Goal: Transaction & Acquisition: Purchase product/service

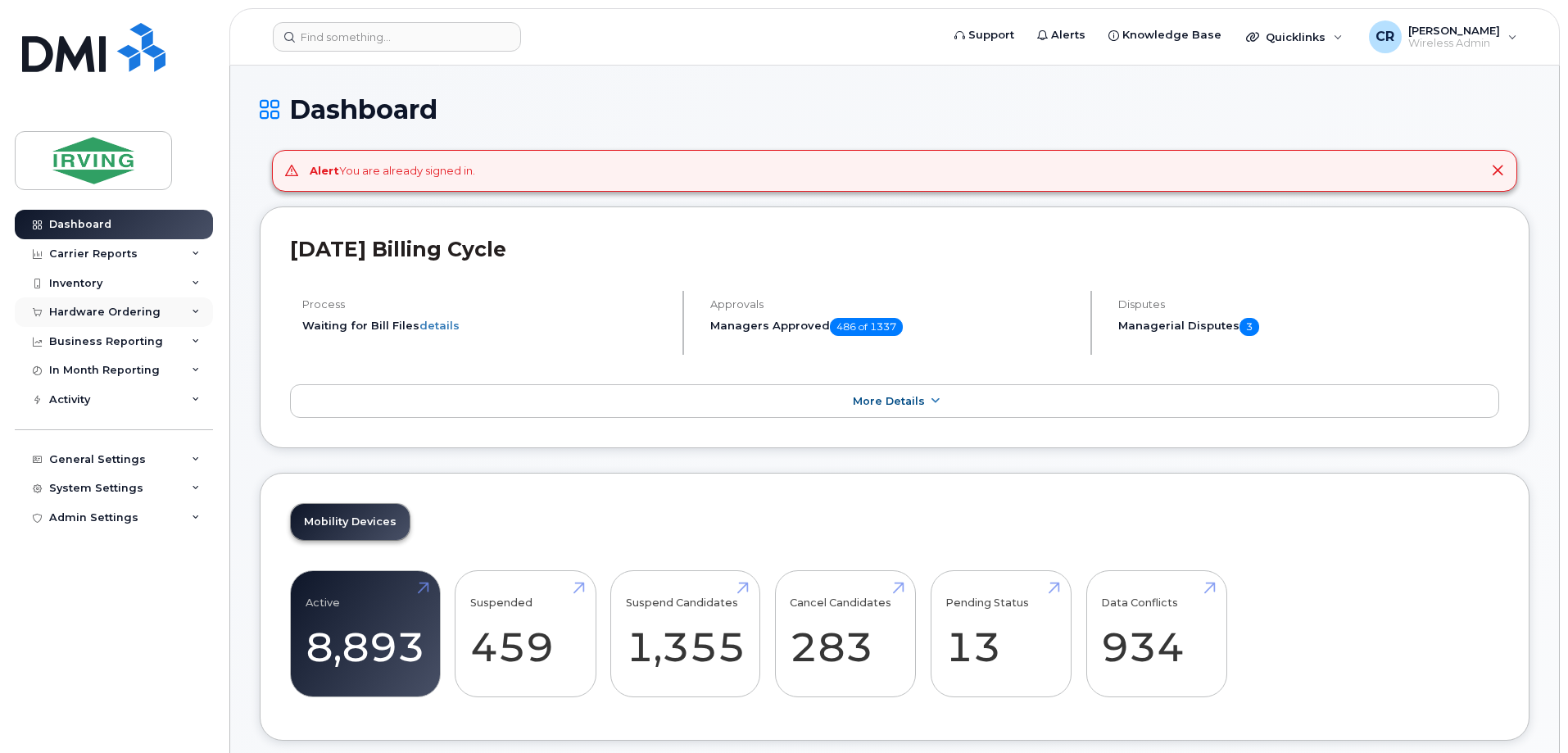
drag, startPoint x: 74, startPoint y: 306, endPoint x: 108, endPoint y: 315, distance: 35.2
click at [74, 306] on div "Hardware Ordering" at bounding box center [104, 312] width 111 height 14
click at [108, 315] on div "Hardware Ordering" at bounding box center [104, 312] width 111 height 14
click at [101, 315] on div "Hardware Ordering" at bounding box center [104, 312] width 111 height 14
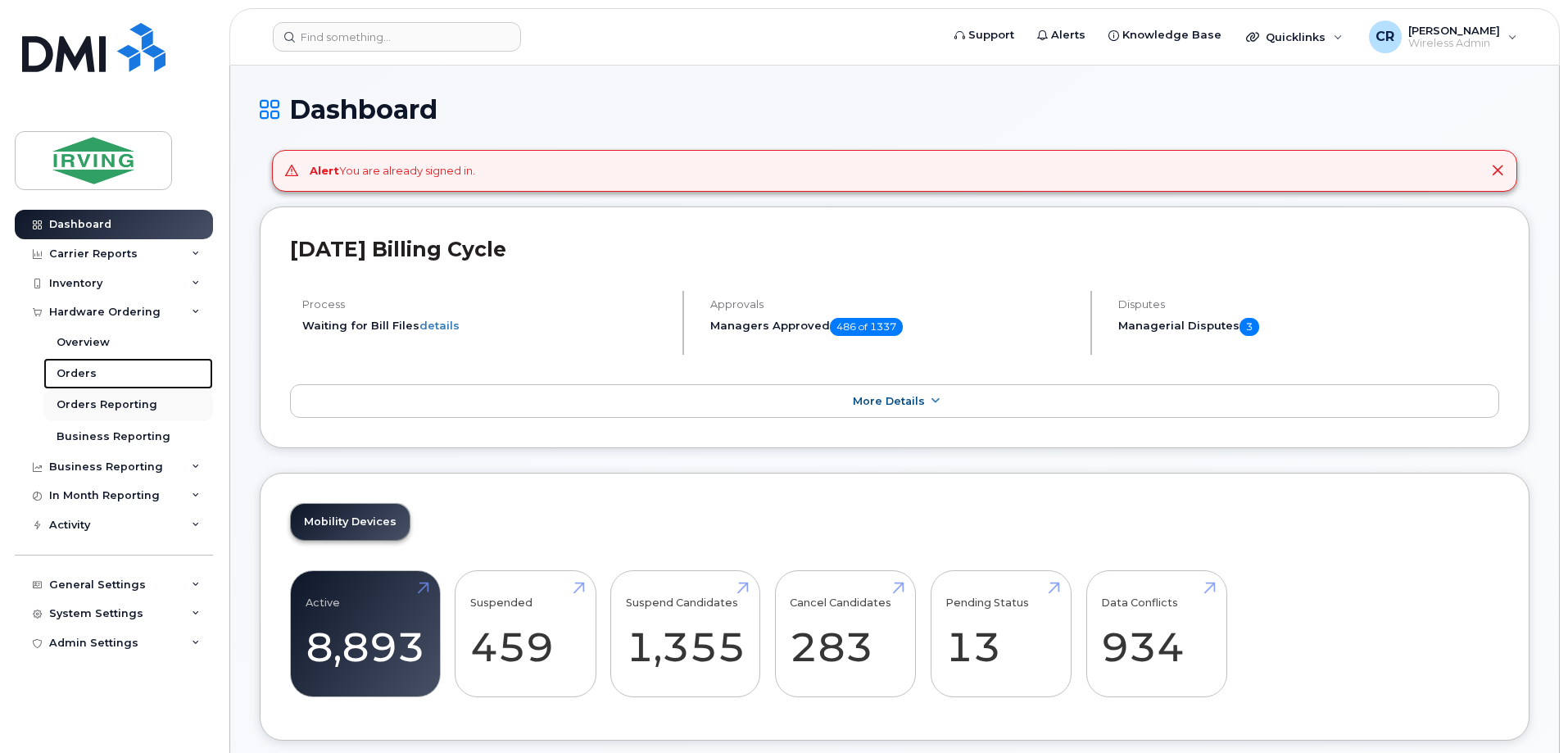
click at [79, 373] on div "Orders" at bounding box center [77, 373] width 40 height 14
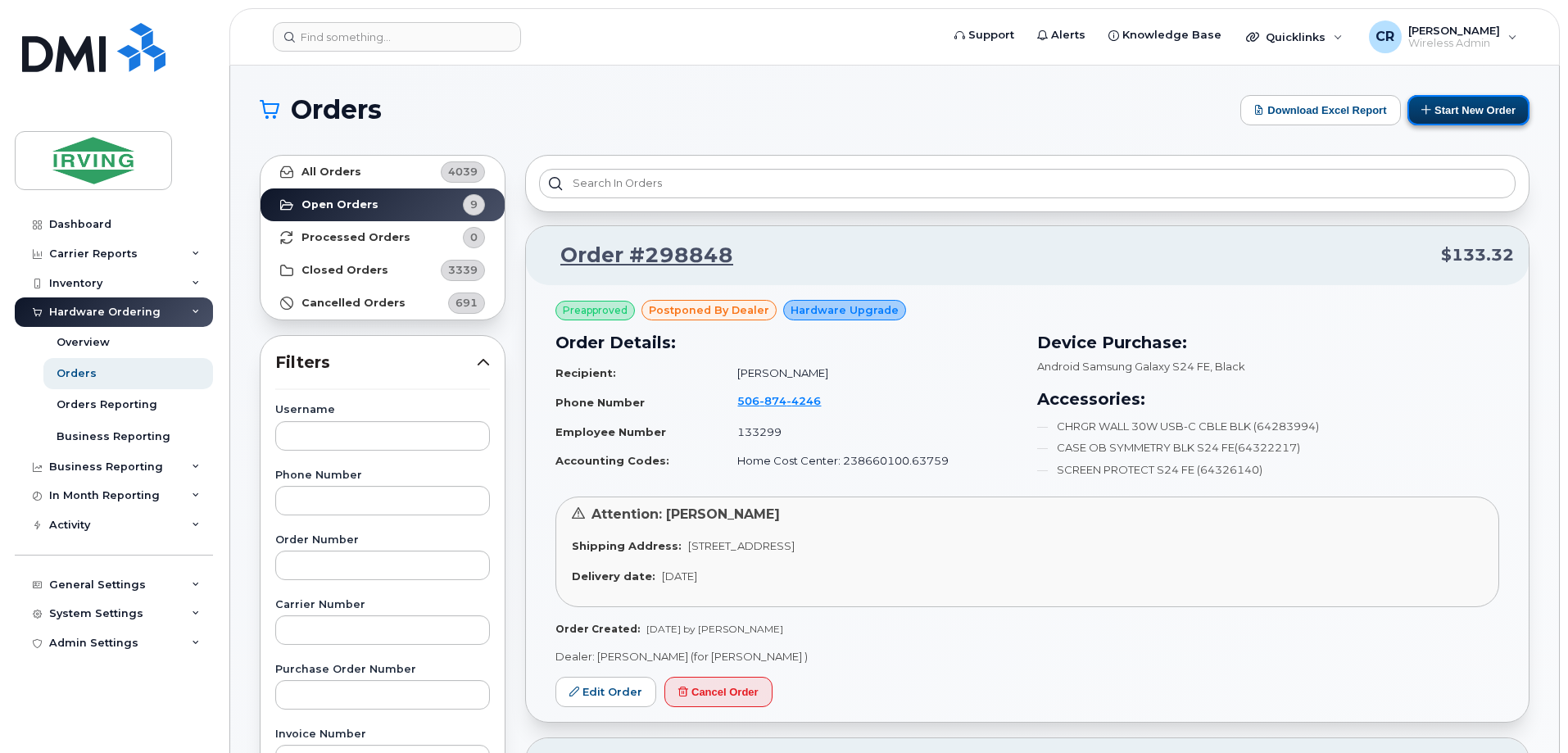
click at [1471, 114] on button "Start New Order" at bounding box center [1469, 110] width 122 height 31
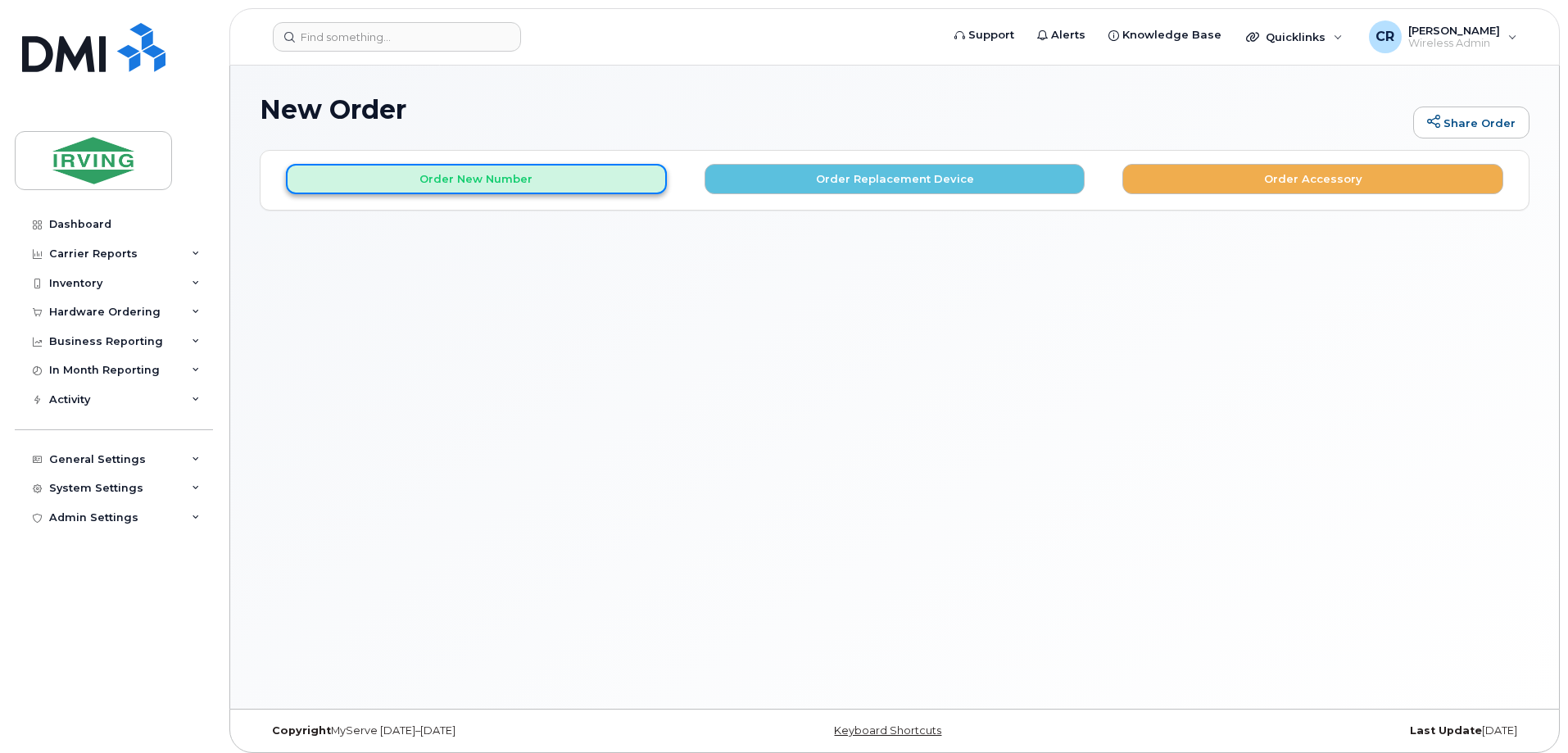
click at [431, 179] on button "Order New Number" at bounding box center [476, 179] width 381 height 31
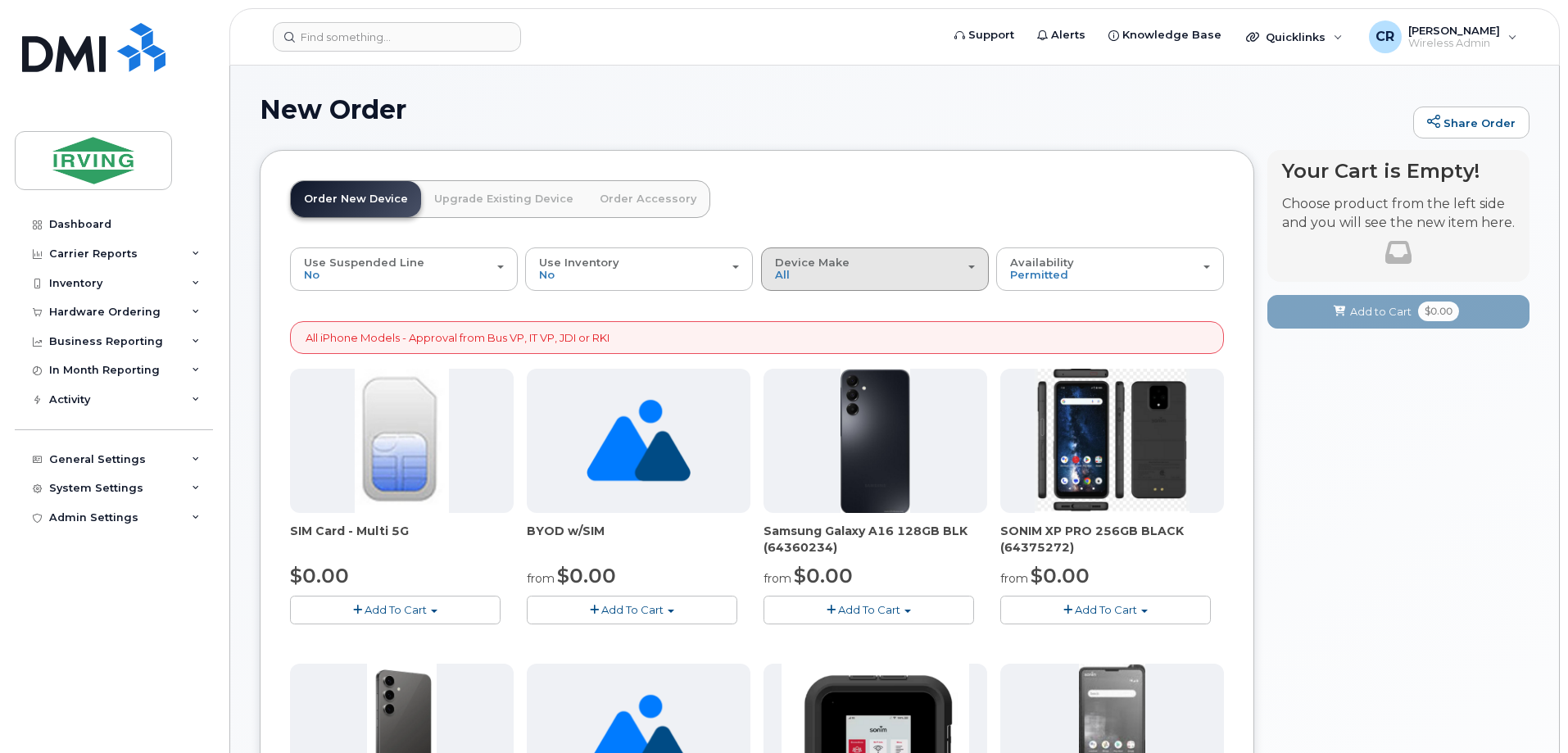
click at [843, 278] on div "Device Make All Android Cell Phone HUB iPhone Unknown" at bounding box center [875, 269] width 200 height 25
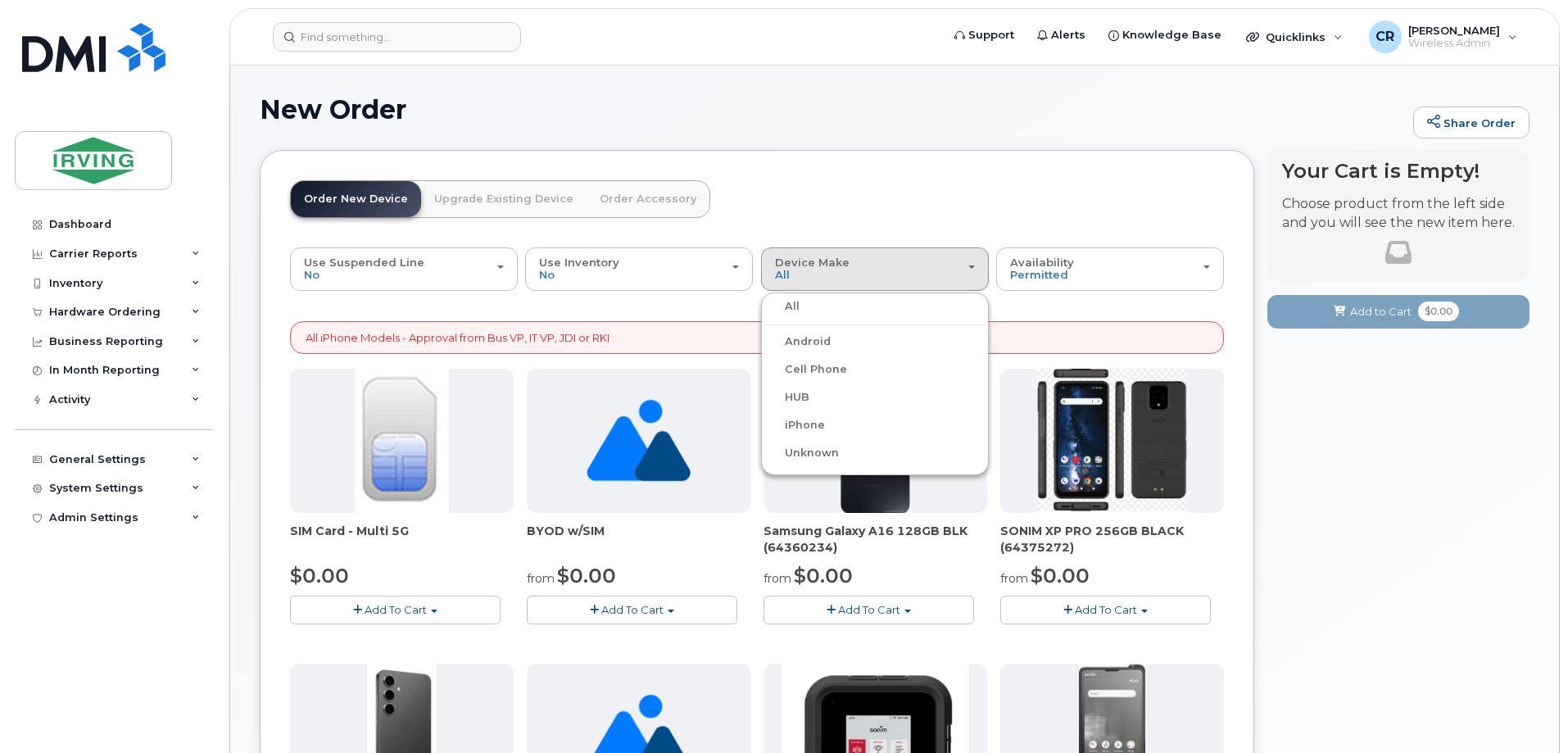
click at [822, 428] on label "iPhone" at bounding box center [795, 426] width 60 height 20
click at [0, 0] on input "iPhone" at bounding box center [0, 0] width 0 height 0
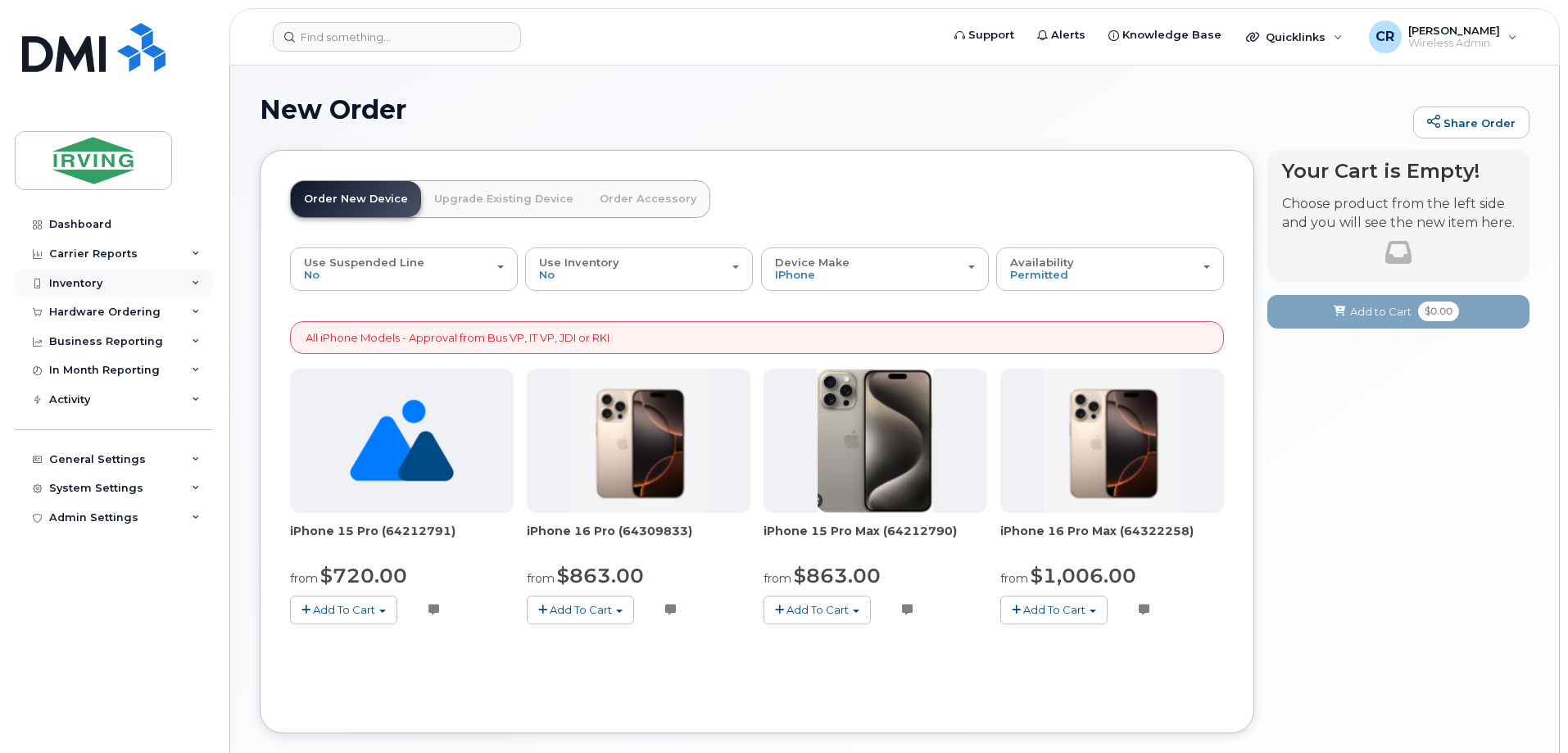
click at [74, 278] on div "Inventory" at bounding box center [75, 283] width 53 height 14
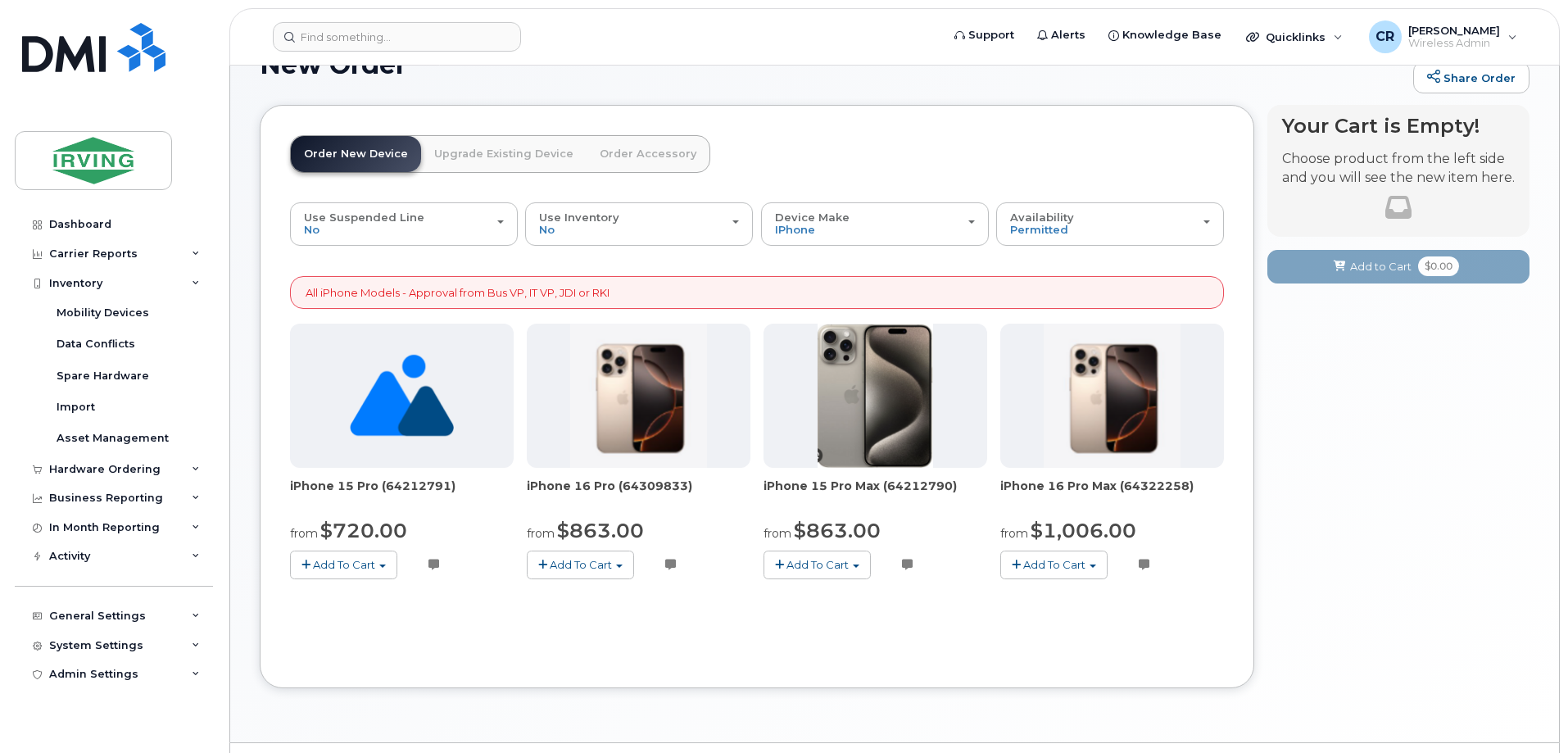
scroll to position [87, 0]
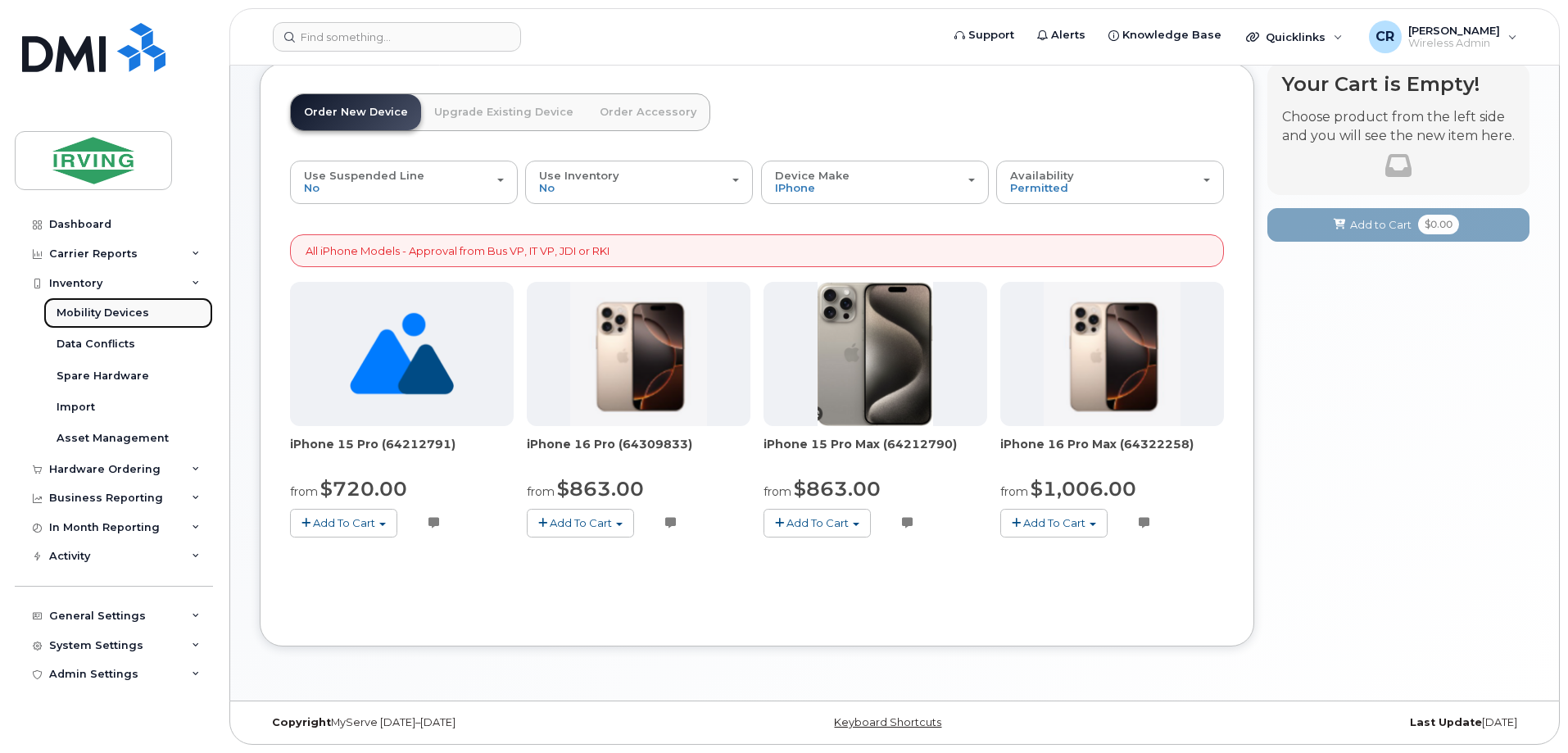
click at [92, 315] on div "Mobility Devices" at bounding box center [103, 313] width 92 height 14
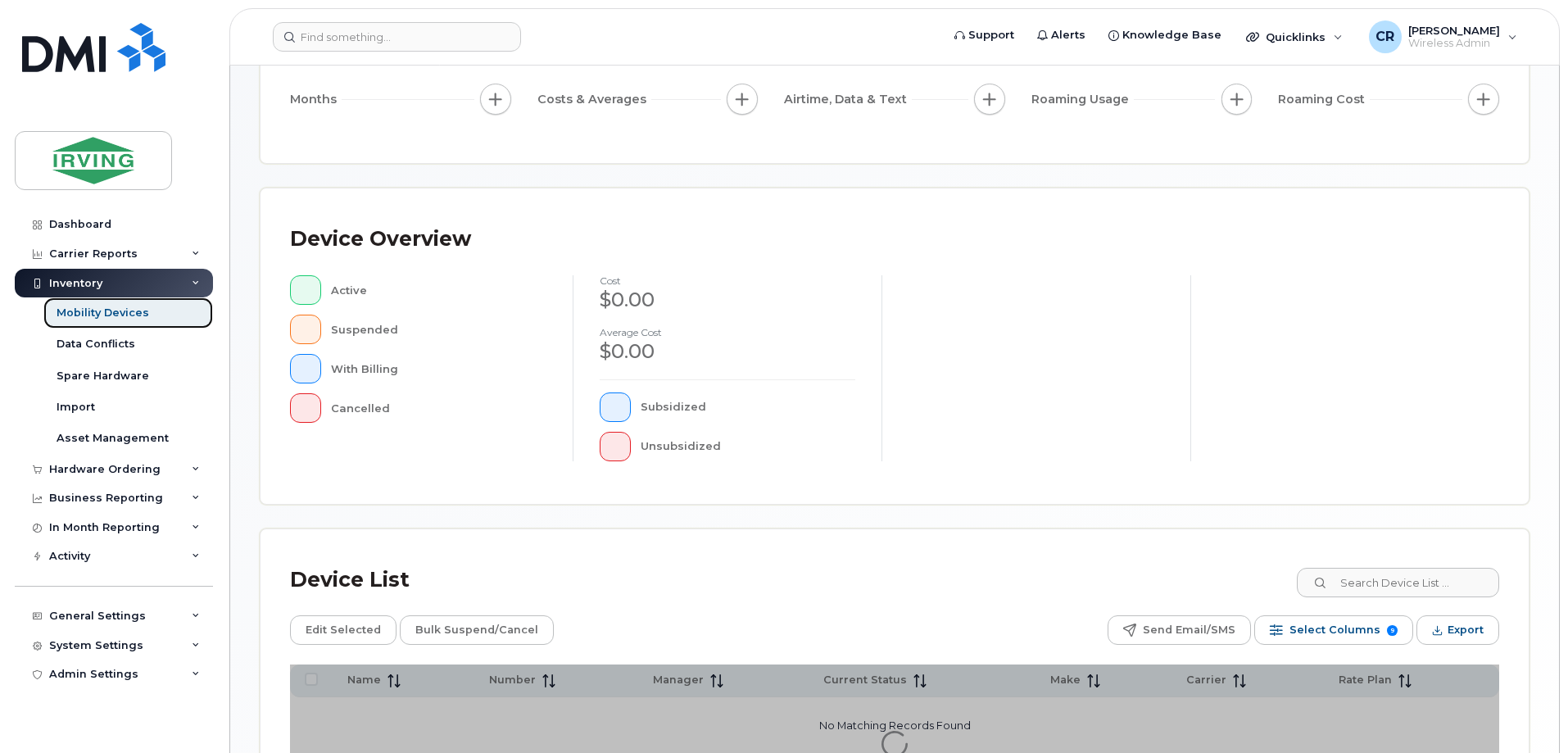
scroll to position [373, 0]
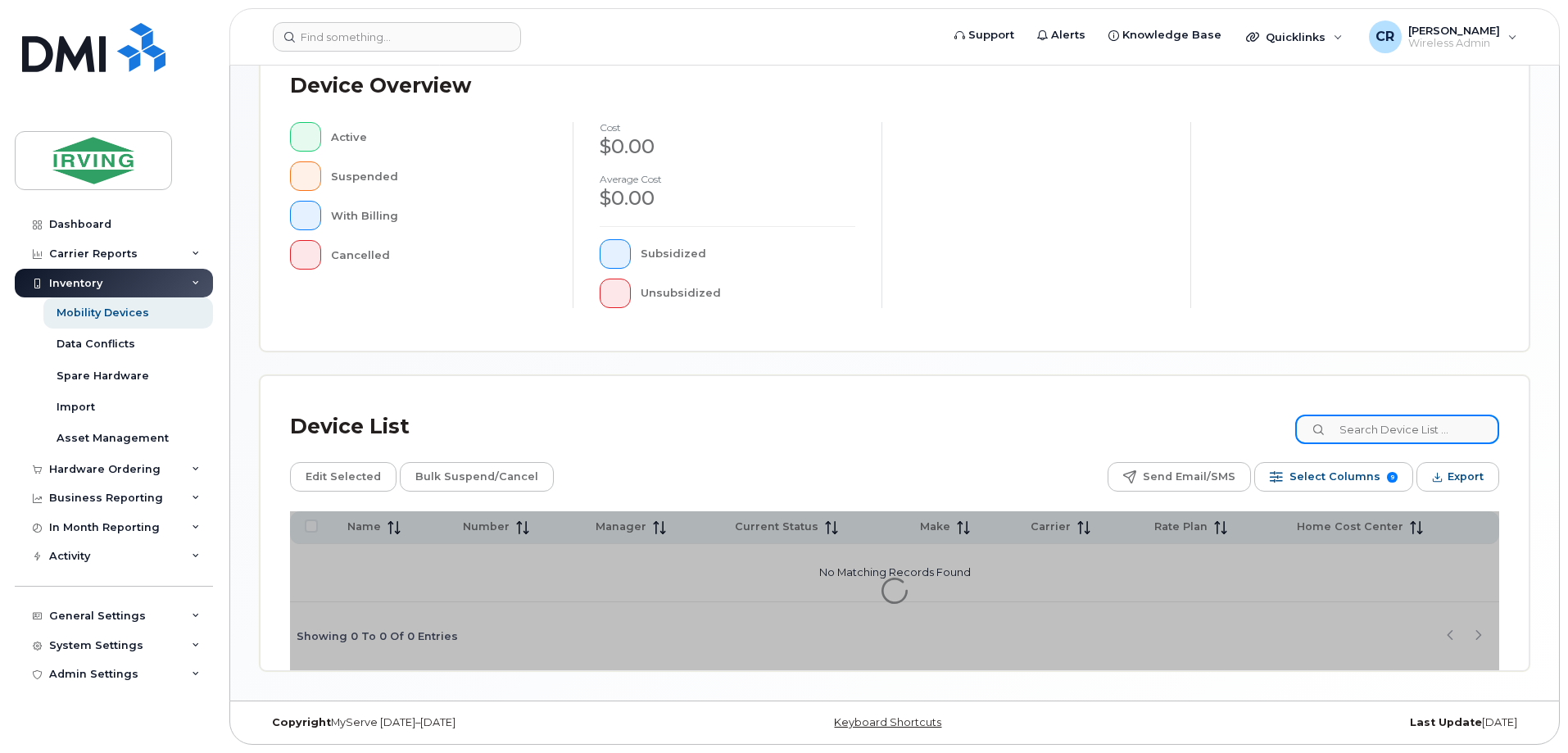
click at [1362, 428] on input at bounding box center [1397, 429] width 204 height 30
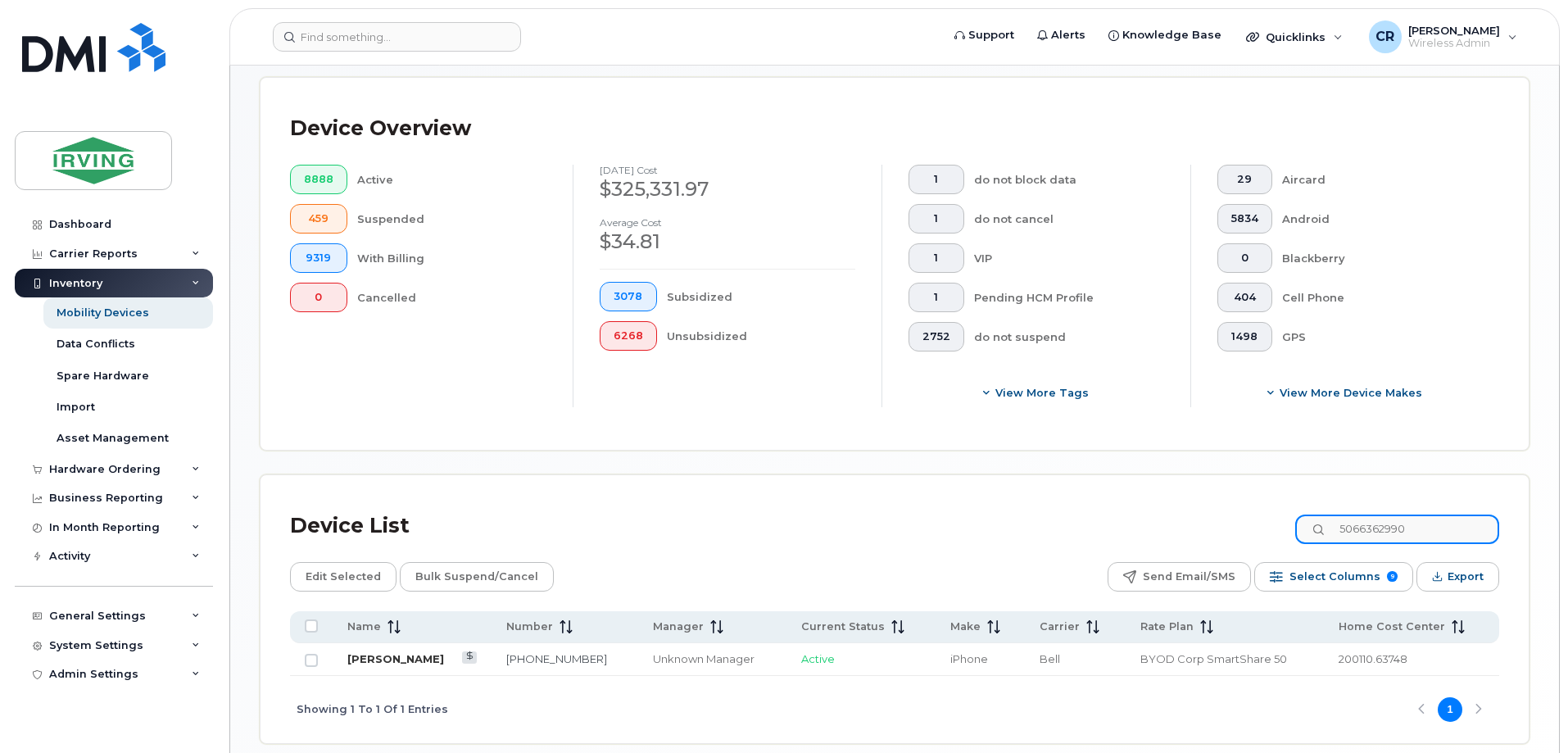
type input "5066362990"
click at [382, 653] on link "Lynn Irving" at bounding box center [395, 659] width 97 height 14
click at [1466, 109] on div "Device Overview" at bounding box center [895, 128] width 1209 height 42
click at [91, 472] on div "Hardware Ordering" at bounding box center [104, 469] width 111 height 14
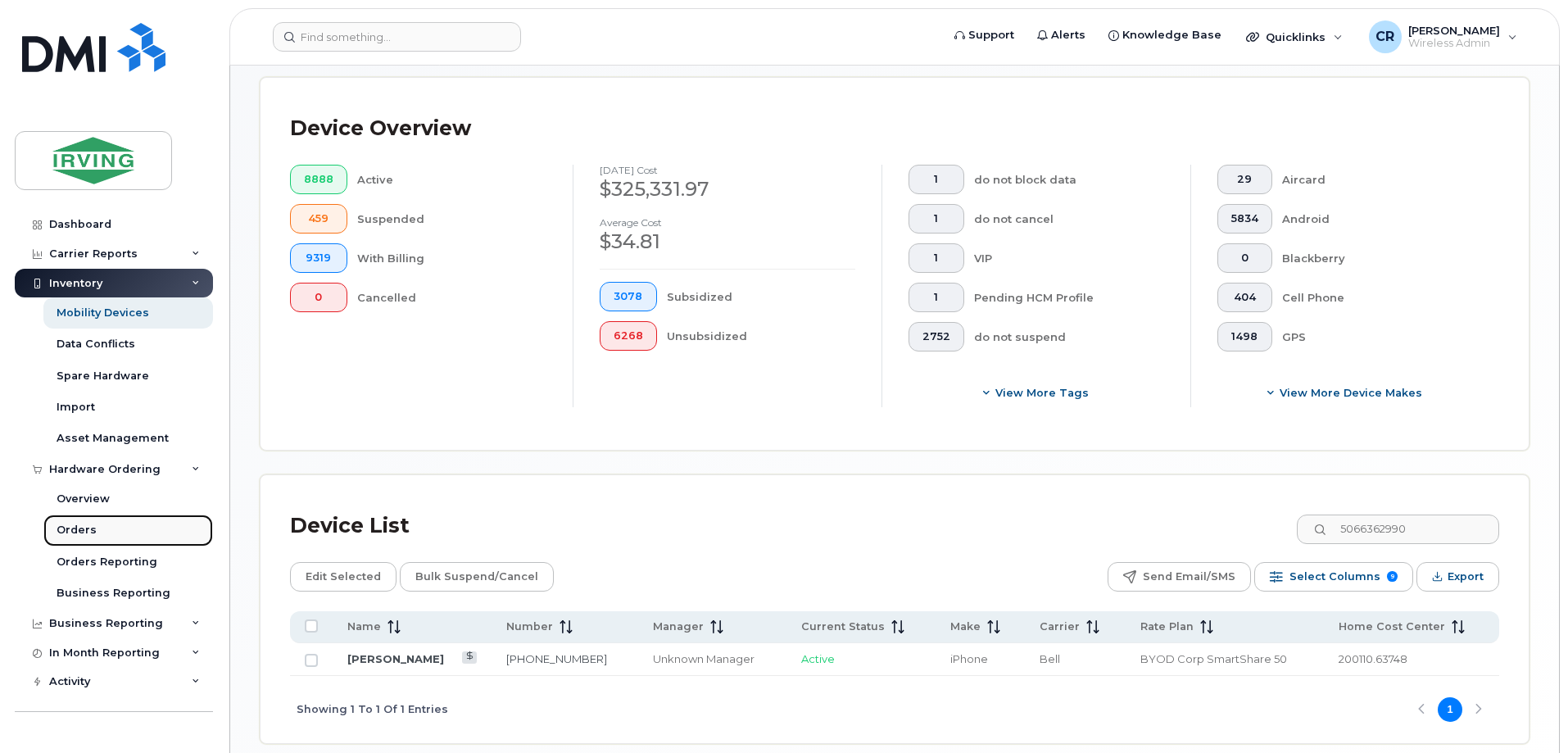
click at [87, 527] on div "Orders" at bounding box center [77, 530] width 40 height 14
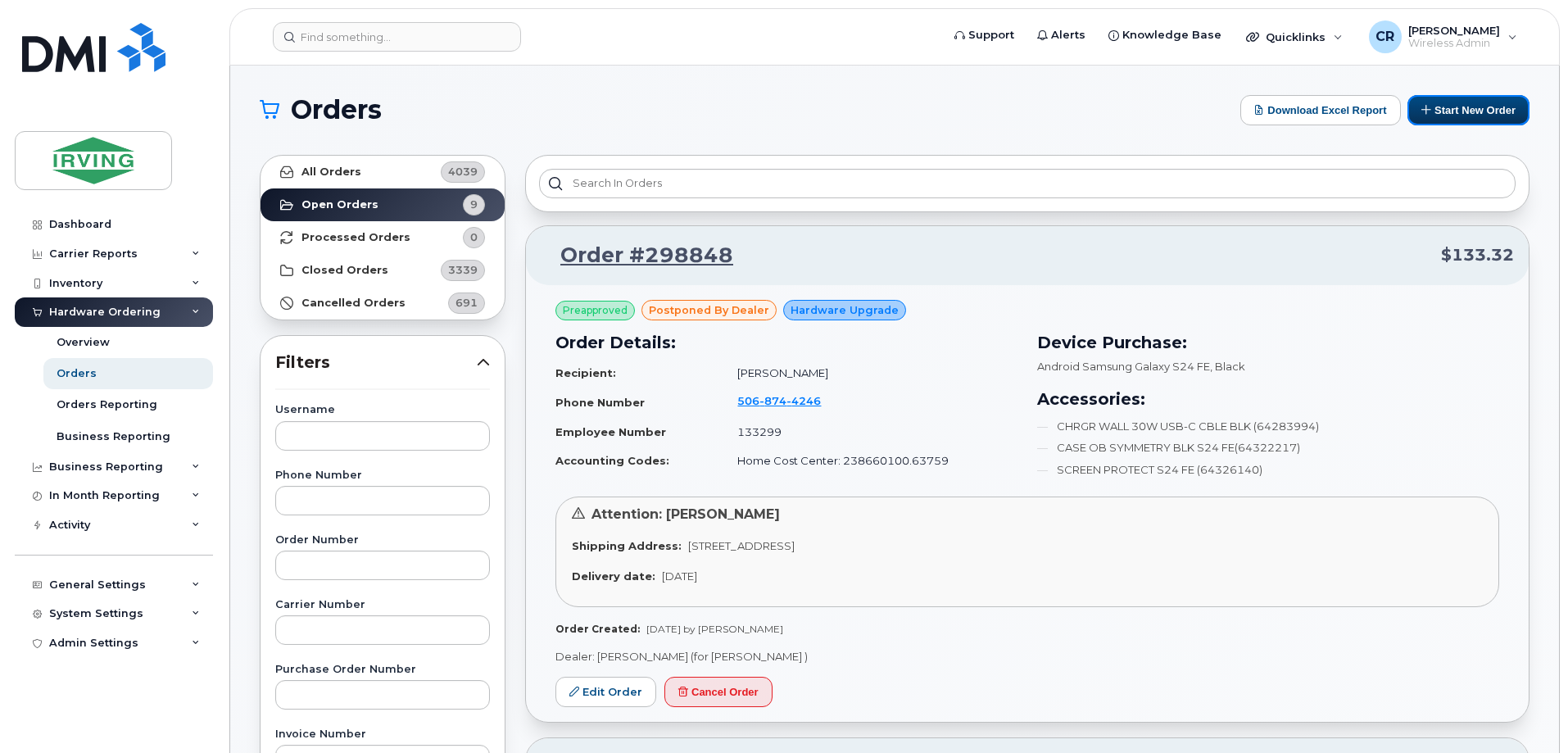
click at [1447, 113] on button "Start New Order" at bounding box center [1469, 110] width 122 height 31
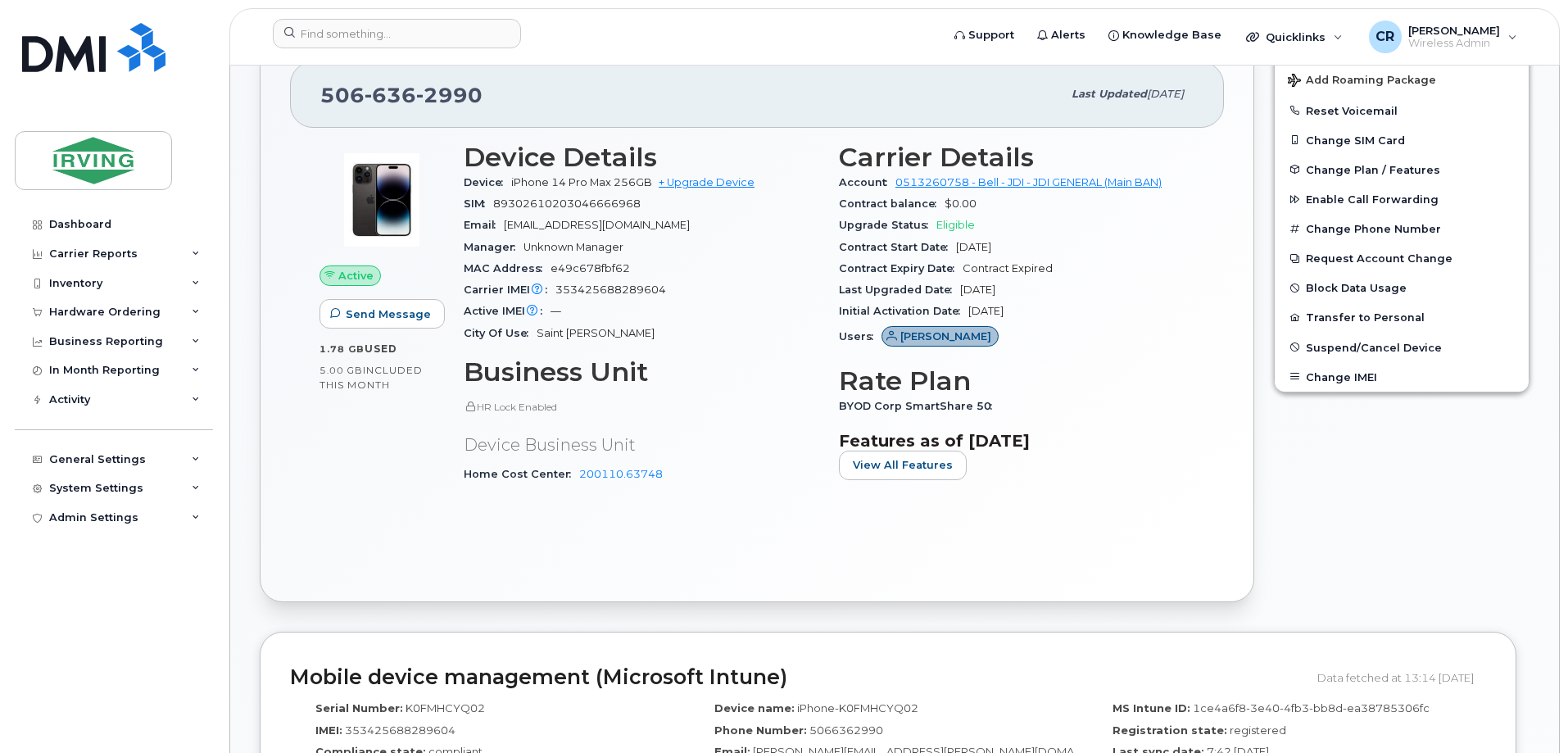
scroll to position [655, 0]
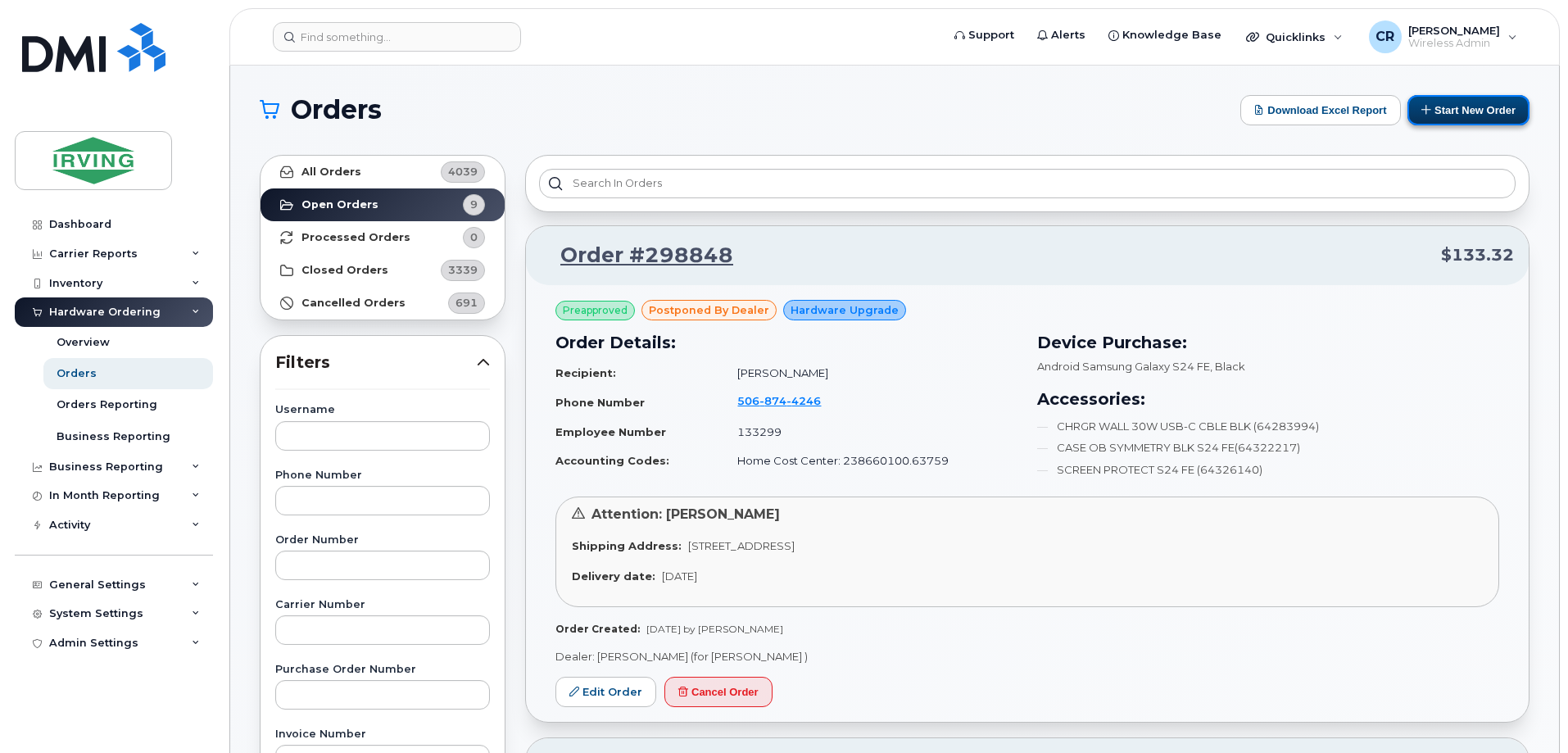
click at [1461, 112] on button "Start New Order" at bounding box center [1469, 110] width 122 height 31
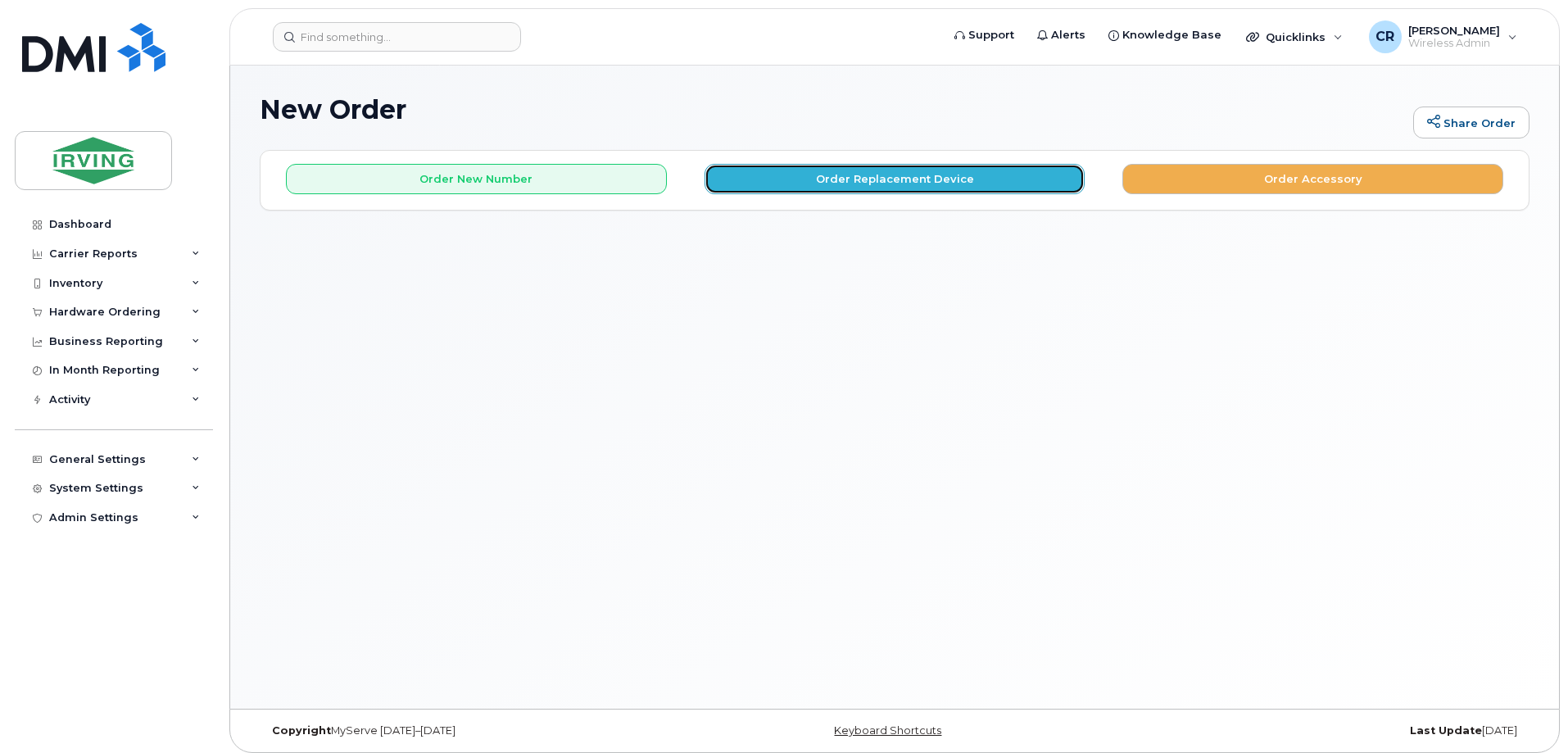
click at [824, 177] on button "Order Replacement Device" at bounding box center [896, 179] width 381 height 31
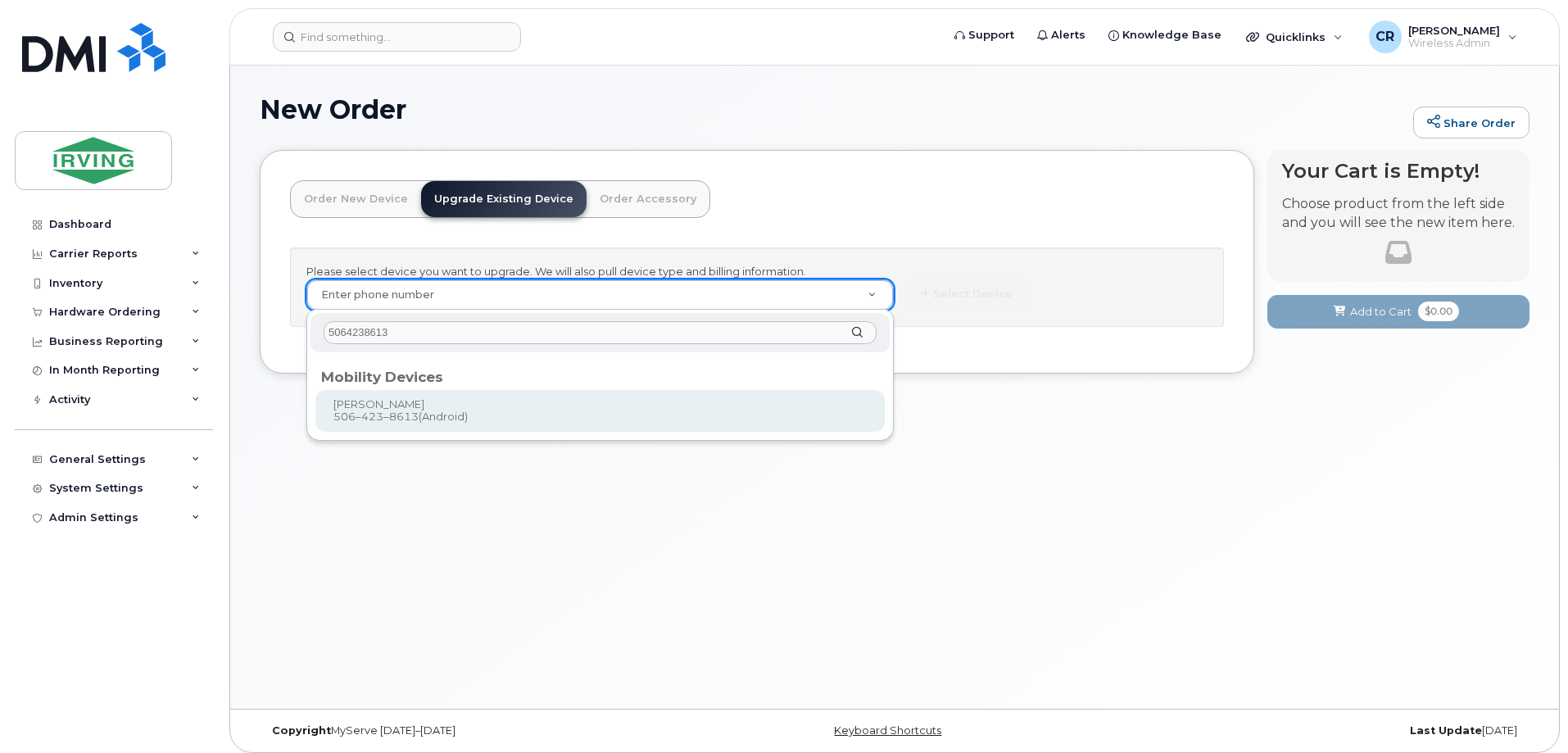
type input "5064238613"
type input "702283"
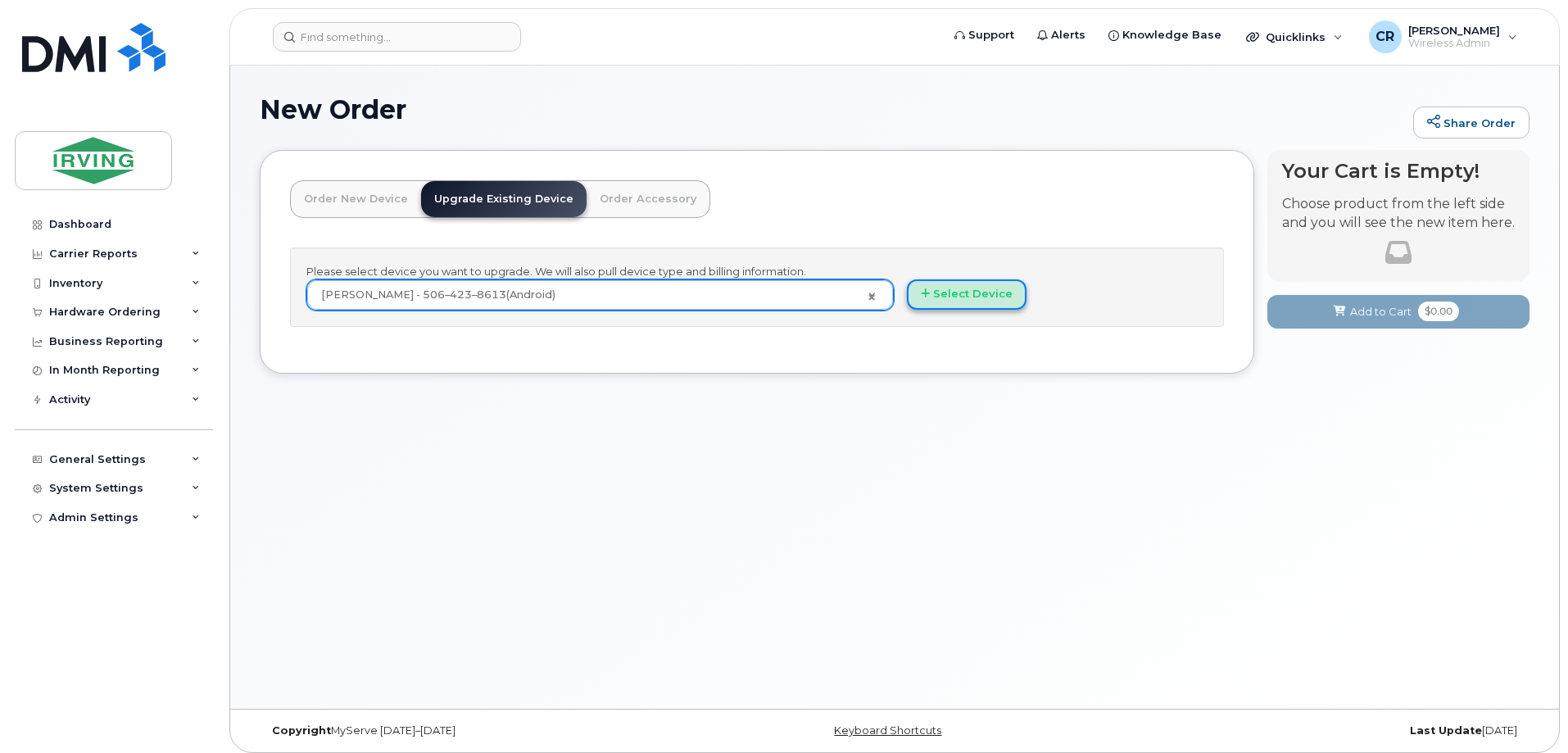
click at [934, 294] on button "Select Device" at bounding box center [967, 295] width 119 height 31
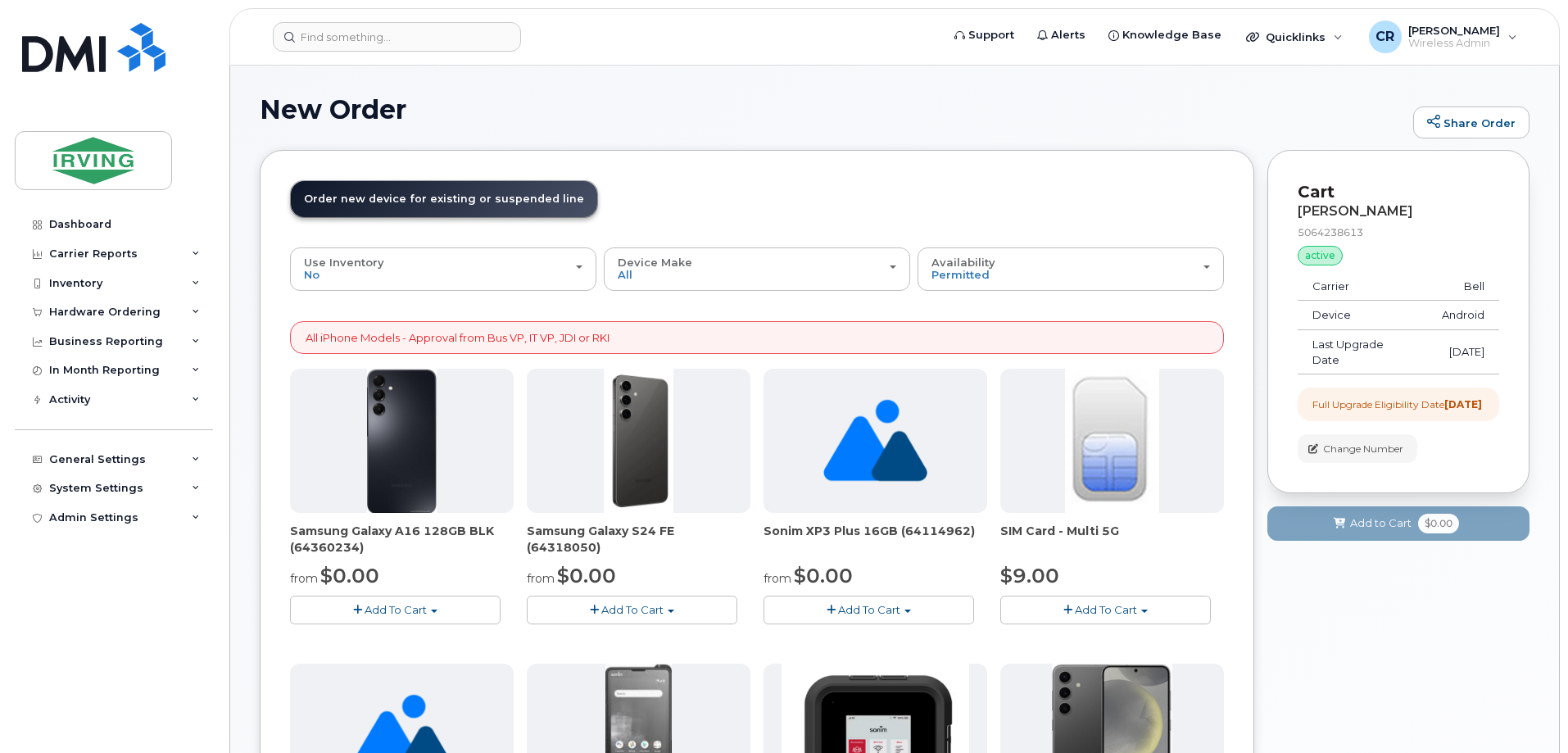
click at [596, 610] on span "button" at bounding box center [595, 610] width 9 height 11
click at [600, 636] on link "$0.00 - 3 year term - voice & data plan (128GB)" at bounding box center [673, 640] width 285 height 21
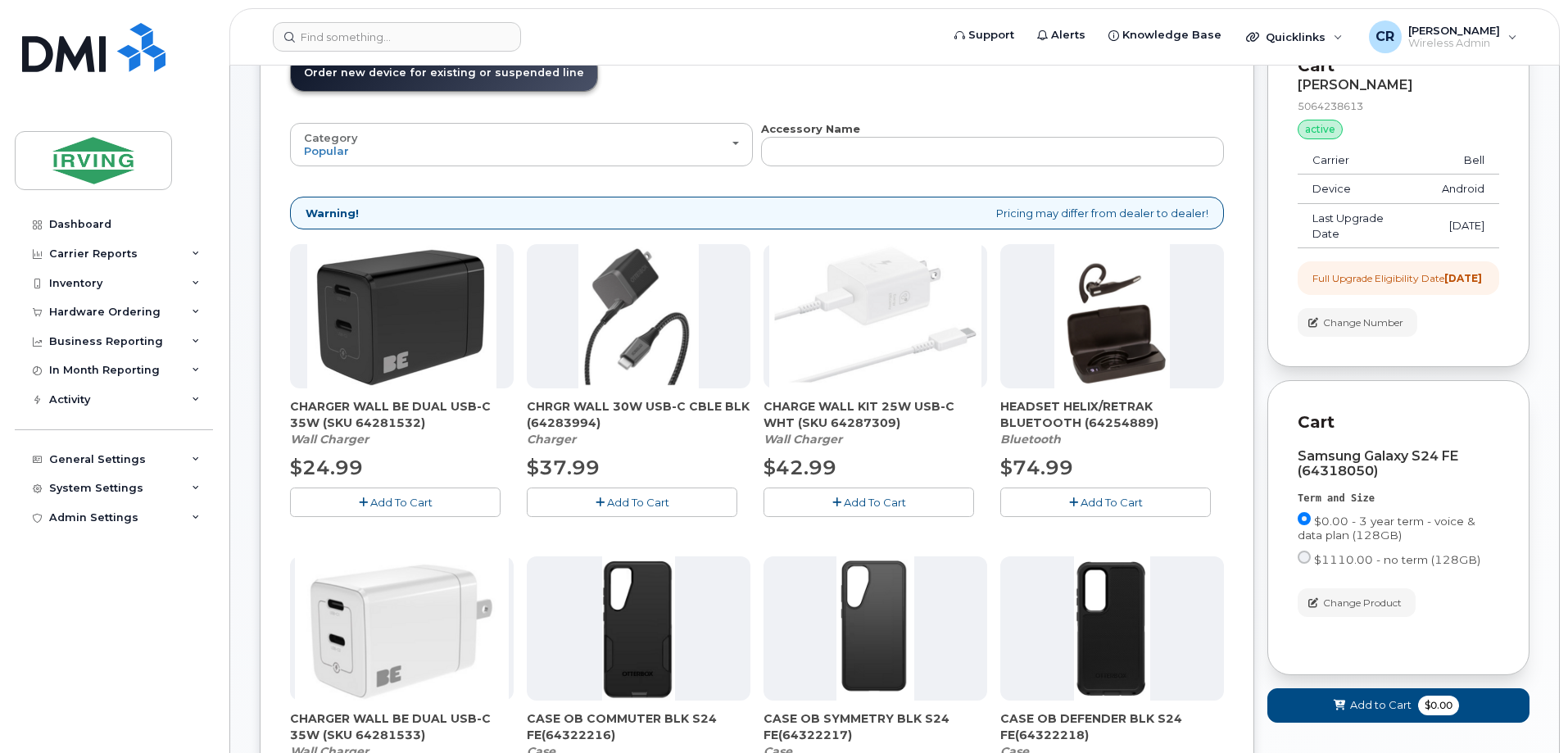
scroll to position [164, 0]
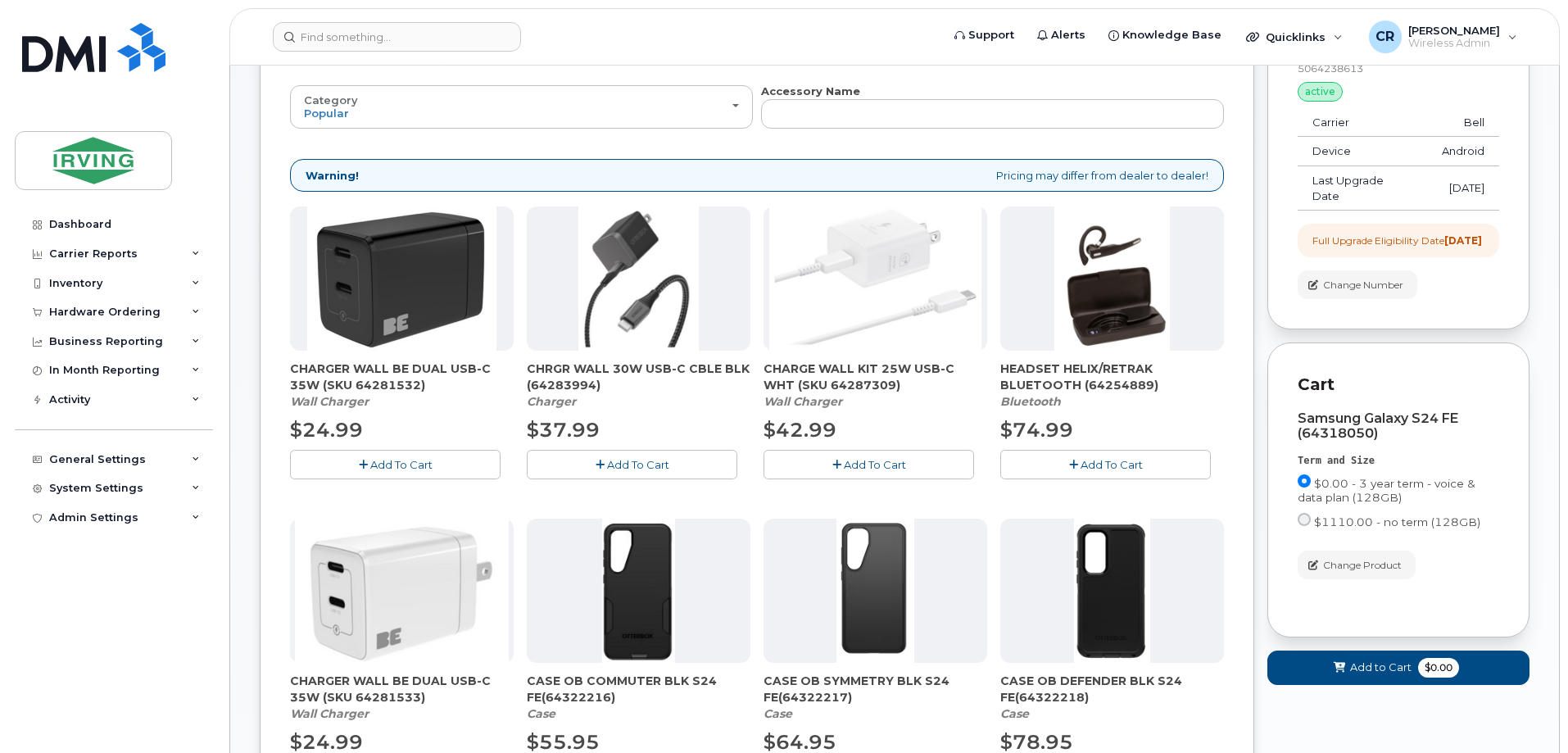
click at [420, 471] on button "Add To Cart" at bounding box center [395, 465] width 211 height 29
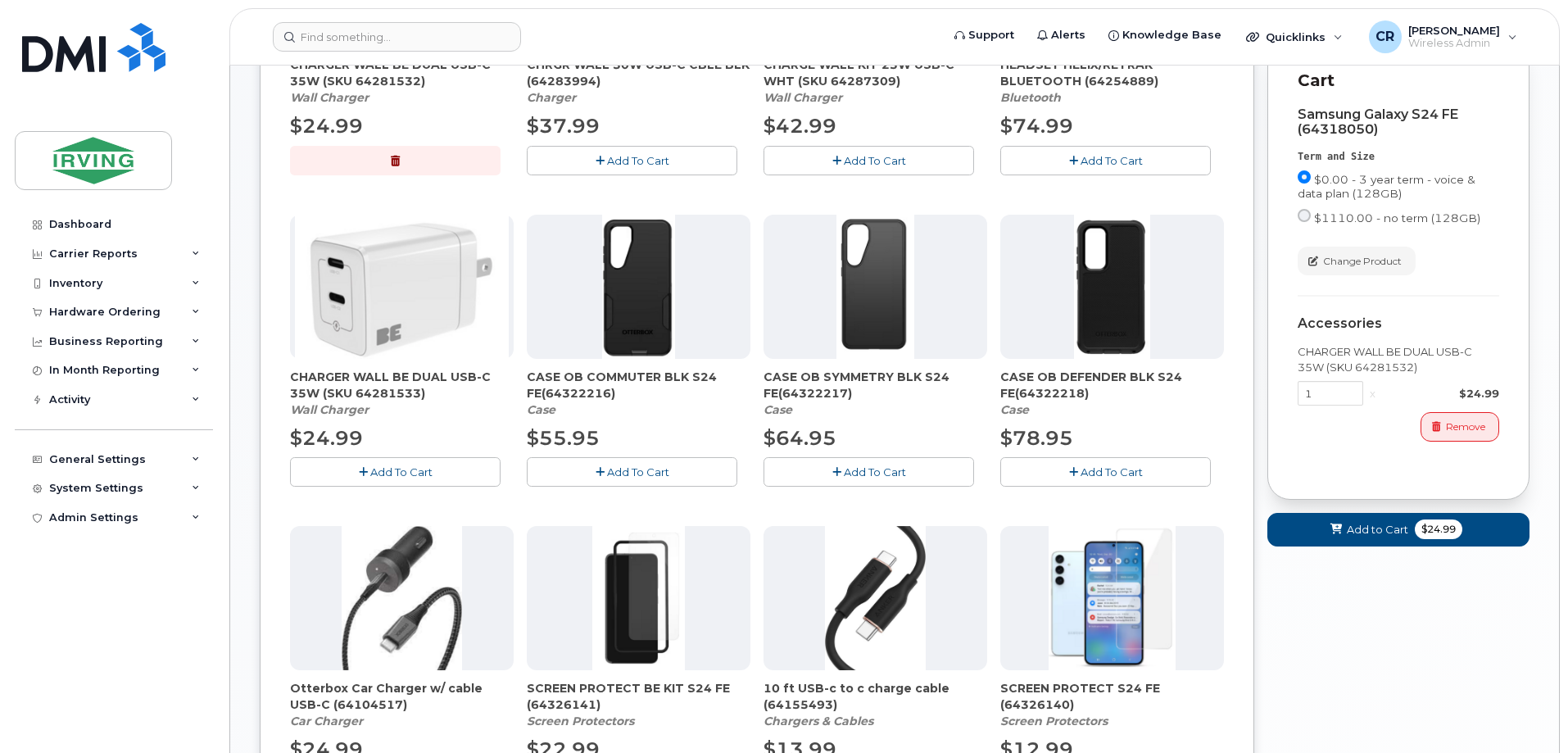
scroll to position [492, 0]
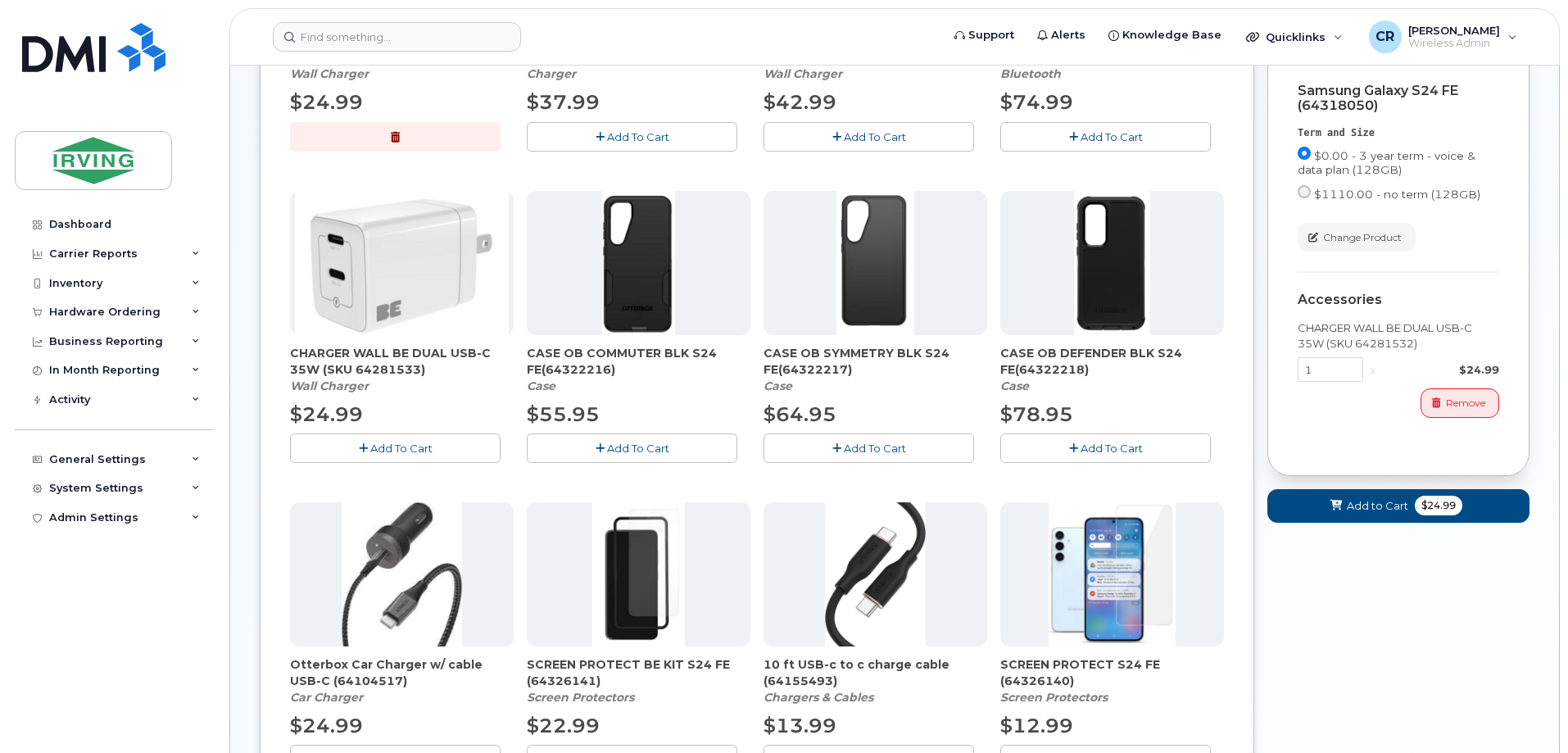
click at [1075, 443] on icon "button" at bounding box center [1074, 448] width 9 height 11
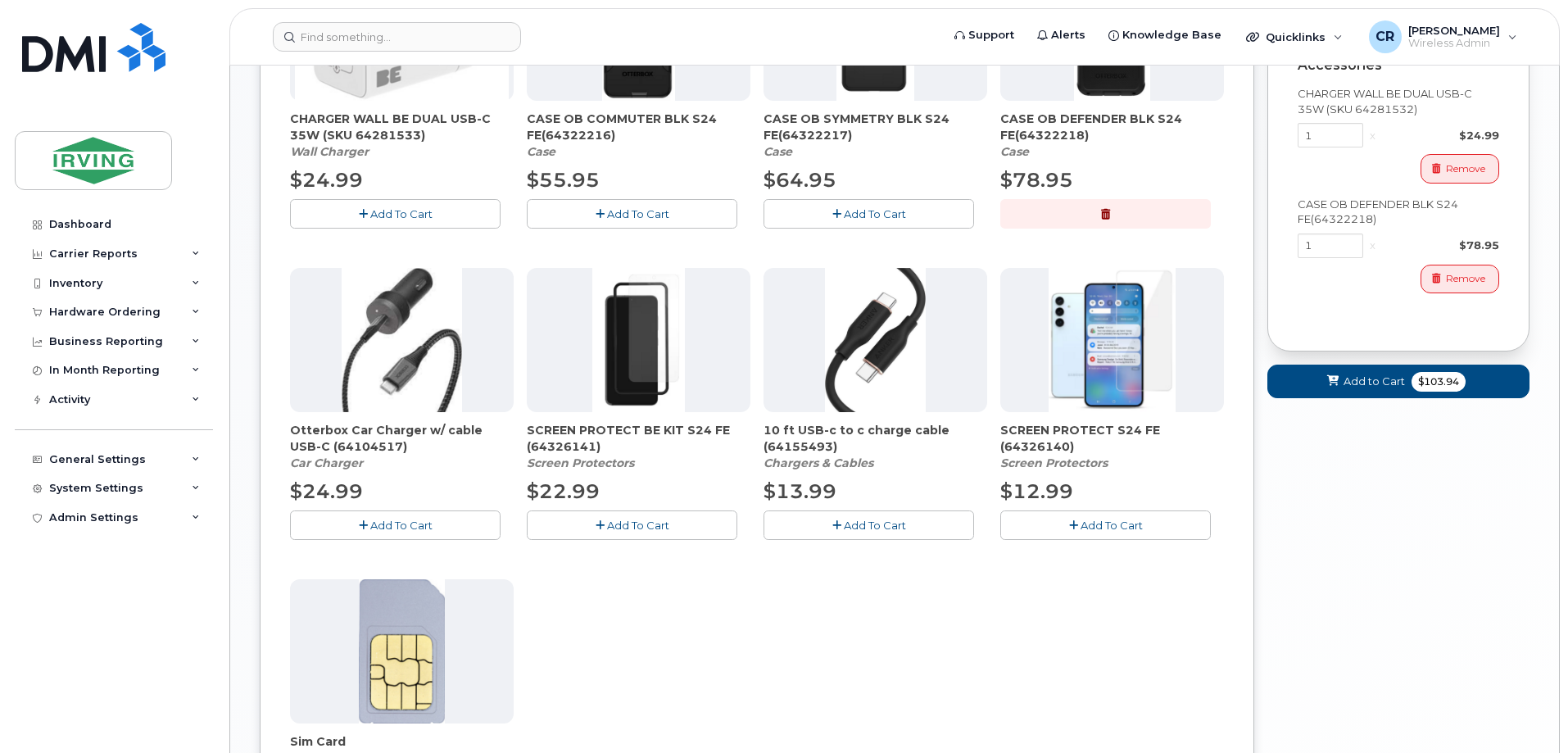
scroll to position [738, 0]
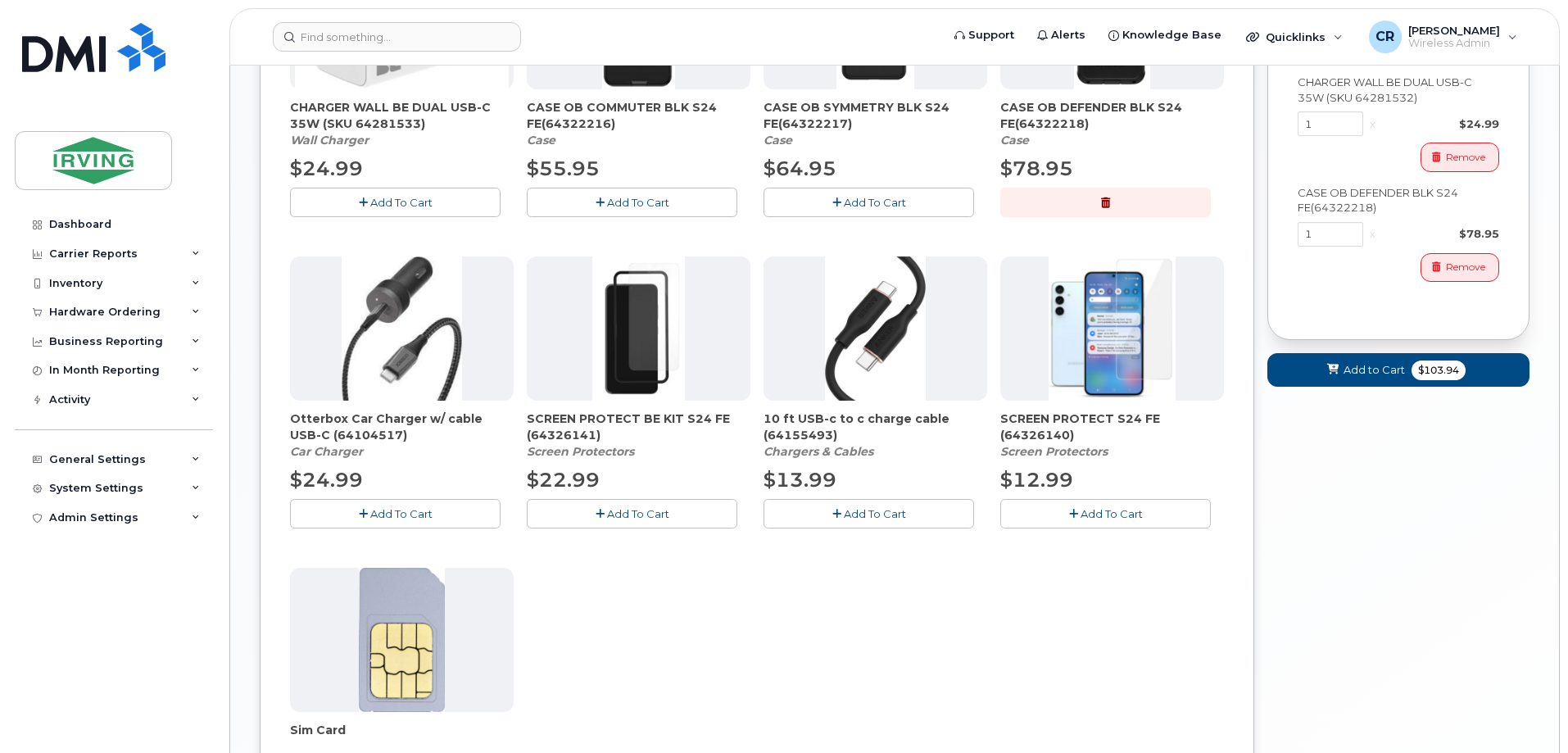
click at [1068, 525] on button "Add To Cart" at bounding box center [1105, 513] width 211 height 29
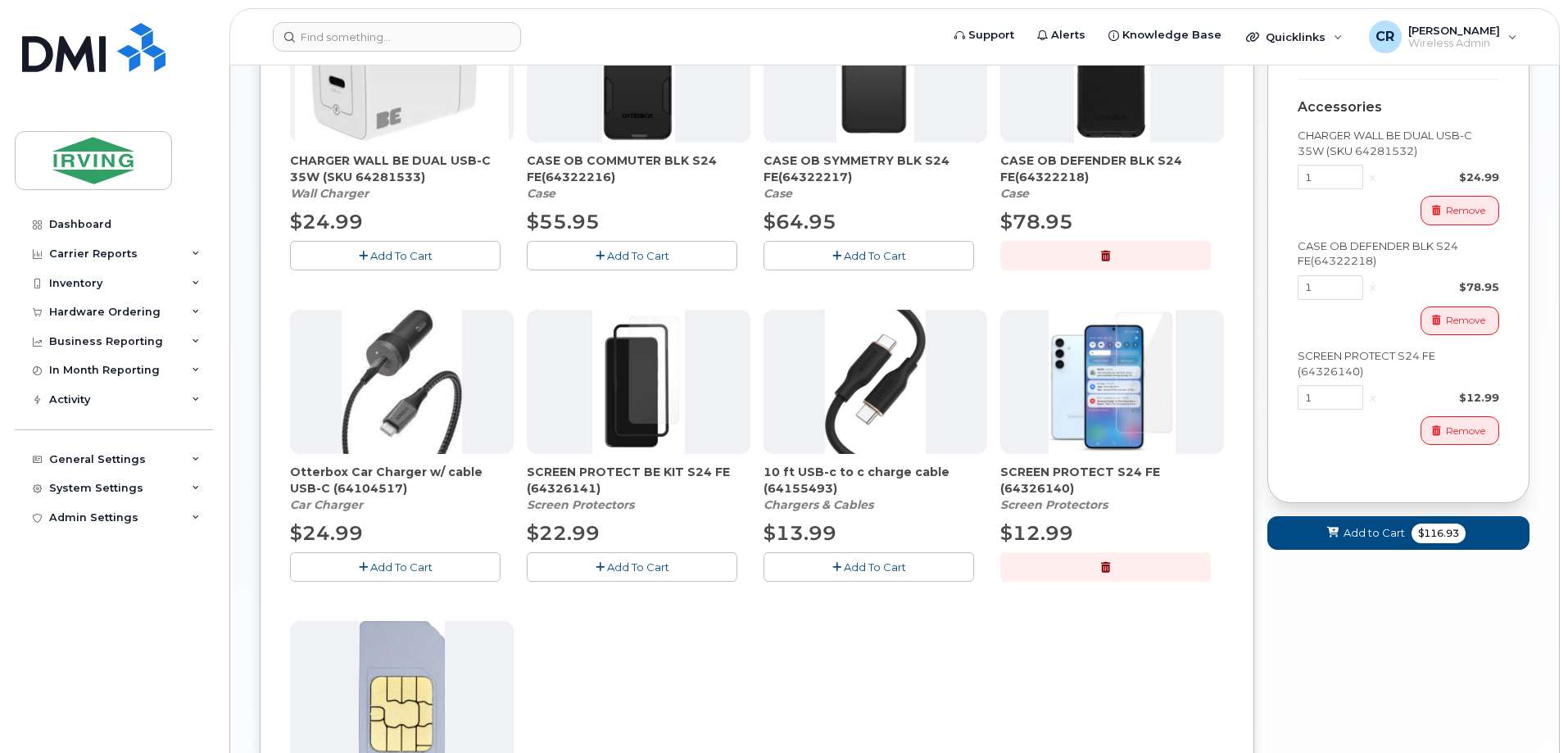
scroll to position [655, 0]
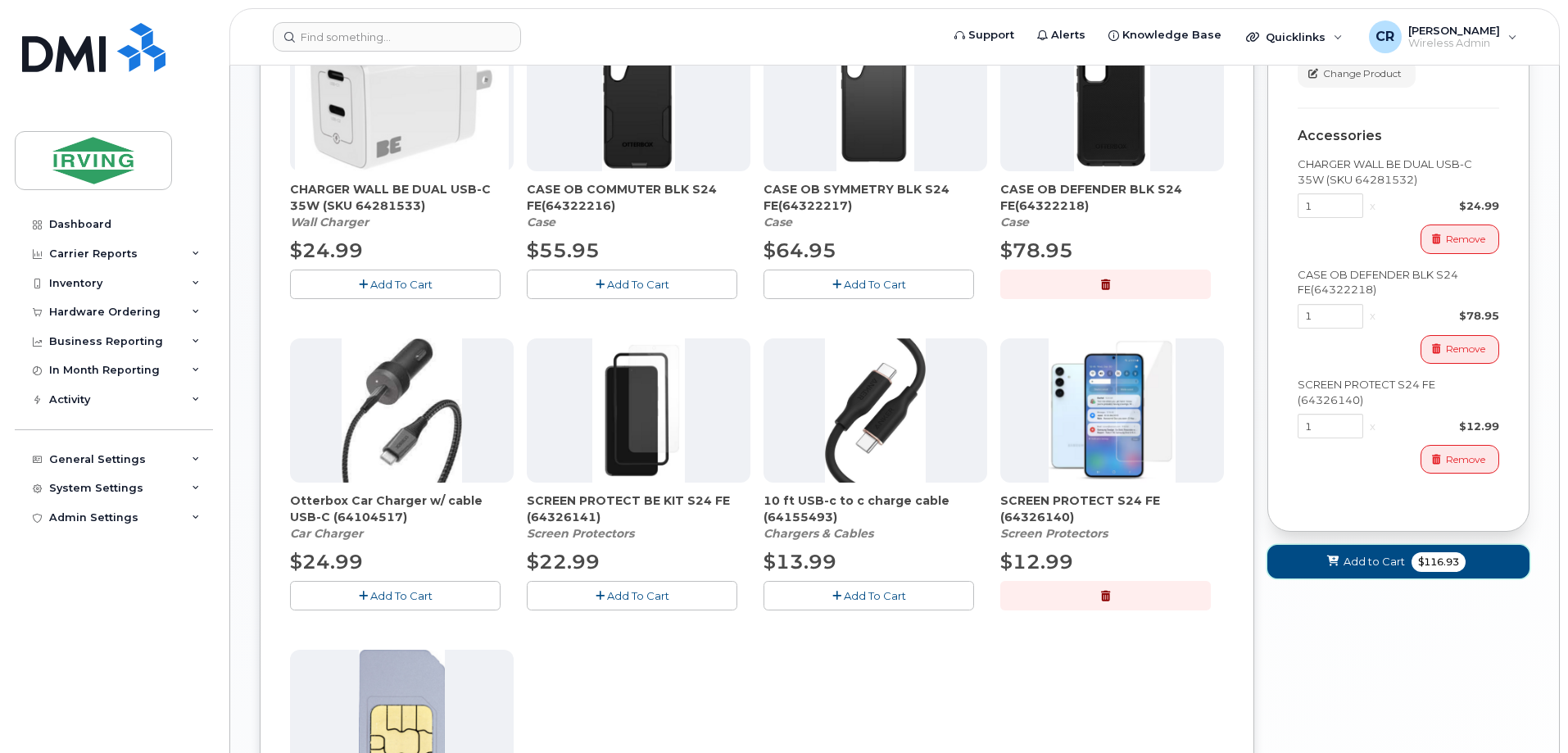
click at [1405, 577] on button "Add to Cart $116.93" at bounding box center [1399, 561] width 262 height 33
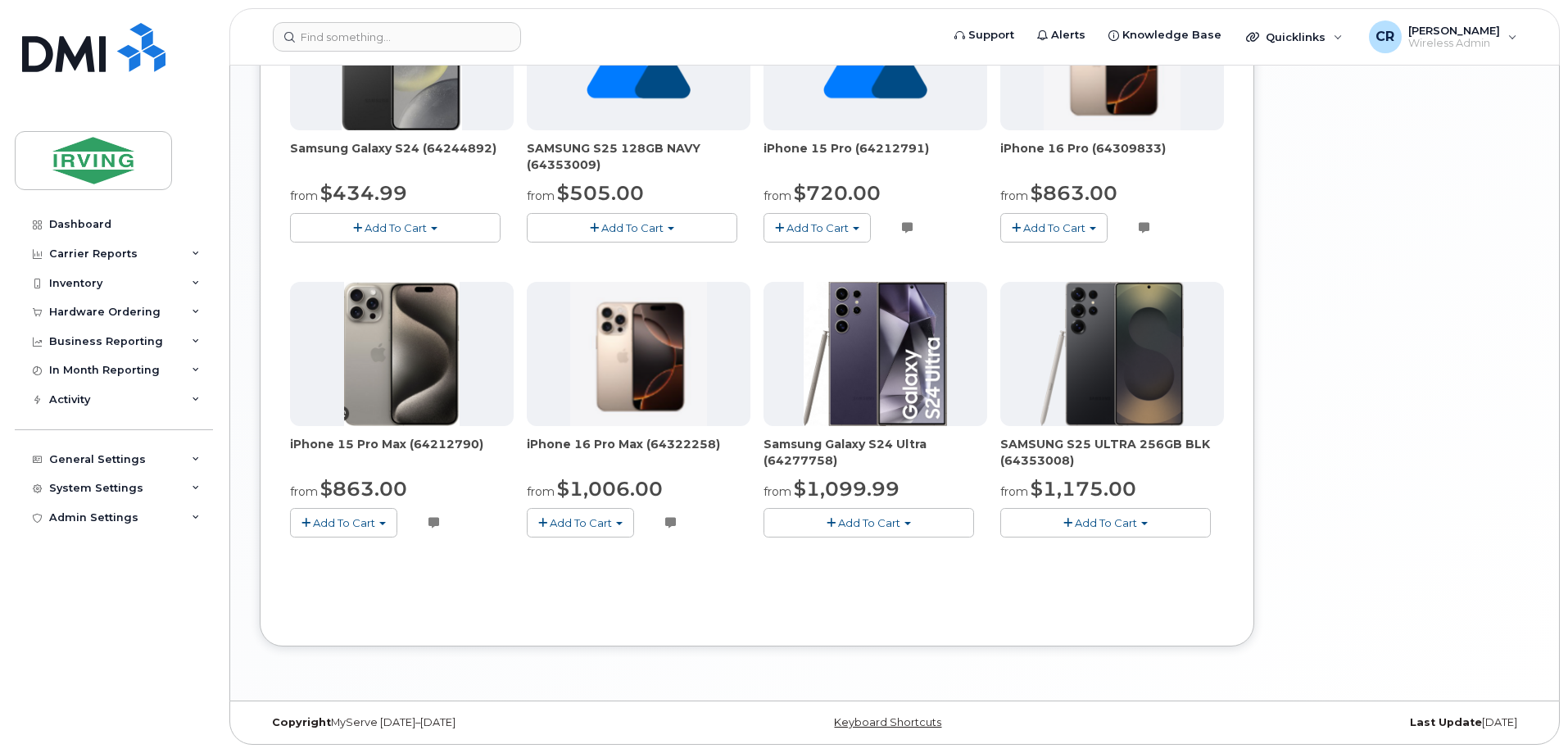
scroll to position [481, 0]
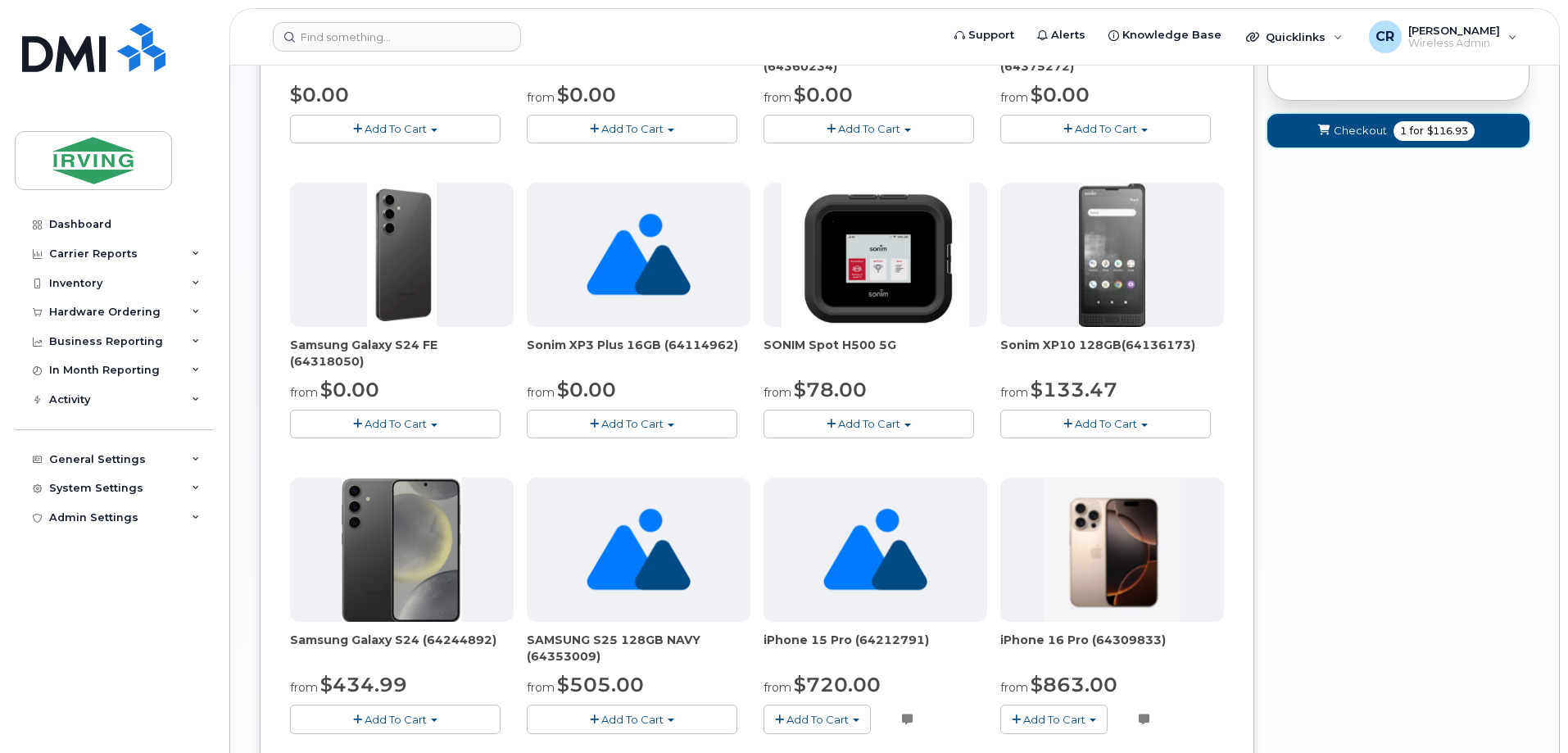
click at [1409, 139] on span "1 for $116.93" at bounding box center [1434, 131] width 81 height 20
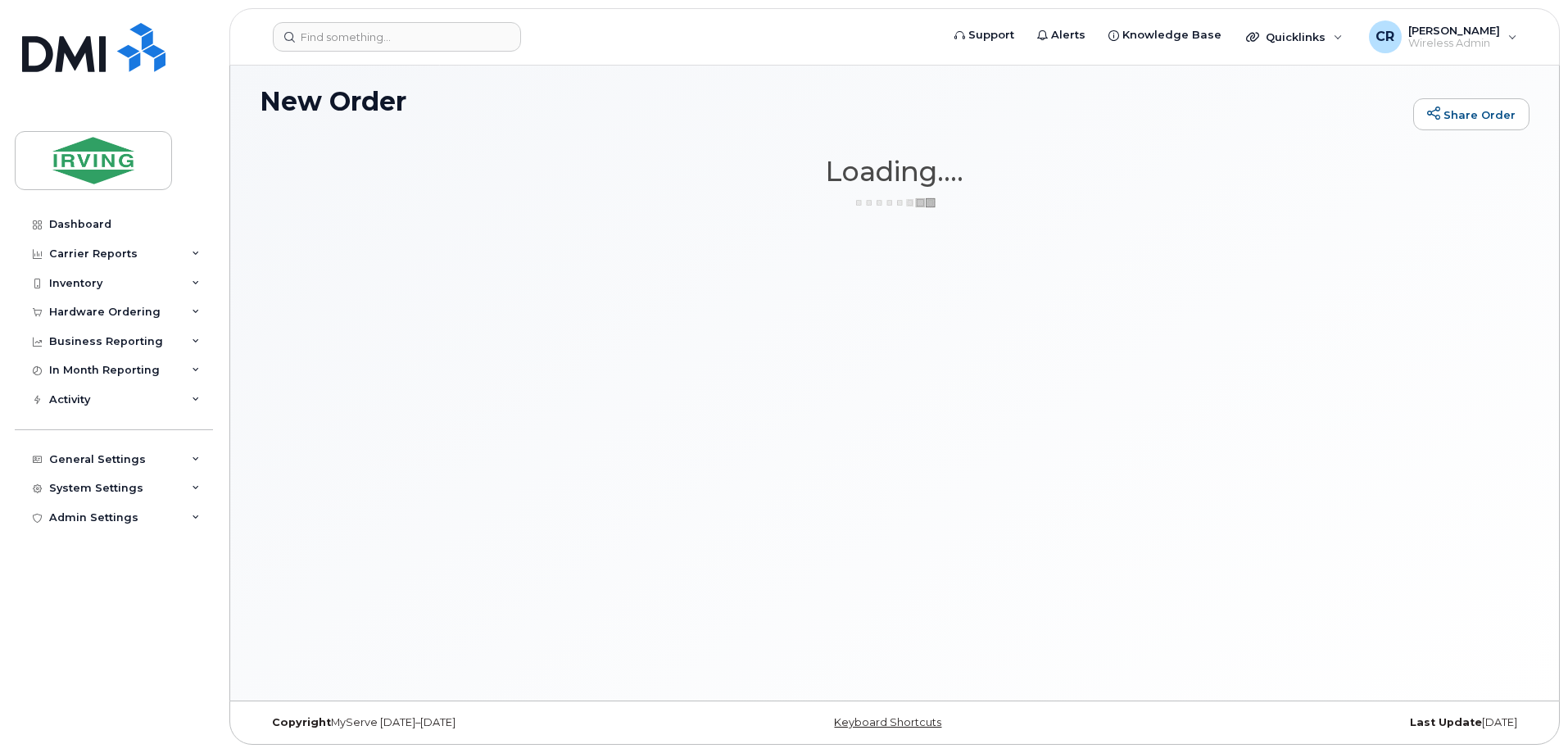
scroll to position [8, 0]
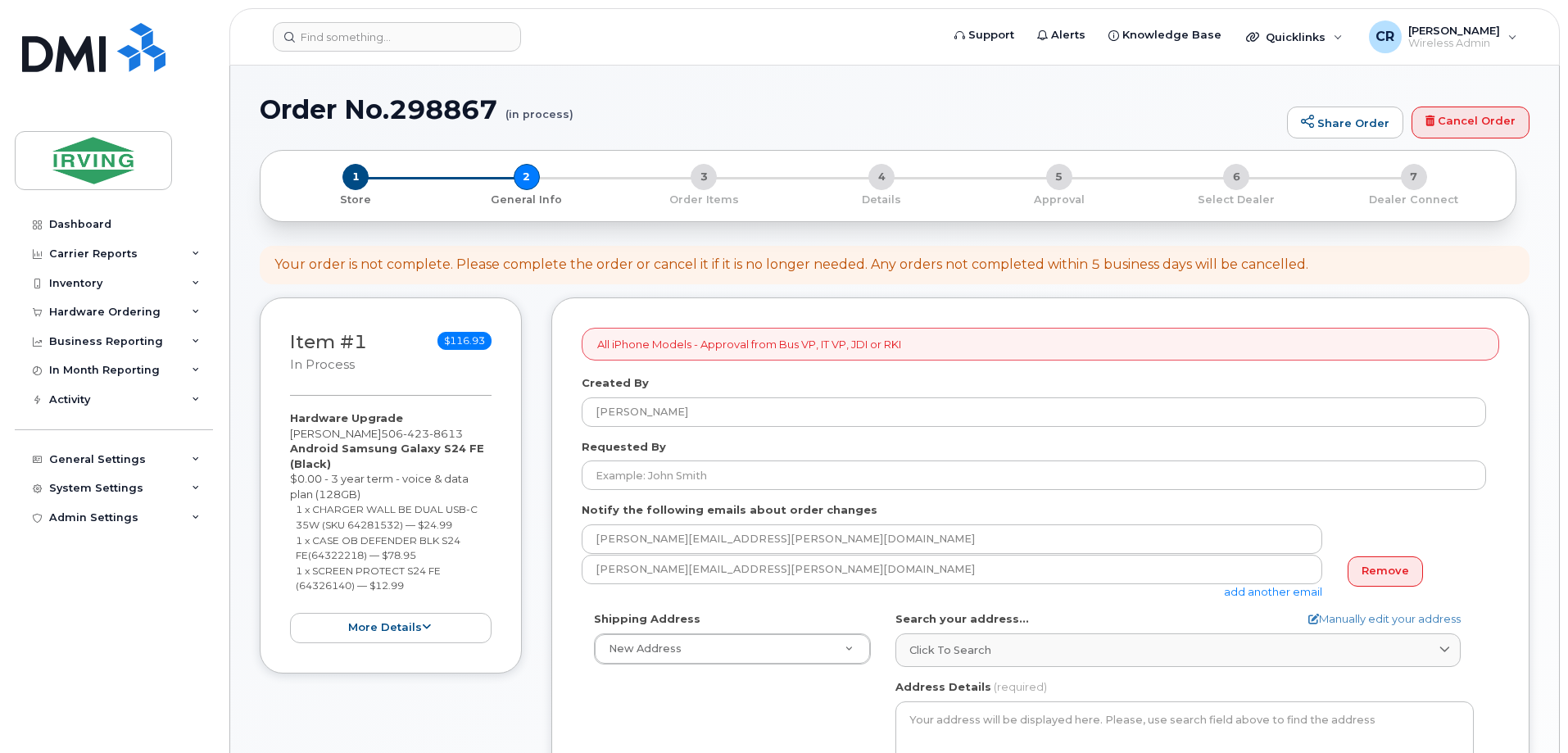
select select
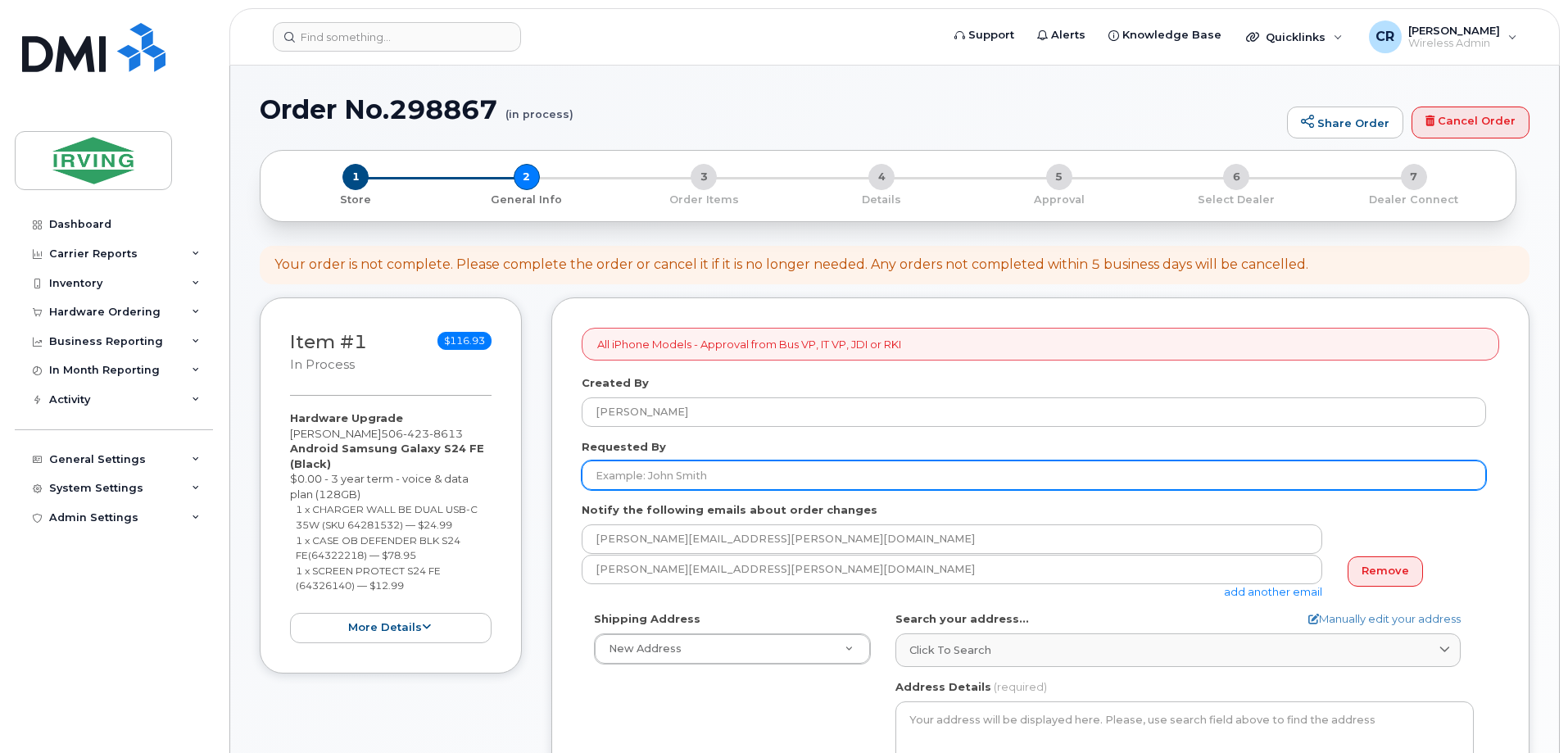
click at [709, 475] on input "Requested By" at bounding box center [1034, 475] width 905 height 30
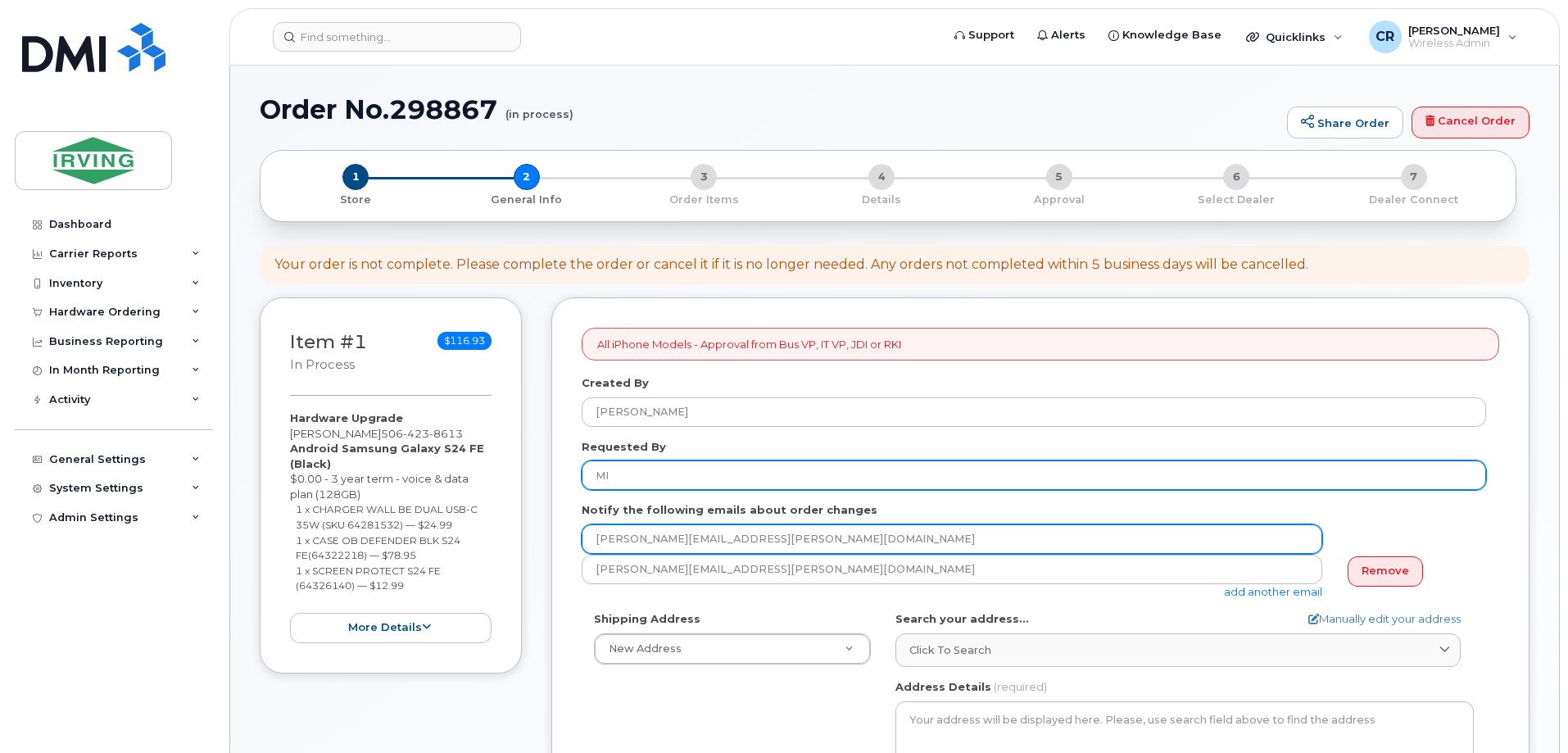
type input "[PERSON_NAME]"
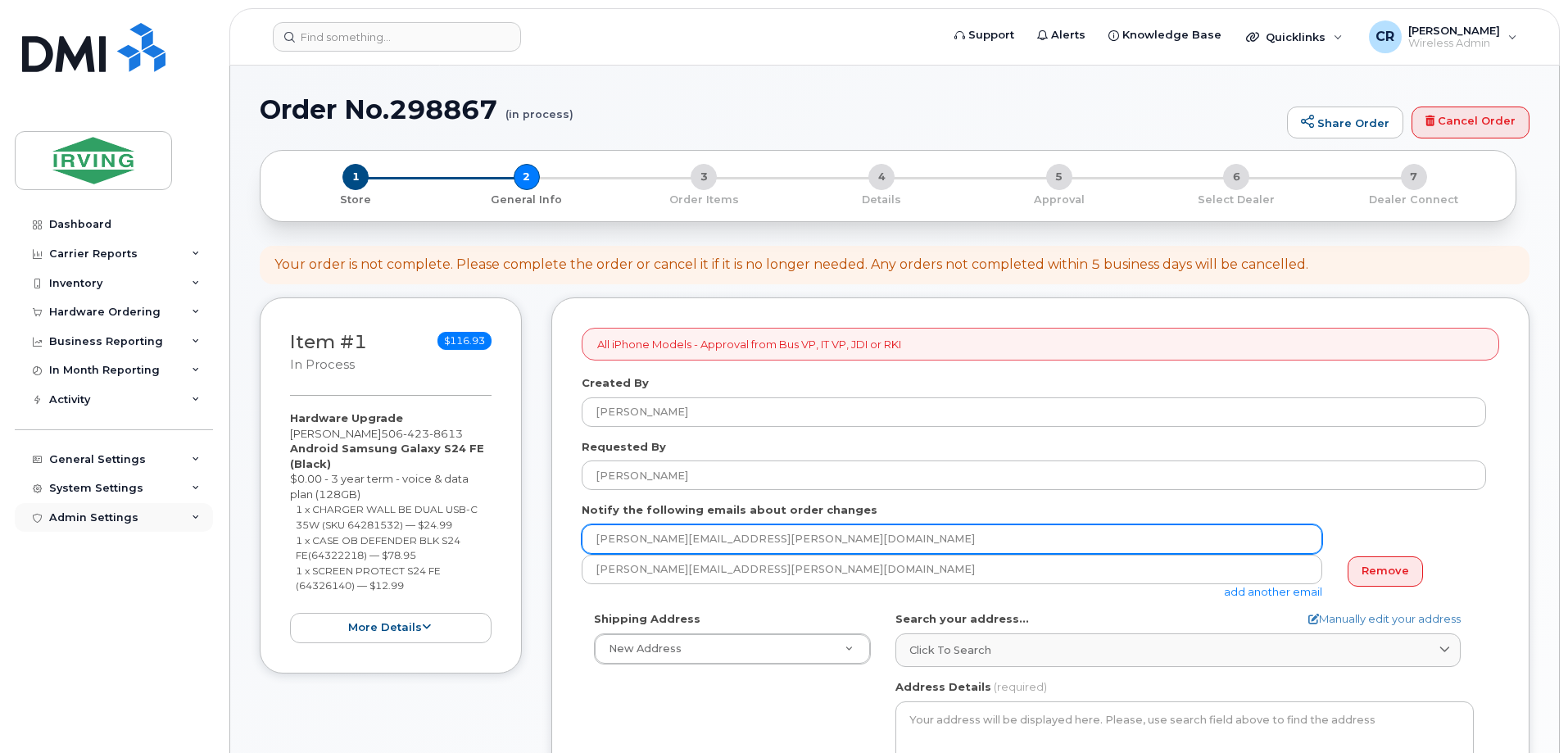
drag, startPoint x: 847, startPoint y: 541, endPoint x: 208, endPoint y: 505, distance: 640.0
type input "[EMAIL_ADDRESS][DOMAIN_NAME]"
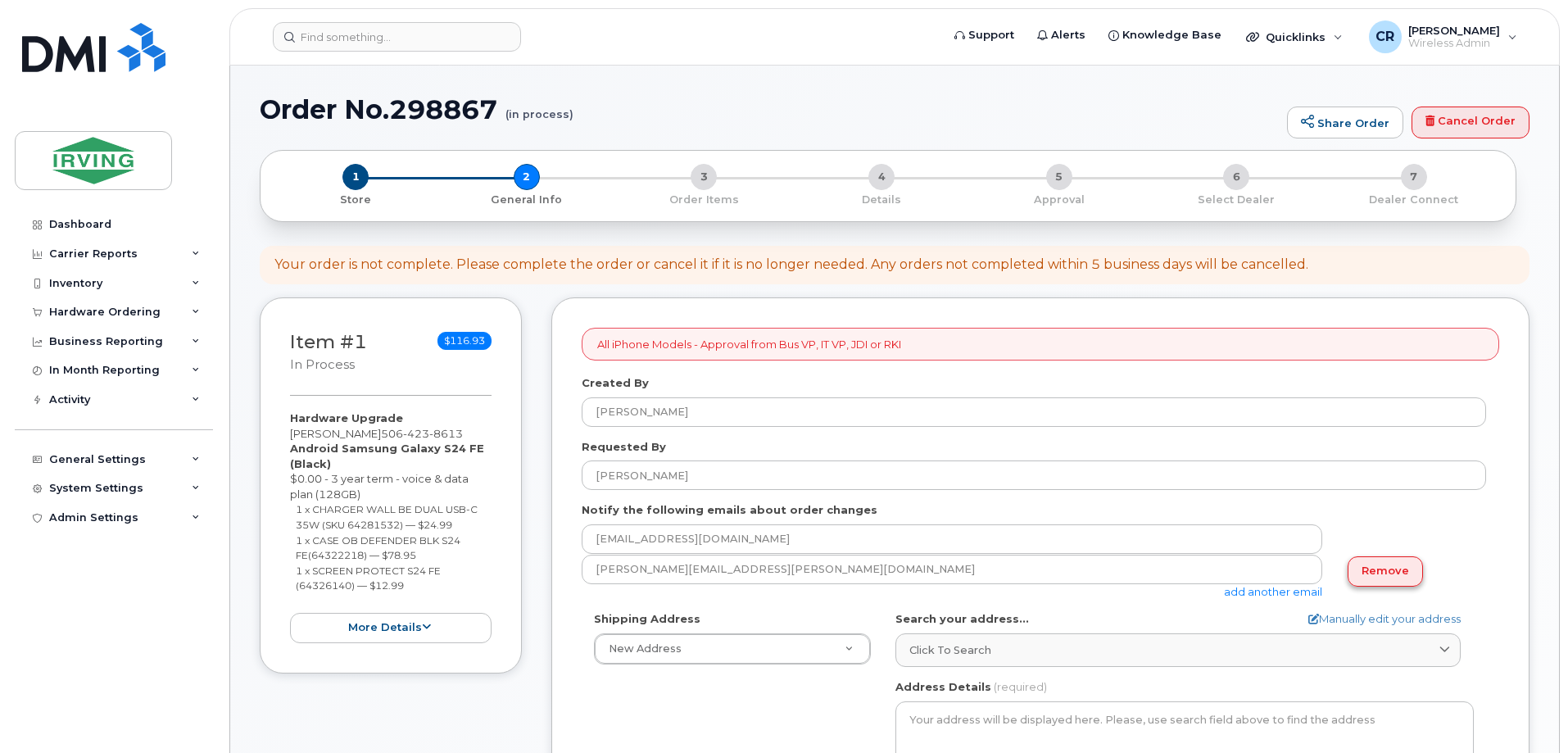
click at [1390, 568] on link "Remove" at bounding box center [1385, 572] width 75 height 31
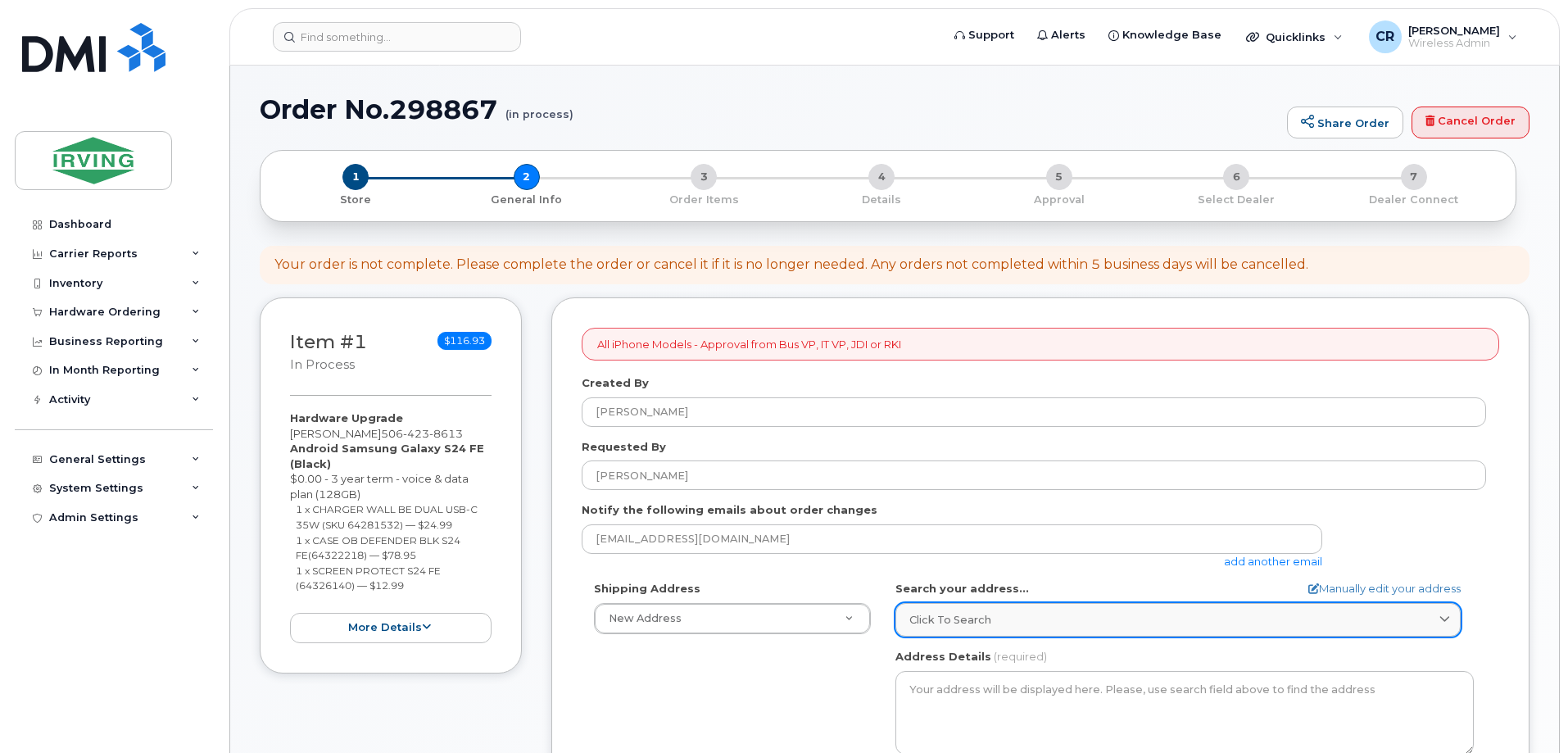
click at [934, 617] on span "Click to search" at bounding box center [950, 619] width 82 height 15
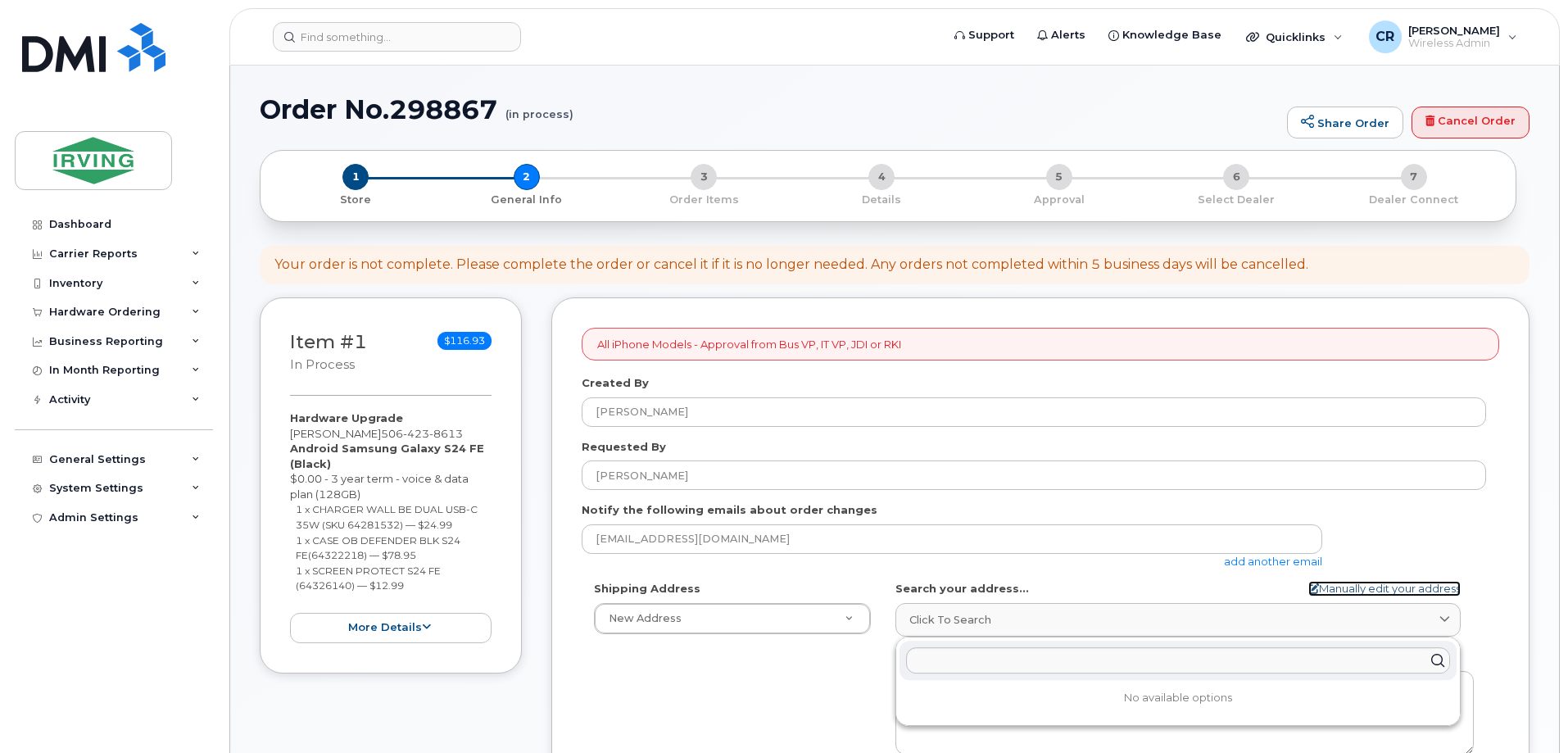
click at [1322, 585] on link "Manually edit your address" at bounding box center [1385, 588] width 153 height 15
select select
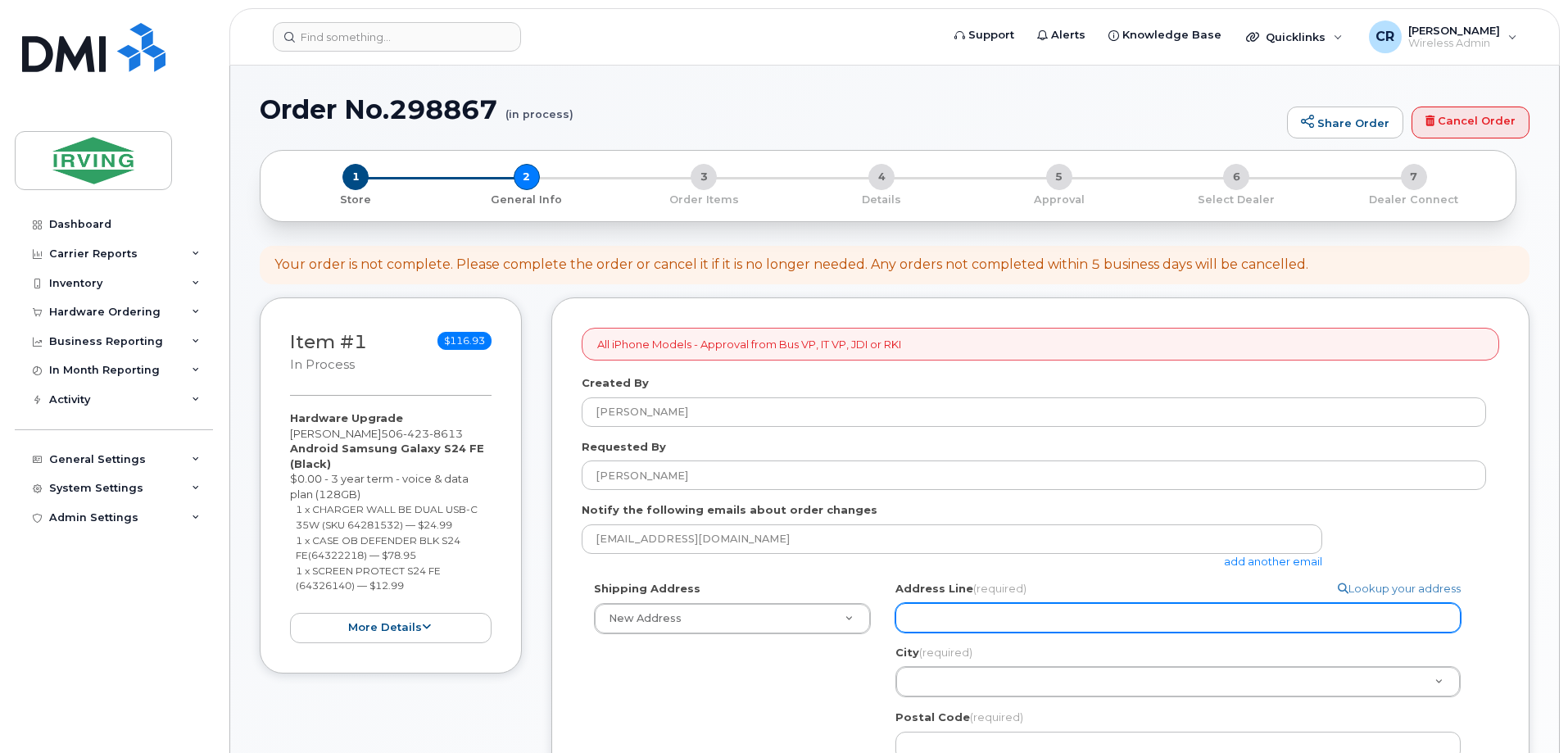
click at [937, 615] on input "Address Line (required)" at bounding box center [1178, 617] width 566 height 30
type input "48 Chemin Grande-Riviere"
select select
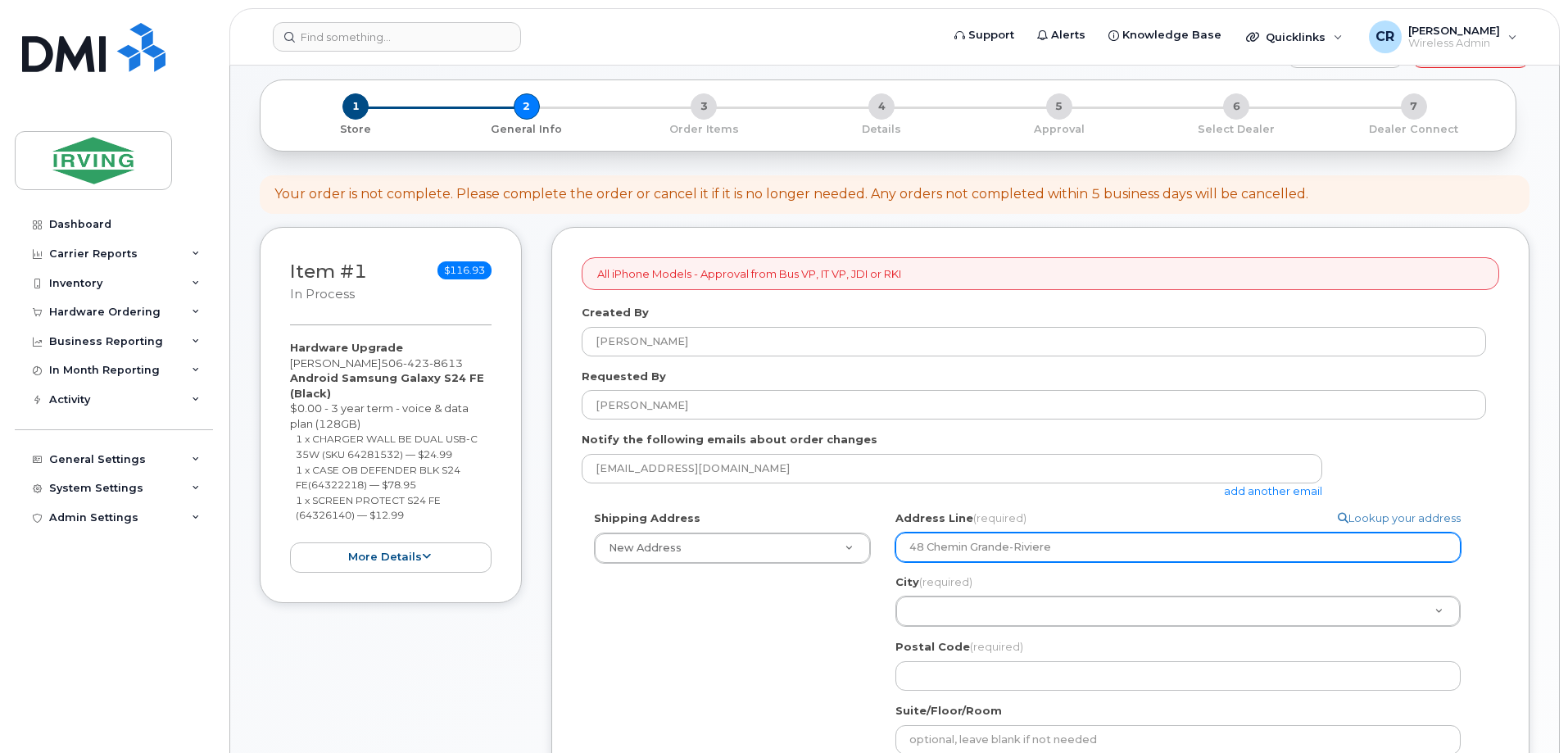
scroll to position [164, 0]
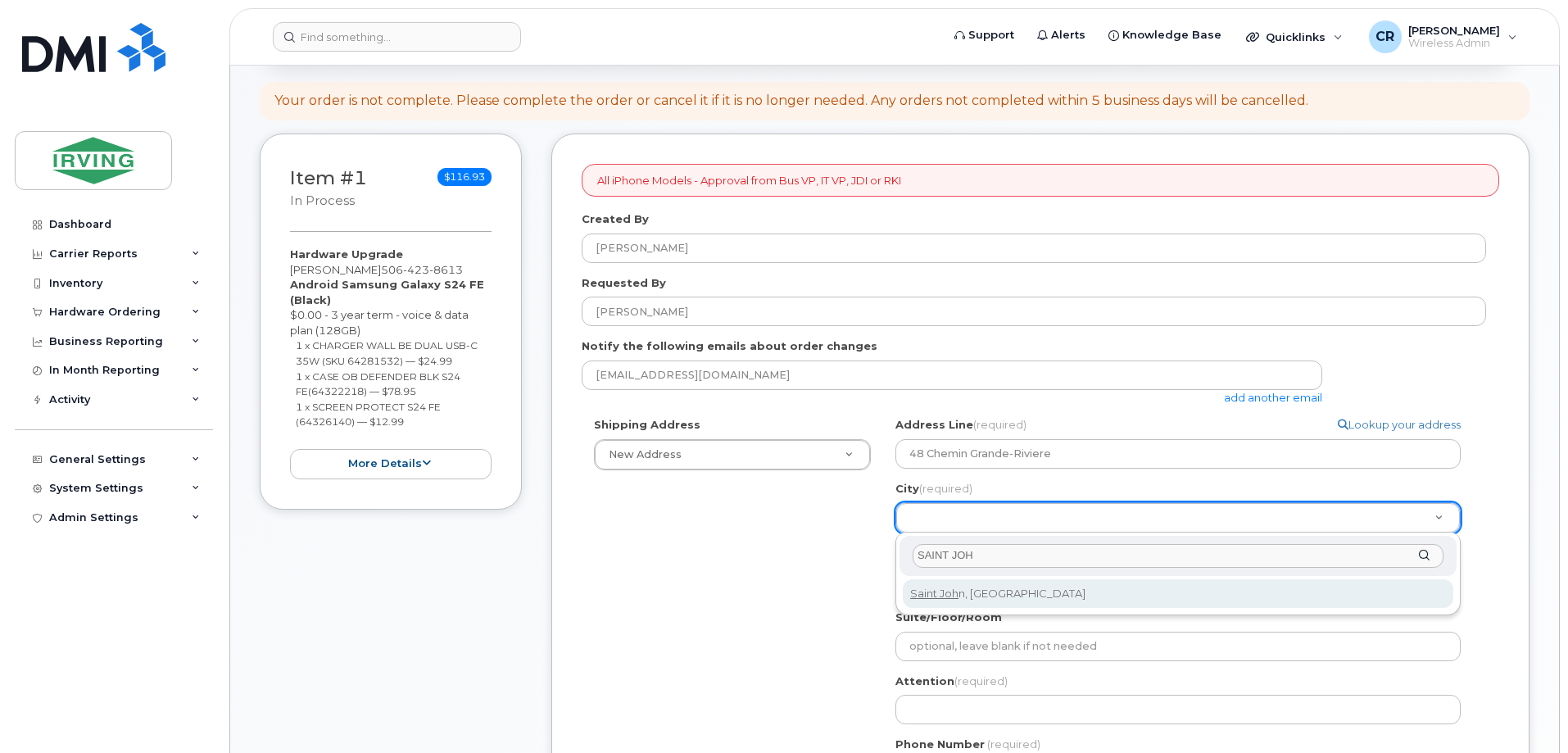
type input "SAINT JOH"
select select
type input "2008"
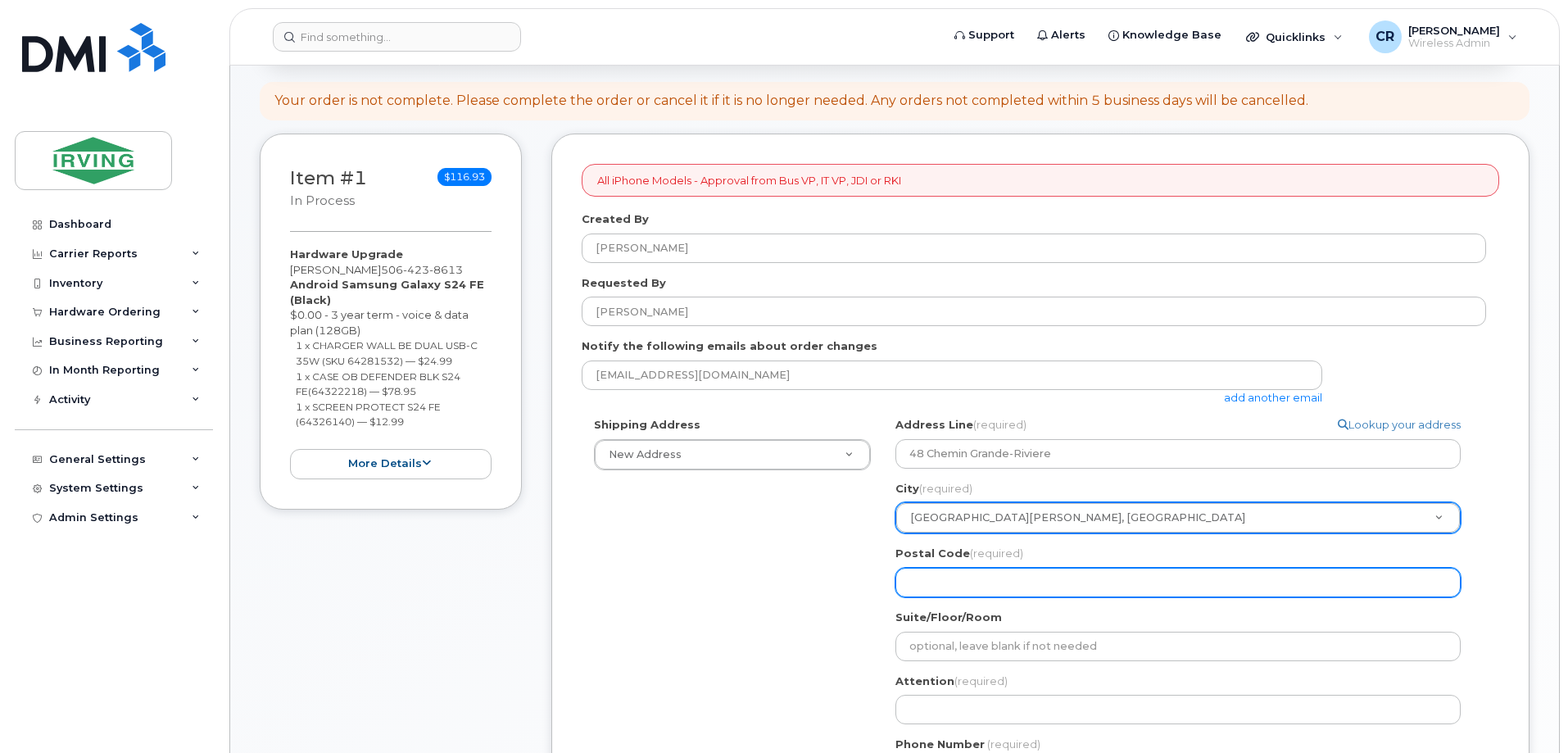
click at [1024, 589] on input "Postal Code (required)" at bounding box center [1178, 582] width 566 height 30
type input "E7E 2M7"
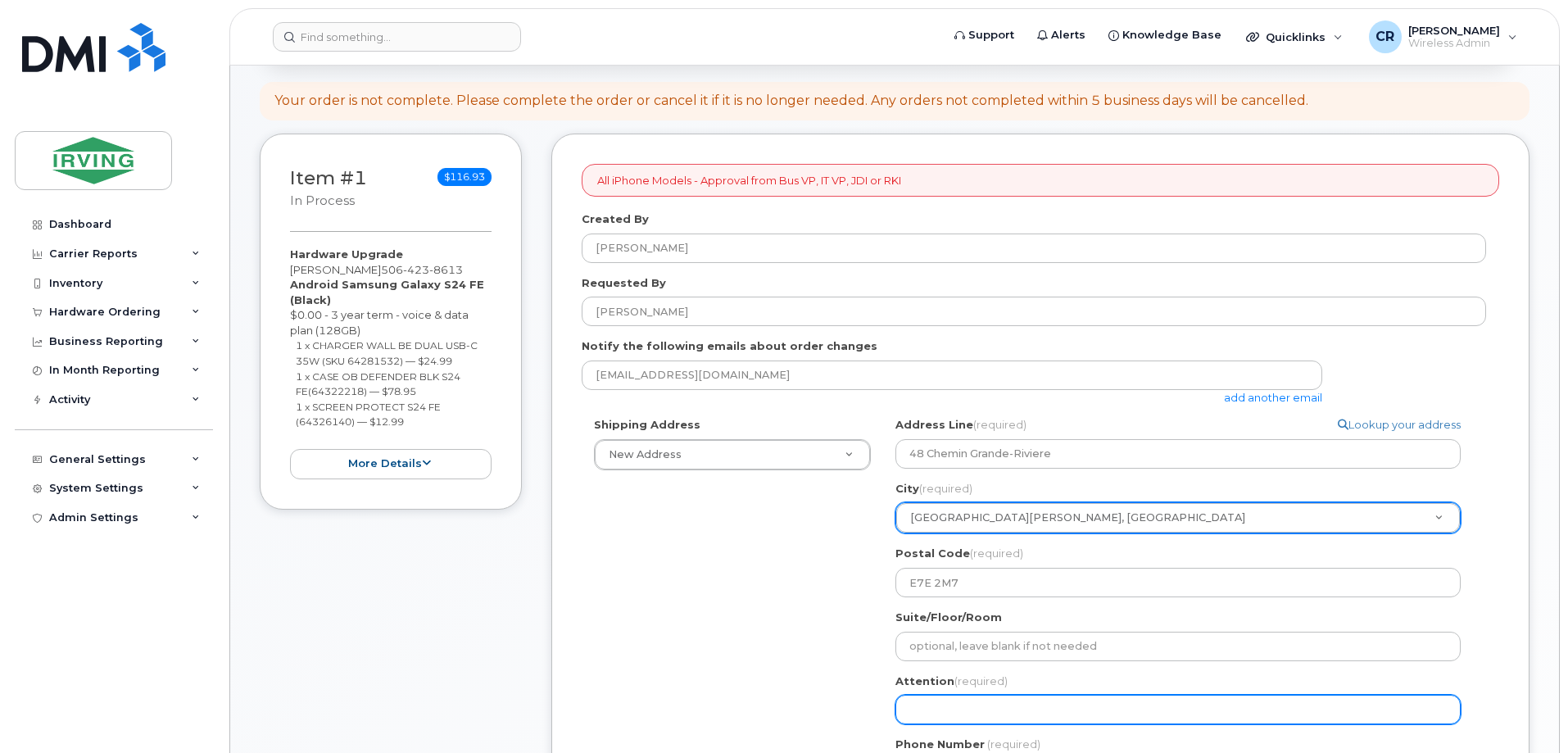
click at [976, 705] on input "Attention (required)" at bounding box center [1178, 710] width 566 height 30
select select
type input "s"
select select
type input "sT"
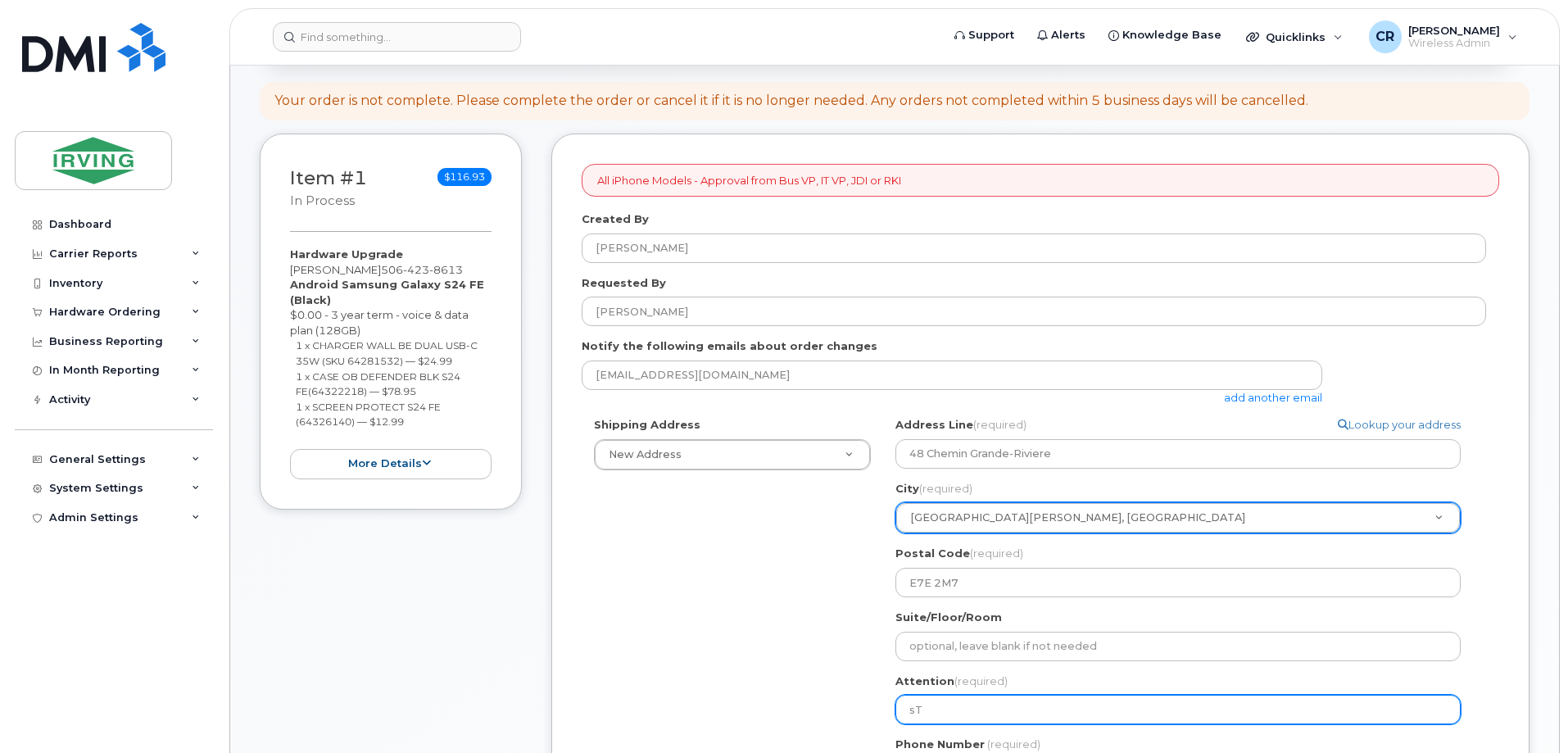
select select
type input "sTE"
select select
type input "sTEP"
select select
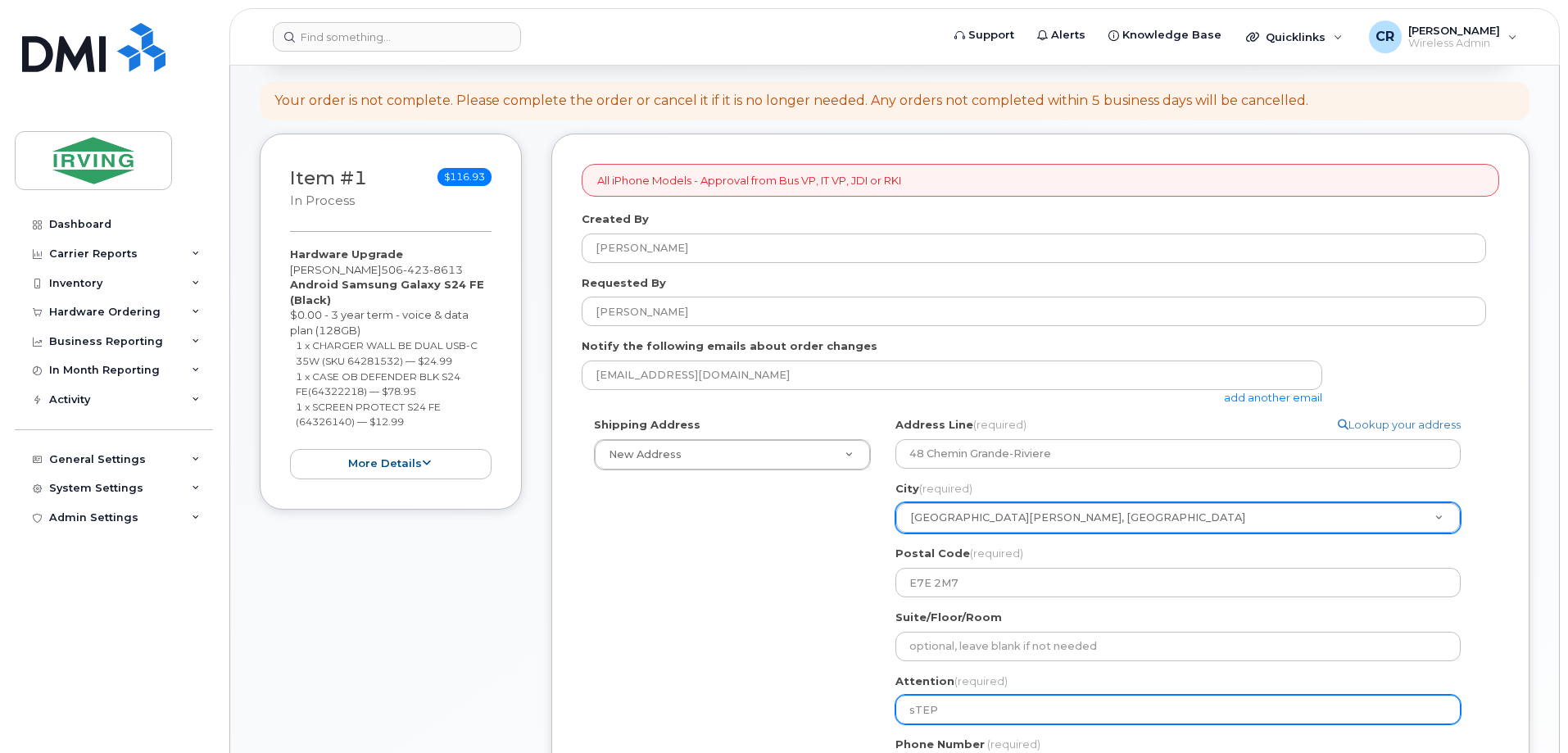
type input "sTEPH"
select select
type input "sTEPHA"
select select
type input "sTEPHAN"
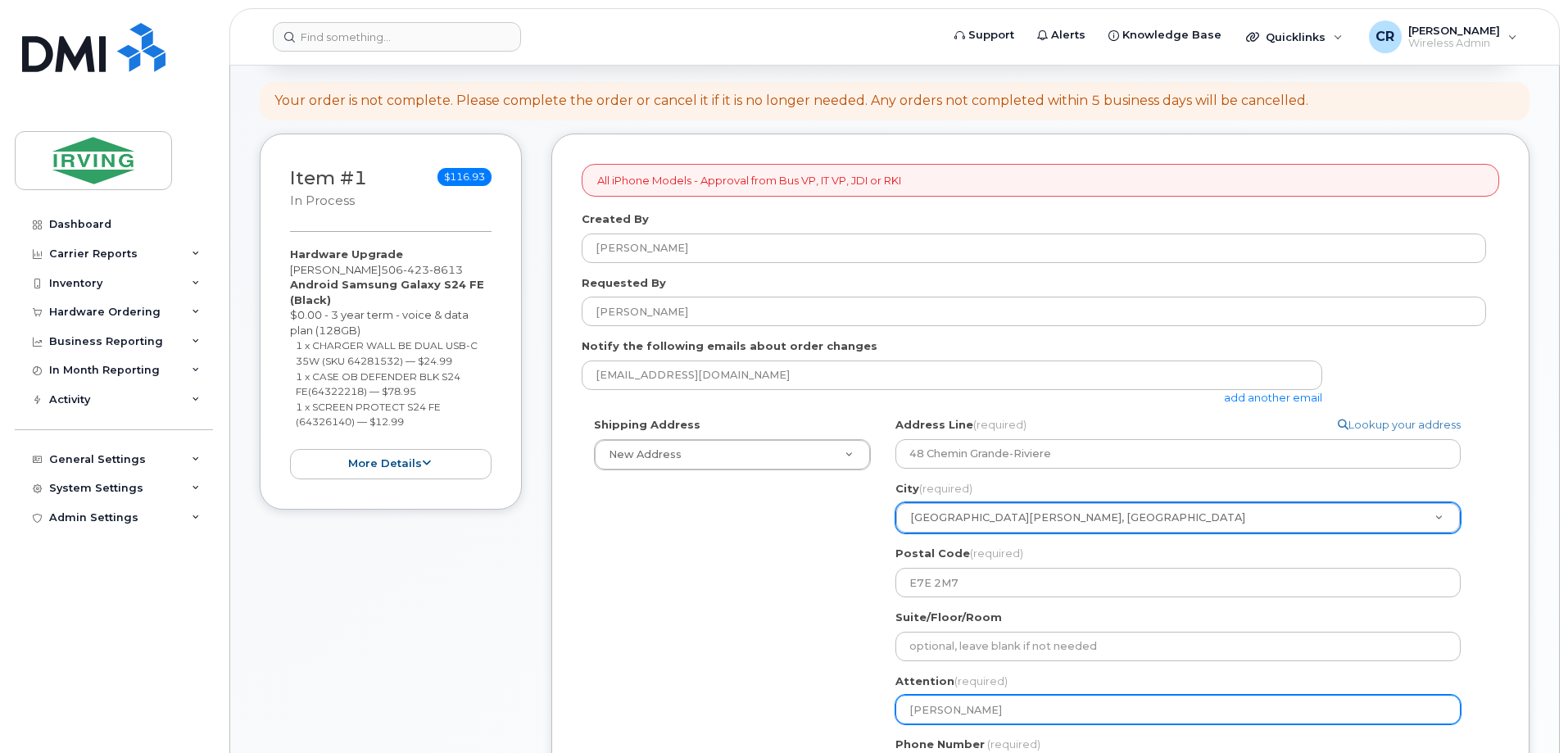
select select
type input "sTEPHA"
select select
type input "sTEPH"
select select
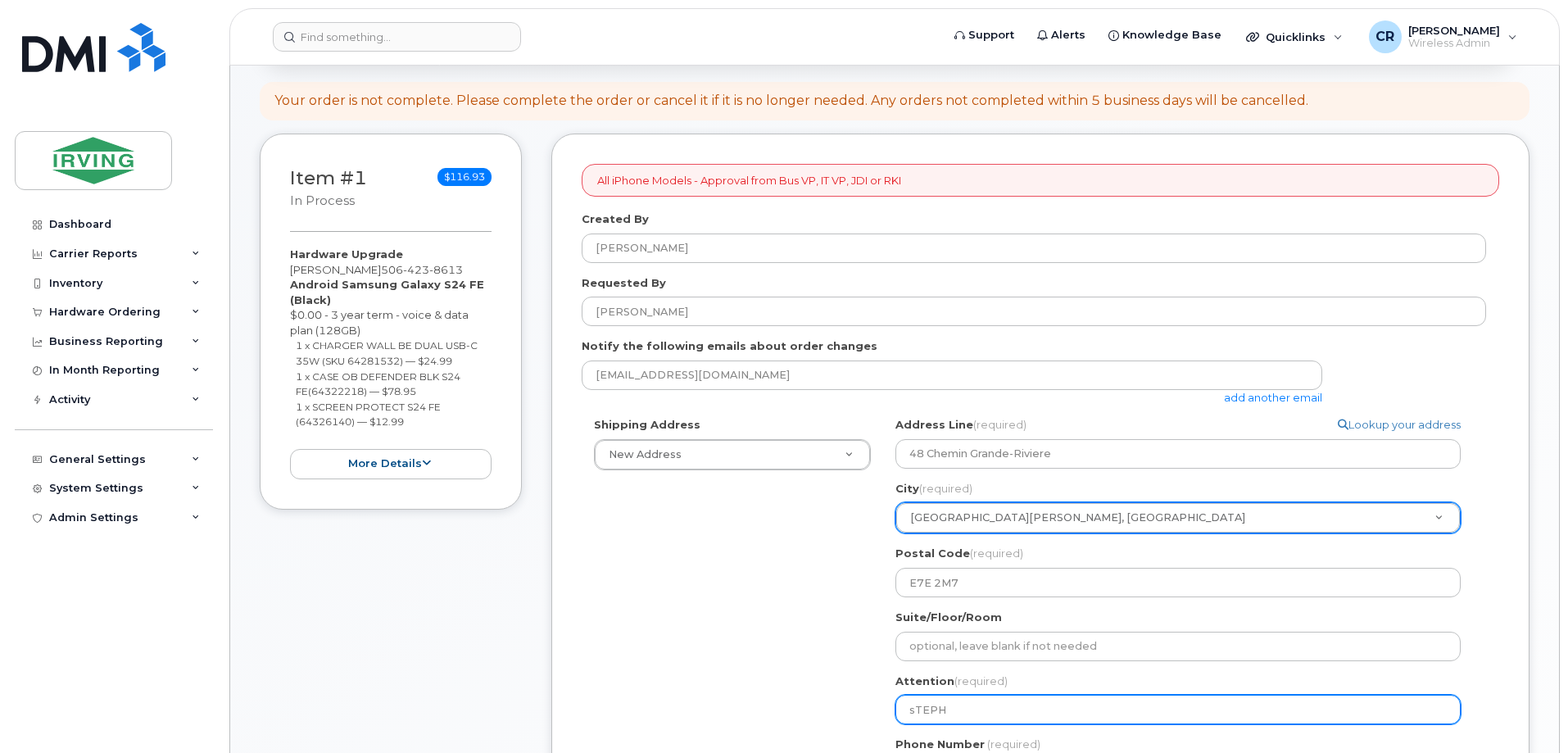
type input "sTEP"
select select
type input "sTE"
select select
type input "sT"
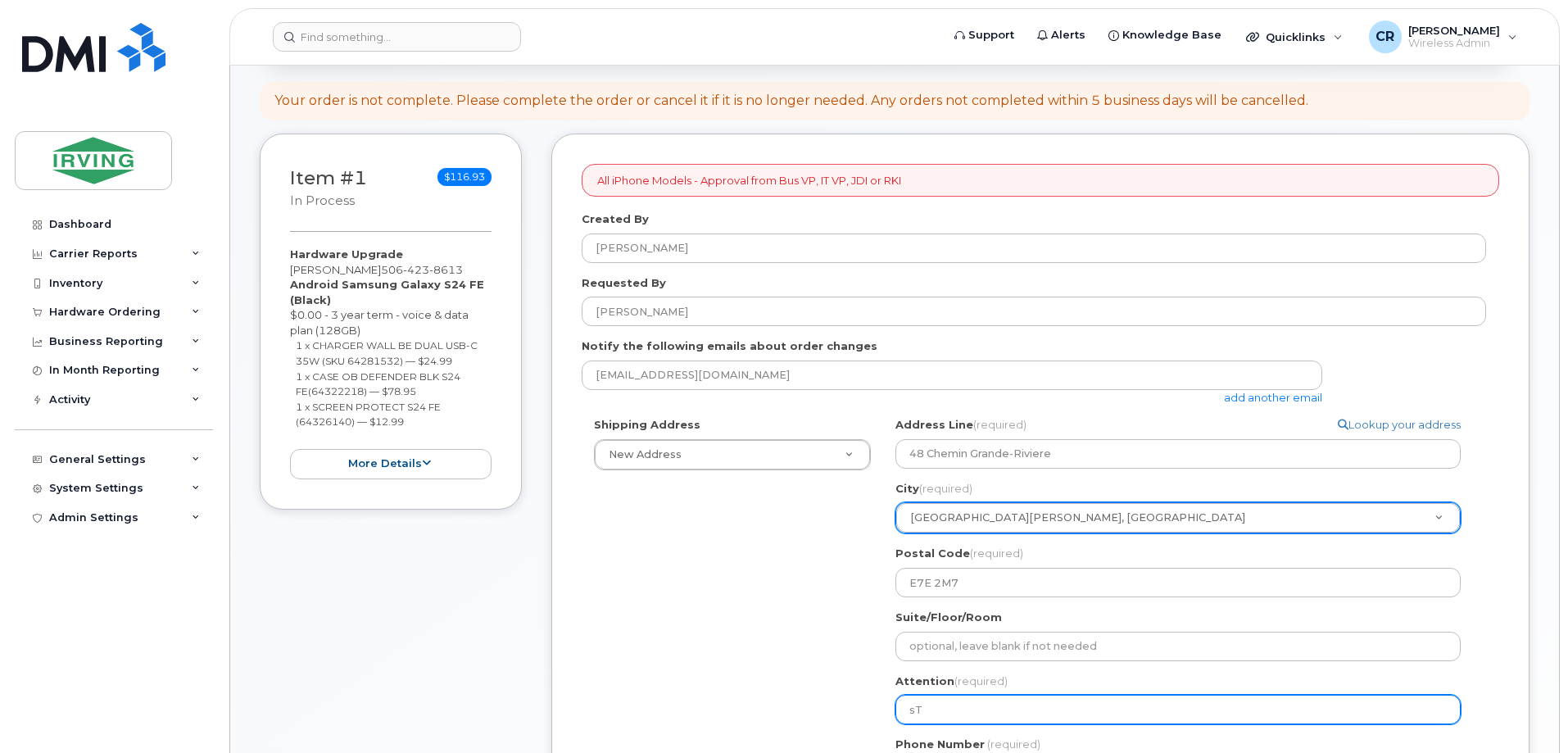
select select
type input "s"
select select
type input "S"
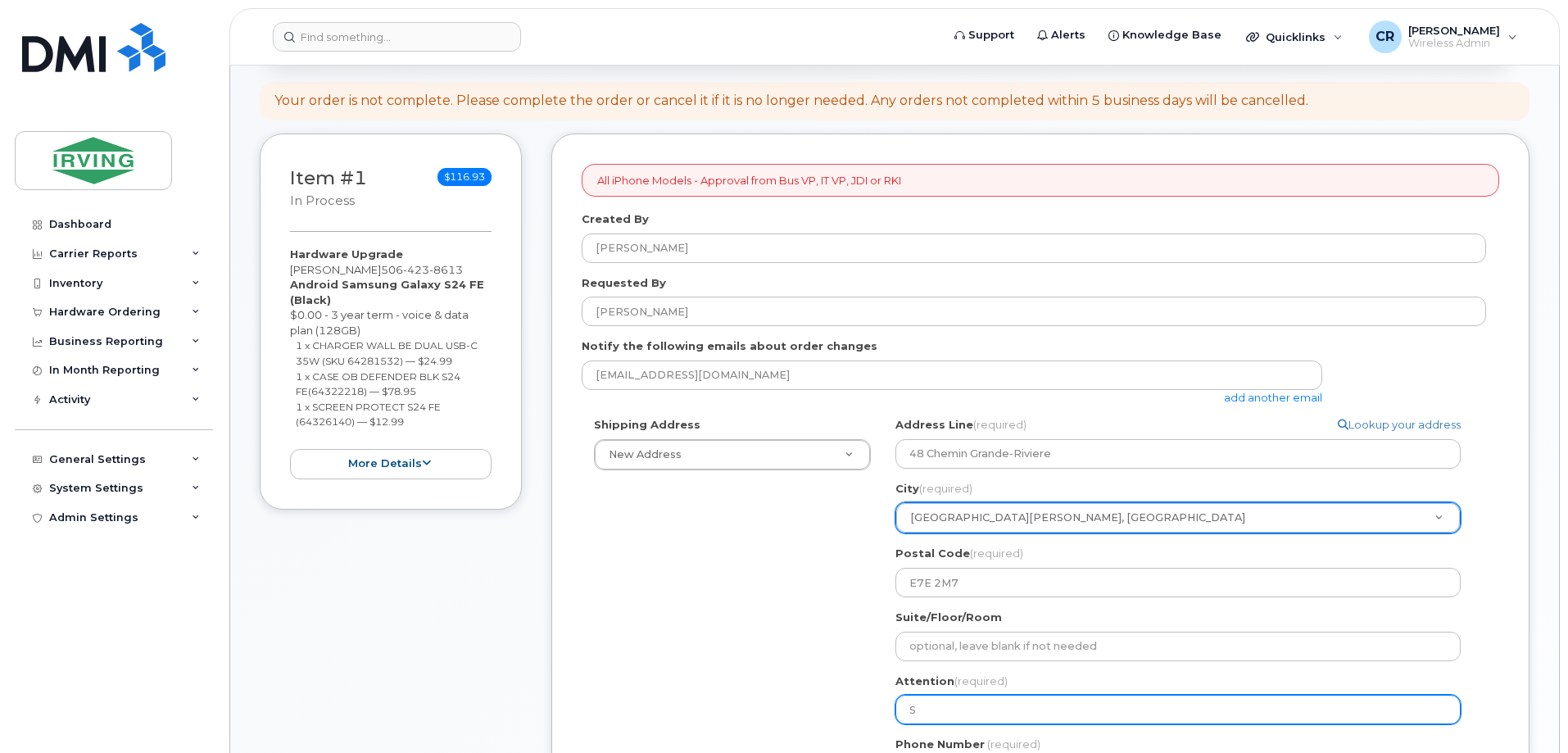
select select
type input "St"
select select
type input "Ste"
select select
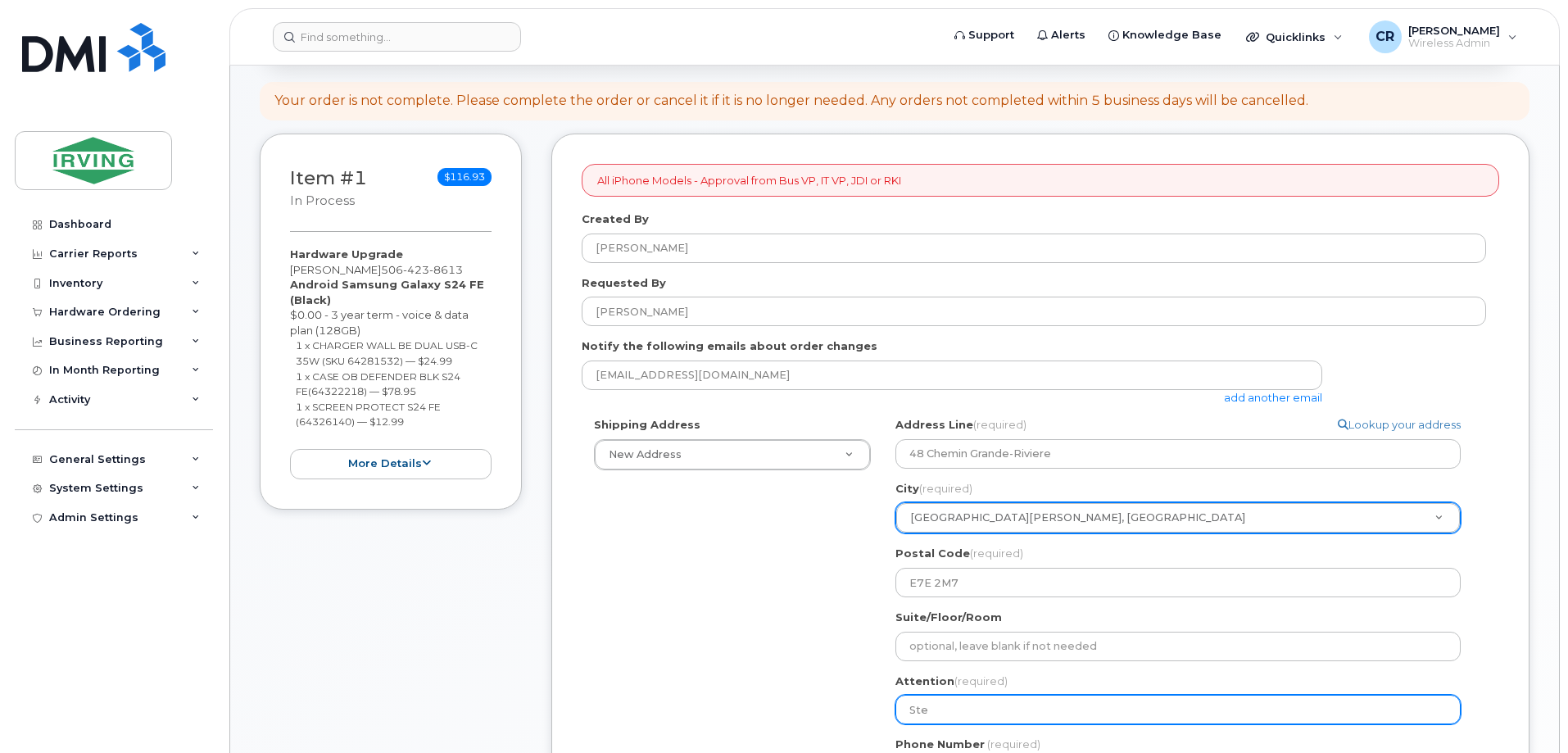
type input "Step"
select select
type input "Steph"
select select
type input "Stepha"
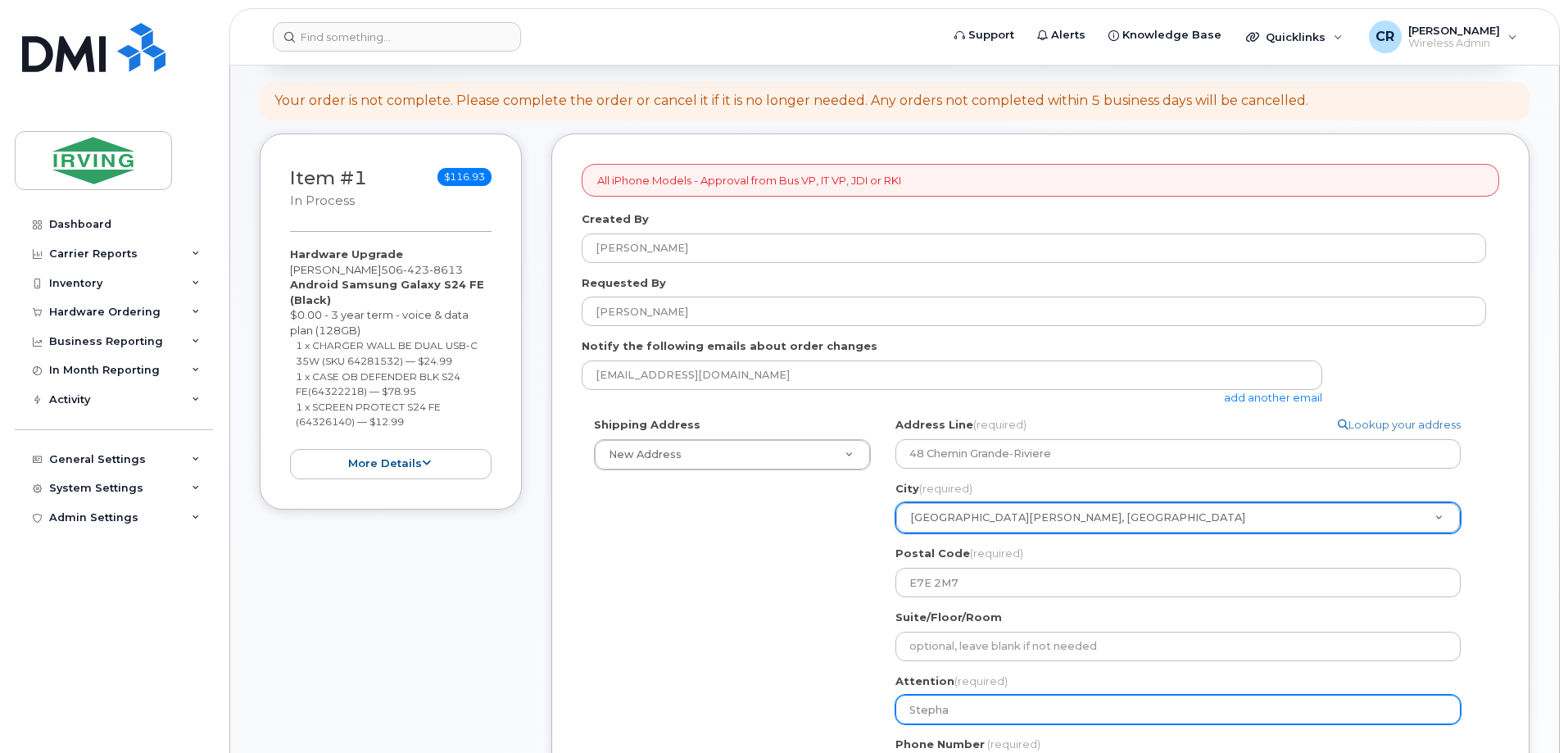
select select
type input "Stephan"
select select
type input "Stephan C"
select select
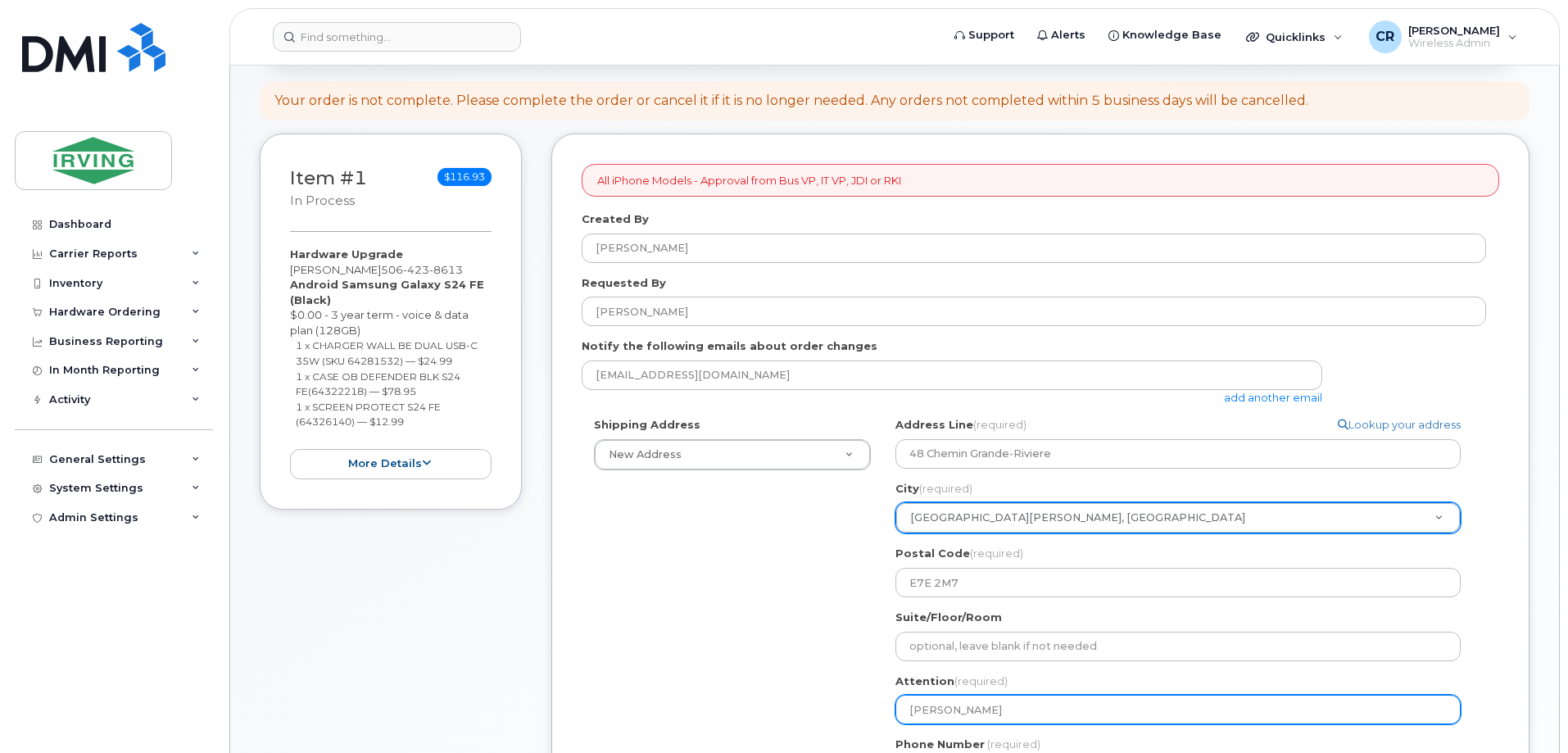
type input "Stephan Cy"
select select
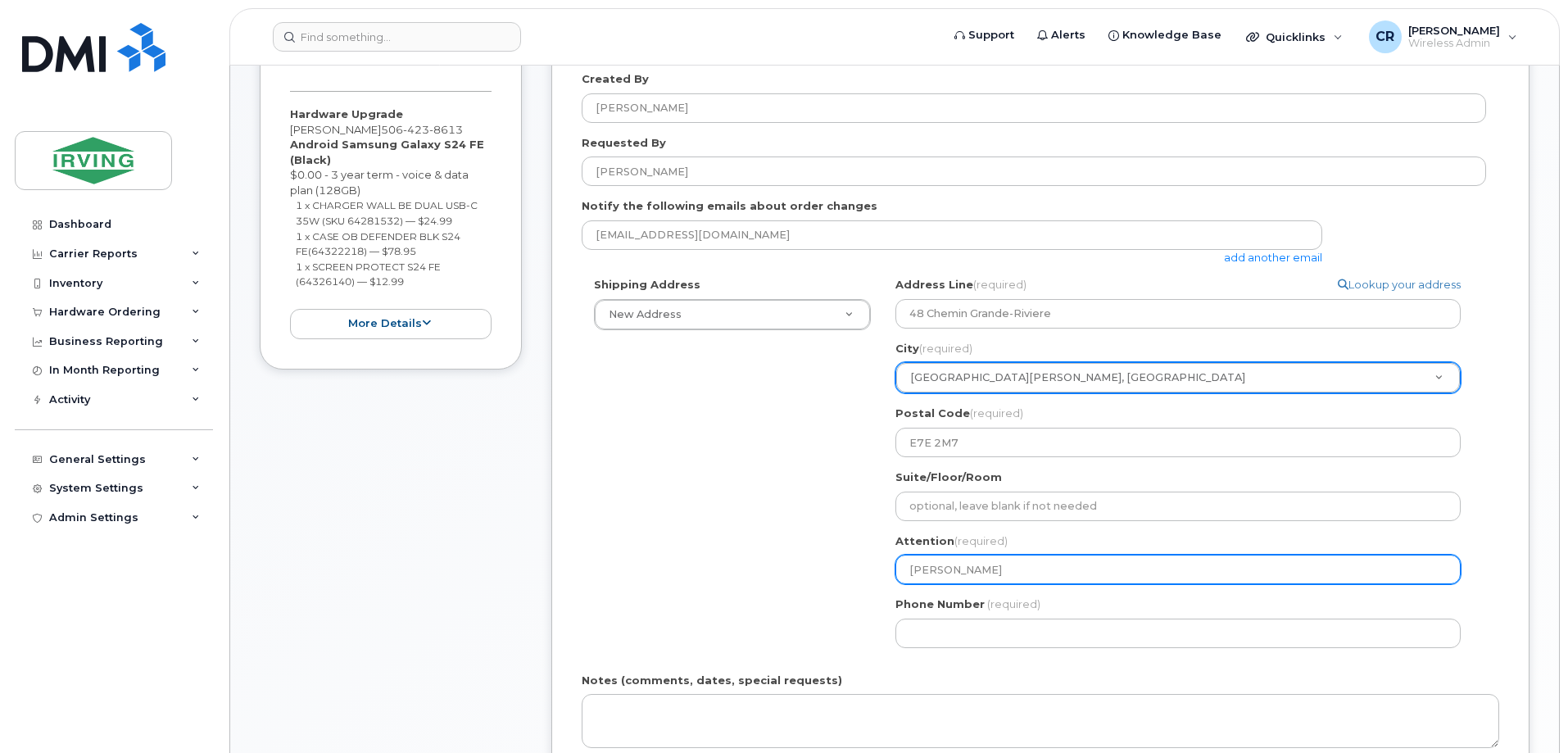
scroll to position [492, 0]
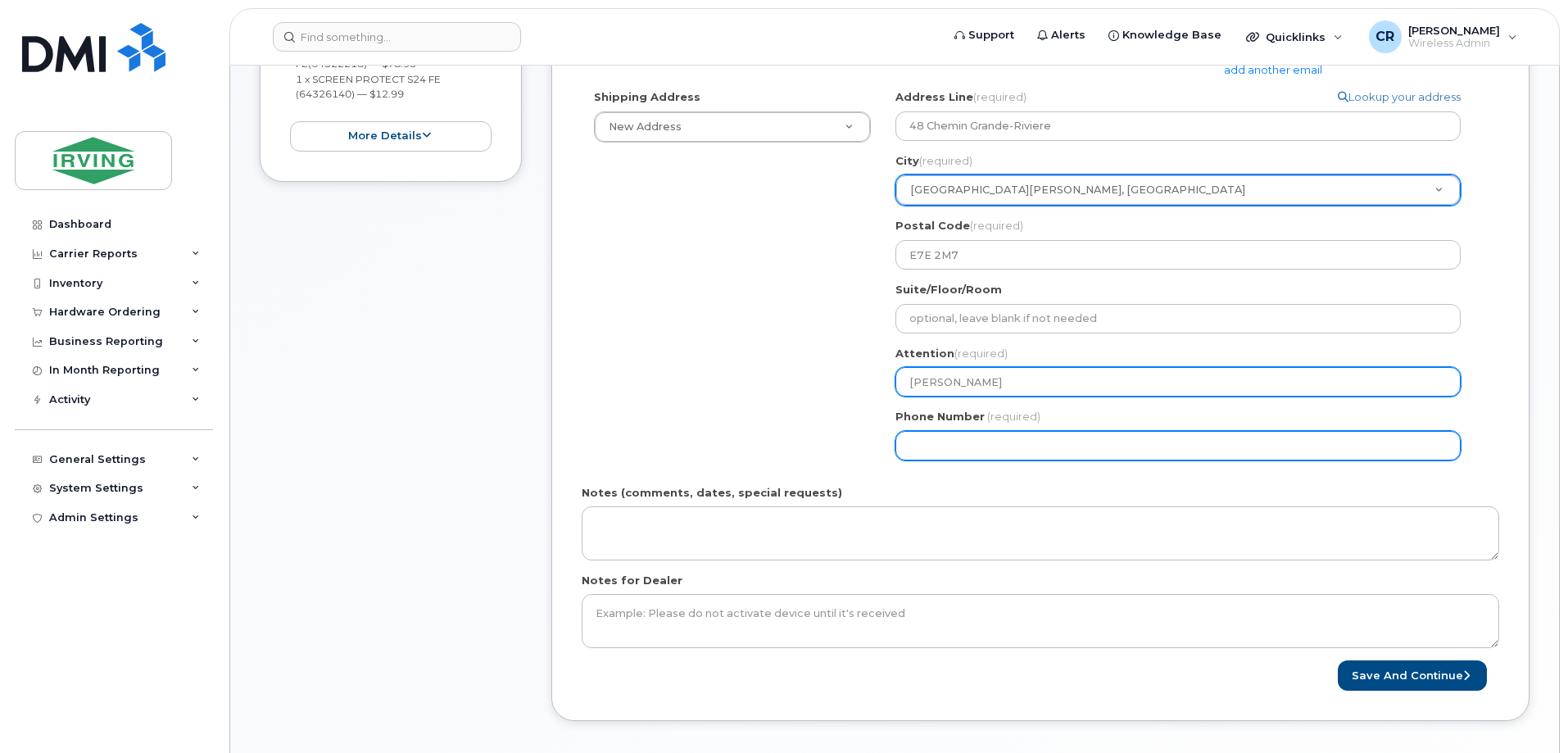
type input "[PERSON_NAME]"
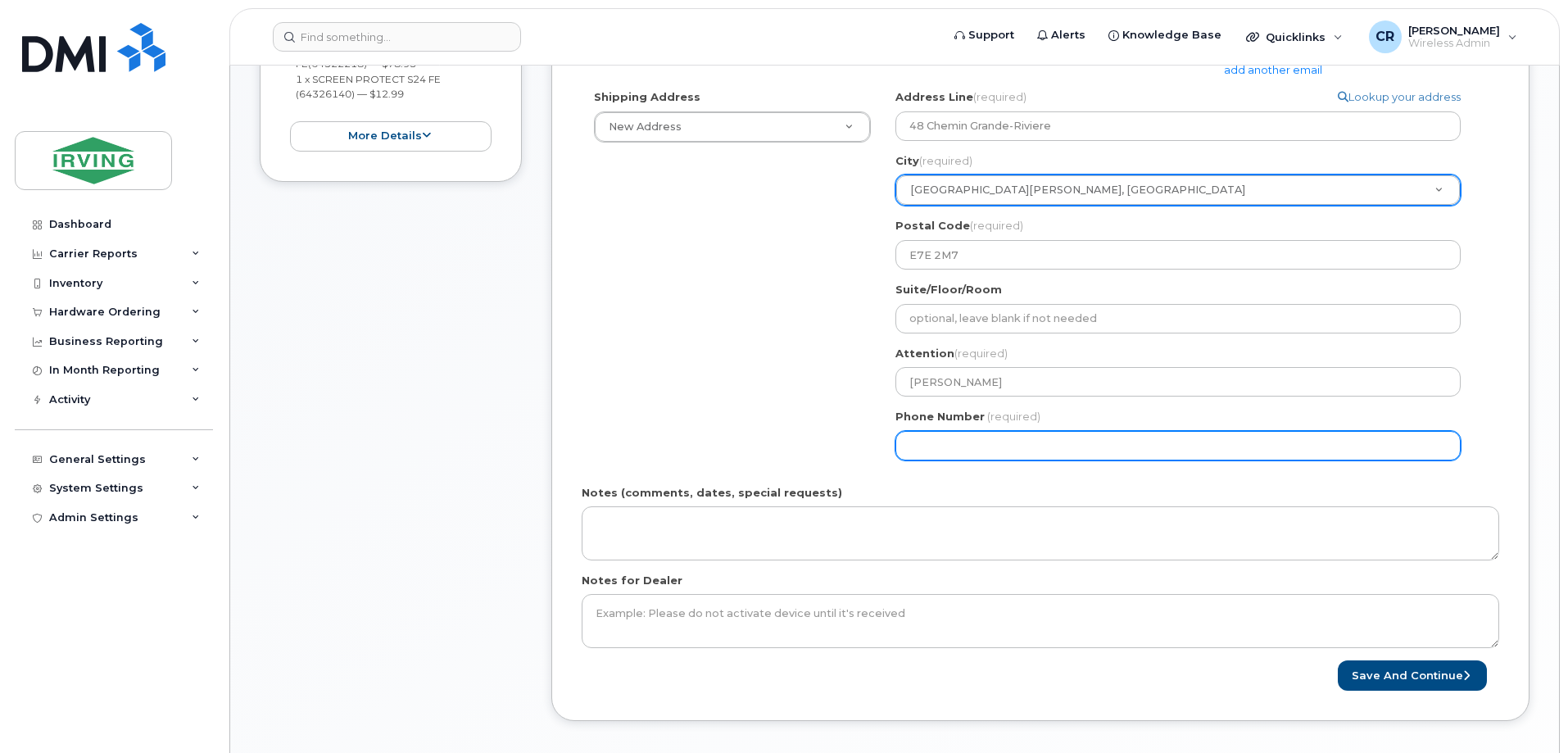
click at [988, 443] on input "Phone Number" at bounding box center [1178, 446] width 566 height 30
type input "506423861"
select select
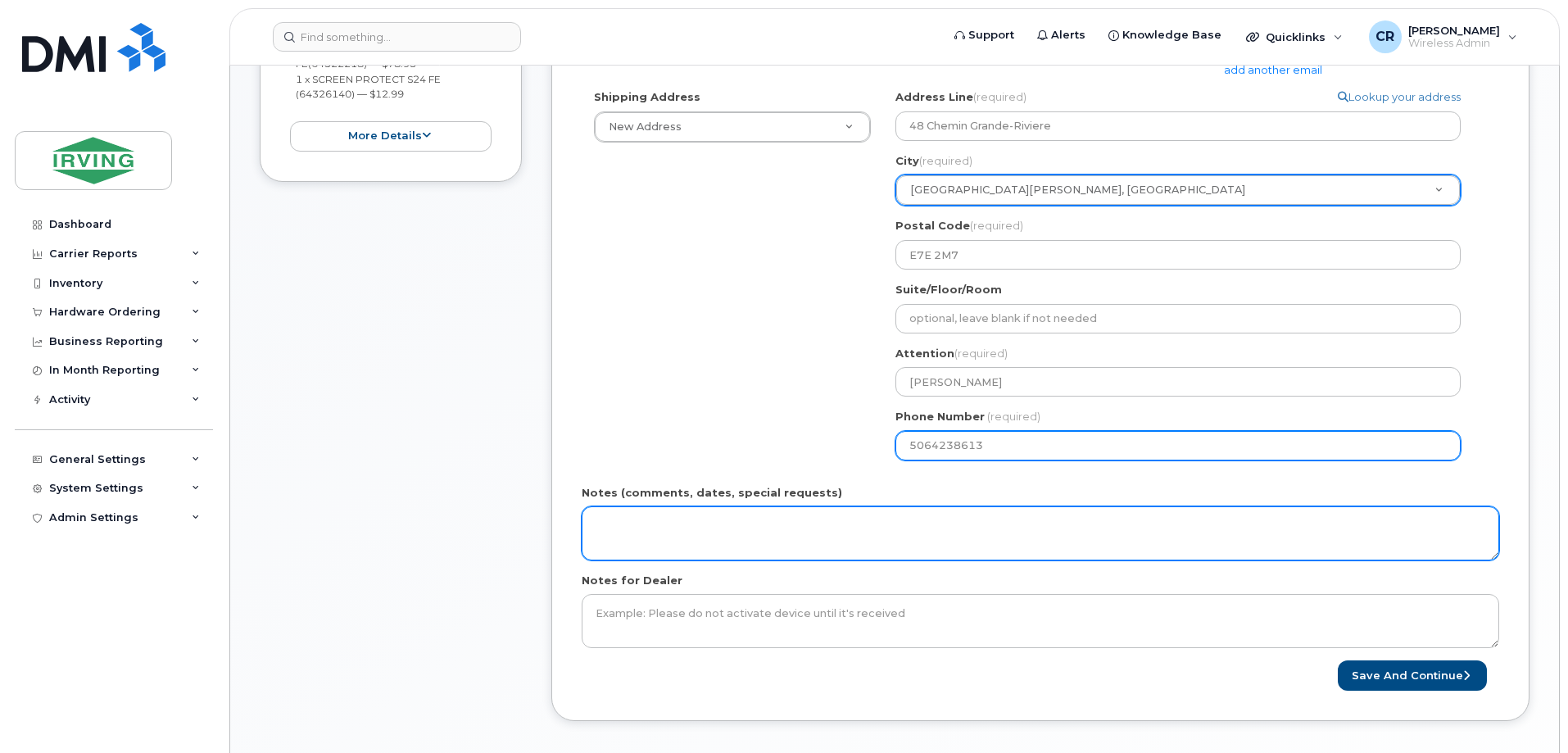
type input "5064238613"
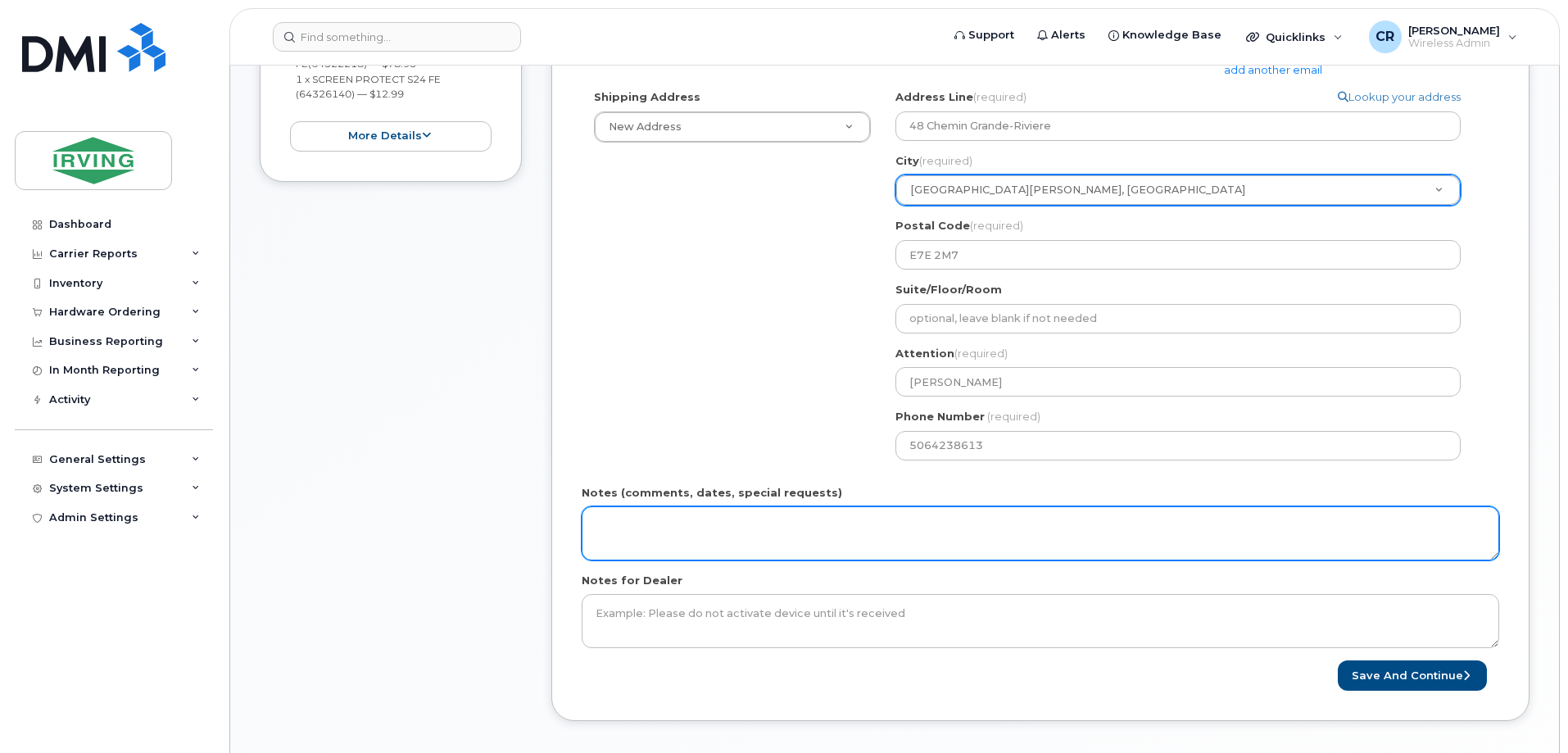
click at [767, 532] on textarea "Notes (comments, dates, special requests)" at bounding box center [1040, 533] width 917 height 54
type textarea "Order#: 5082128933 Invoice Woodlands"
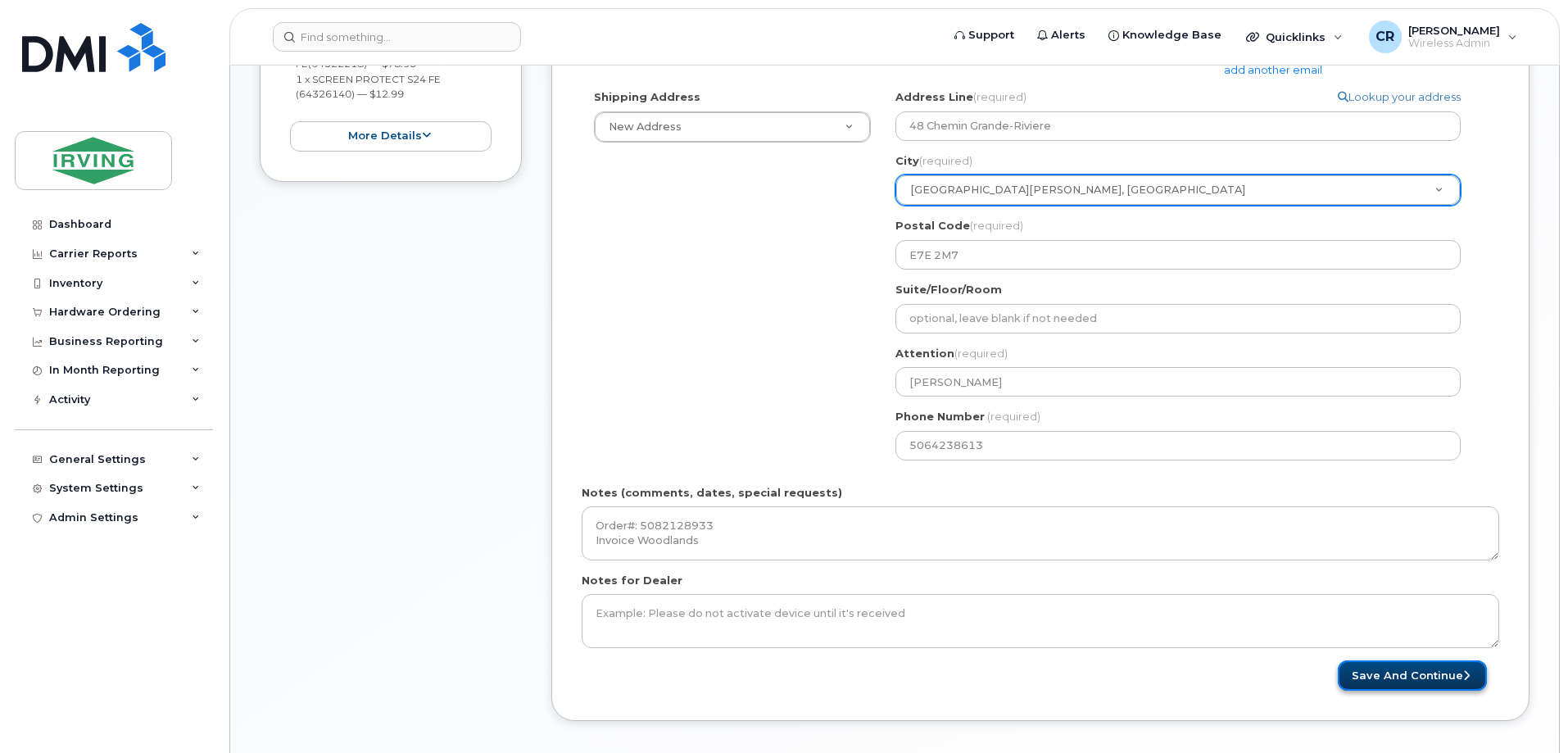
click at [1409, 679] on button "Save and Continue" at bounding box center [1413, 676] width 149 height 31
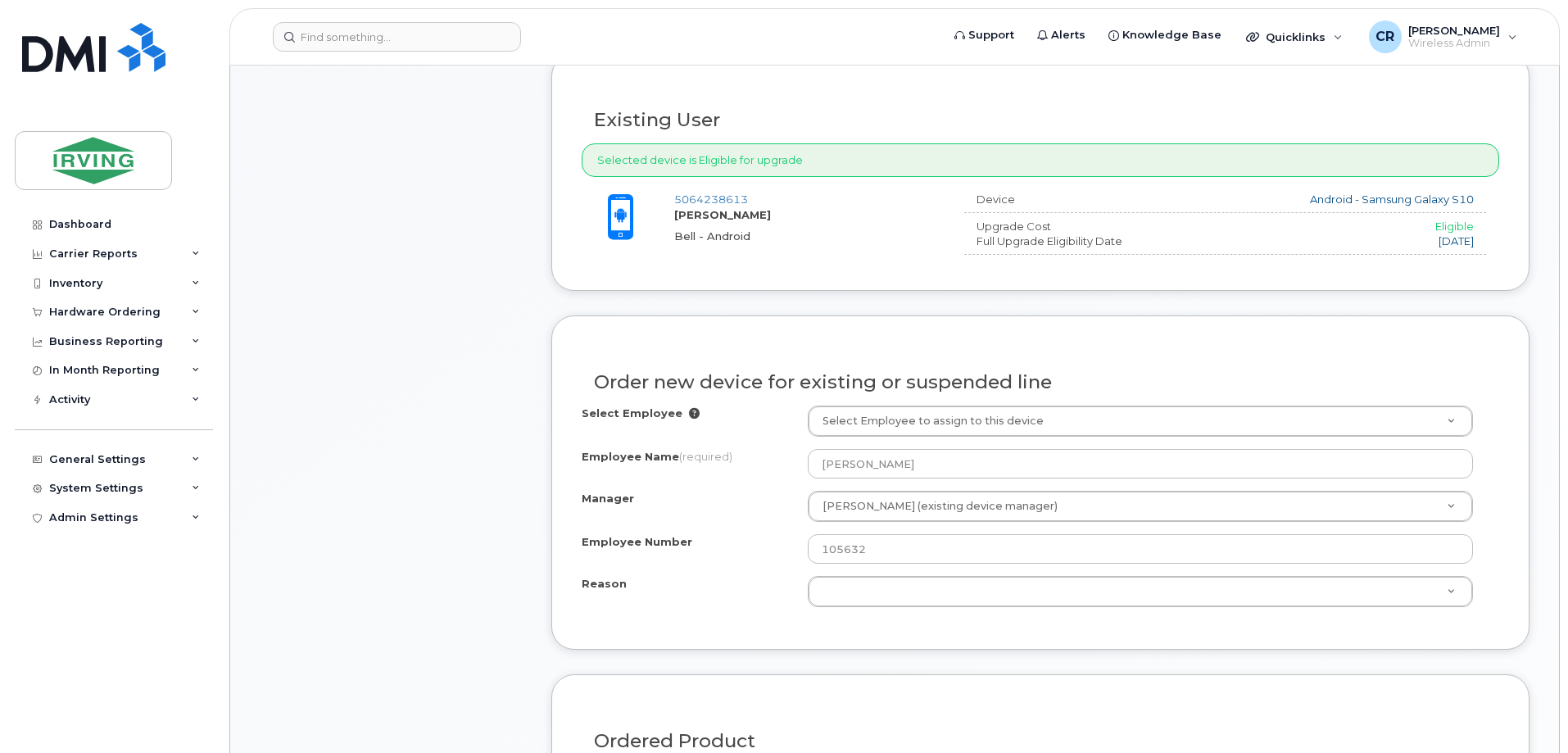
scroll to position [655, 0]
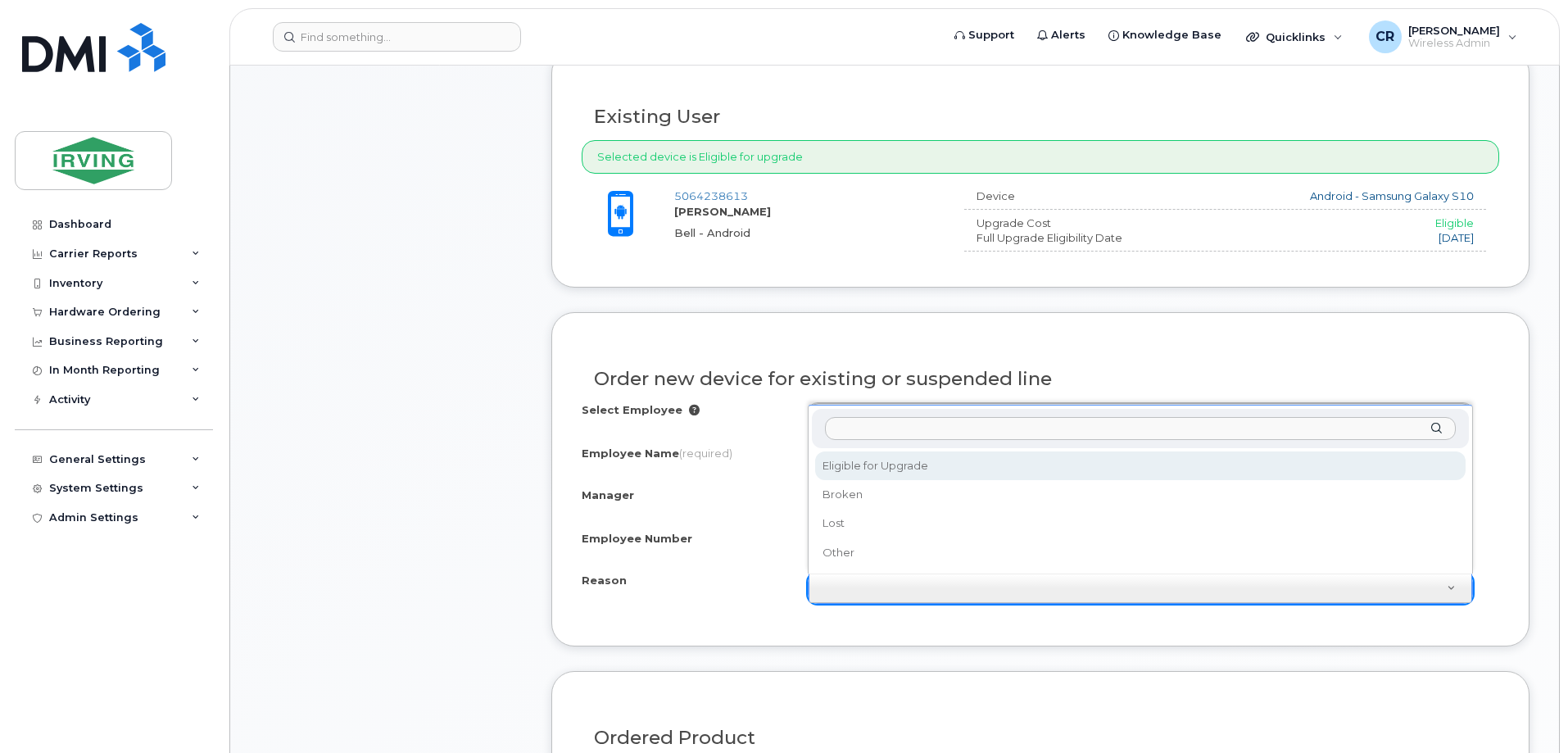
select select "eligible_for_upgrade"
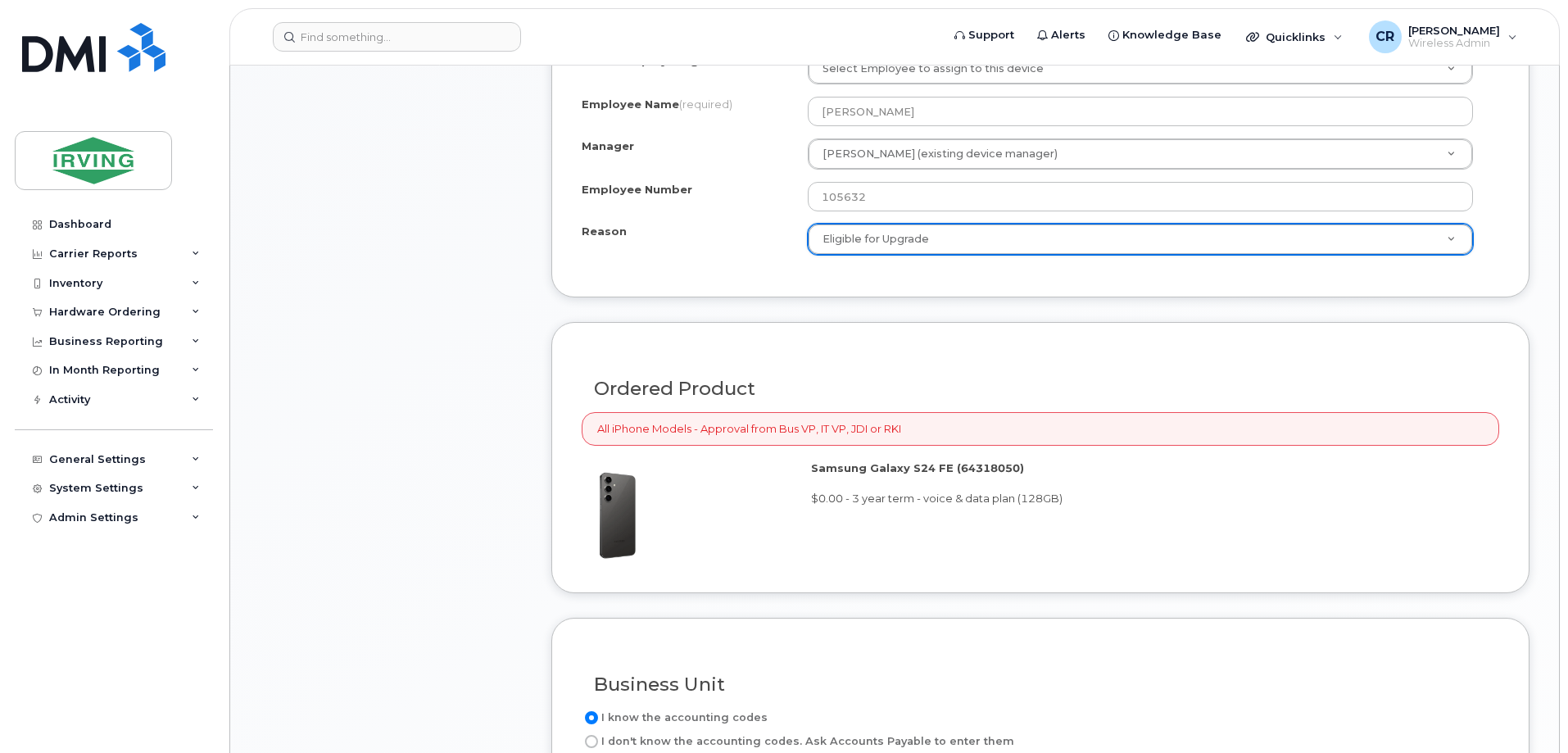
scroll to position [1229, 0]
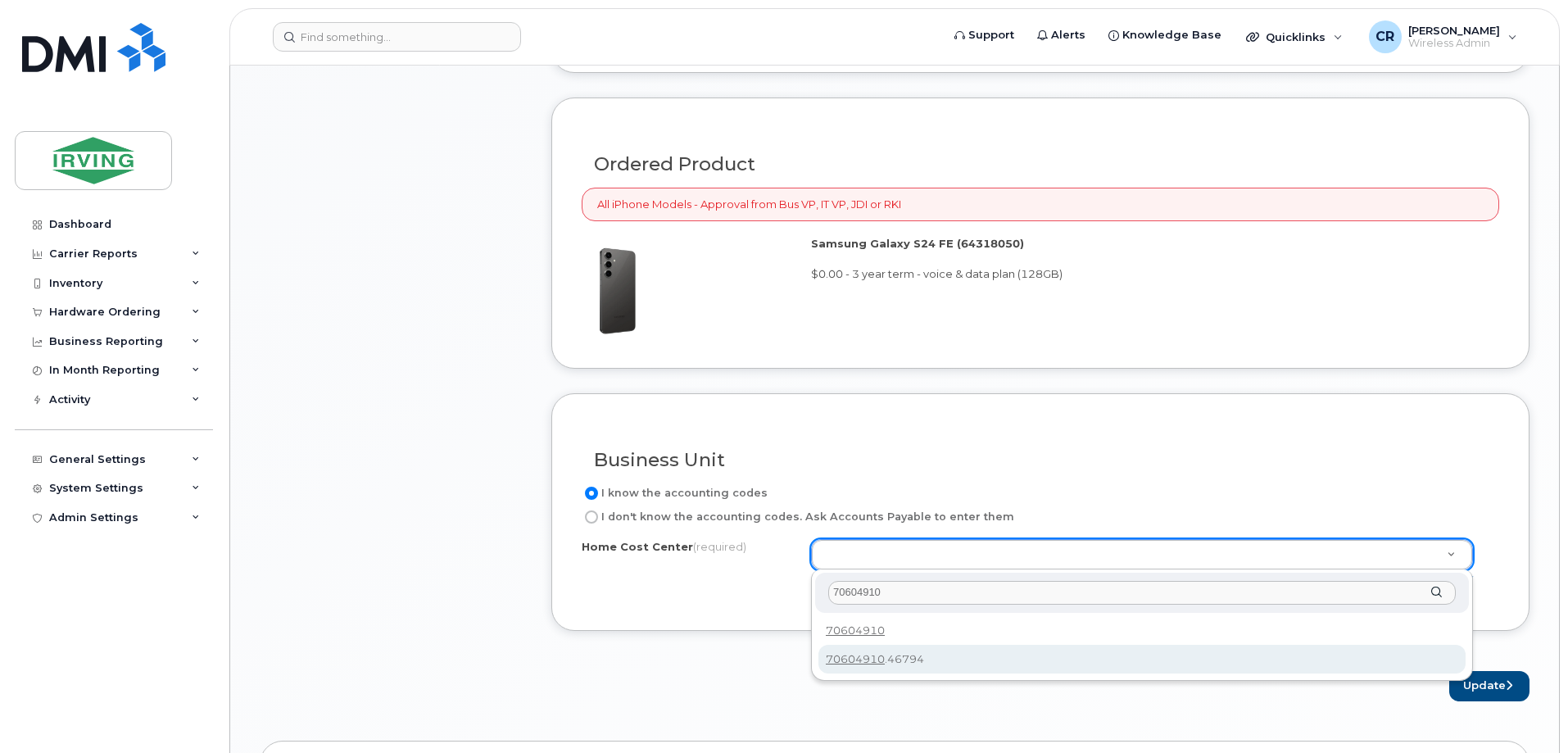
type input "70604910"
type input "70604910.46794"
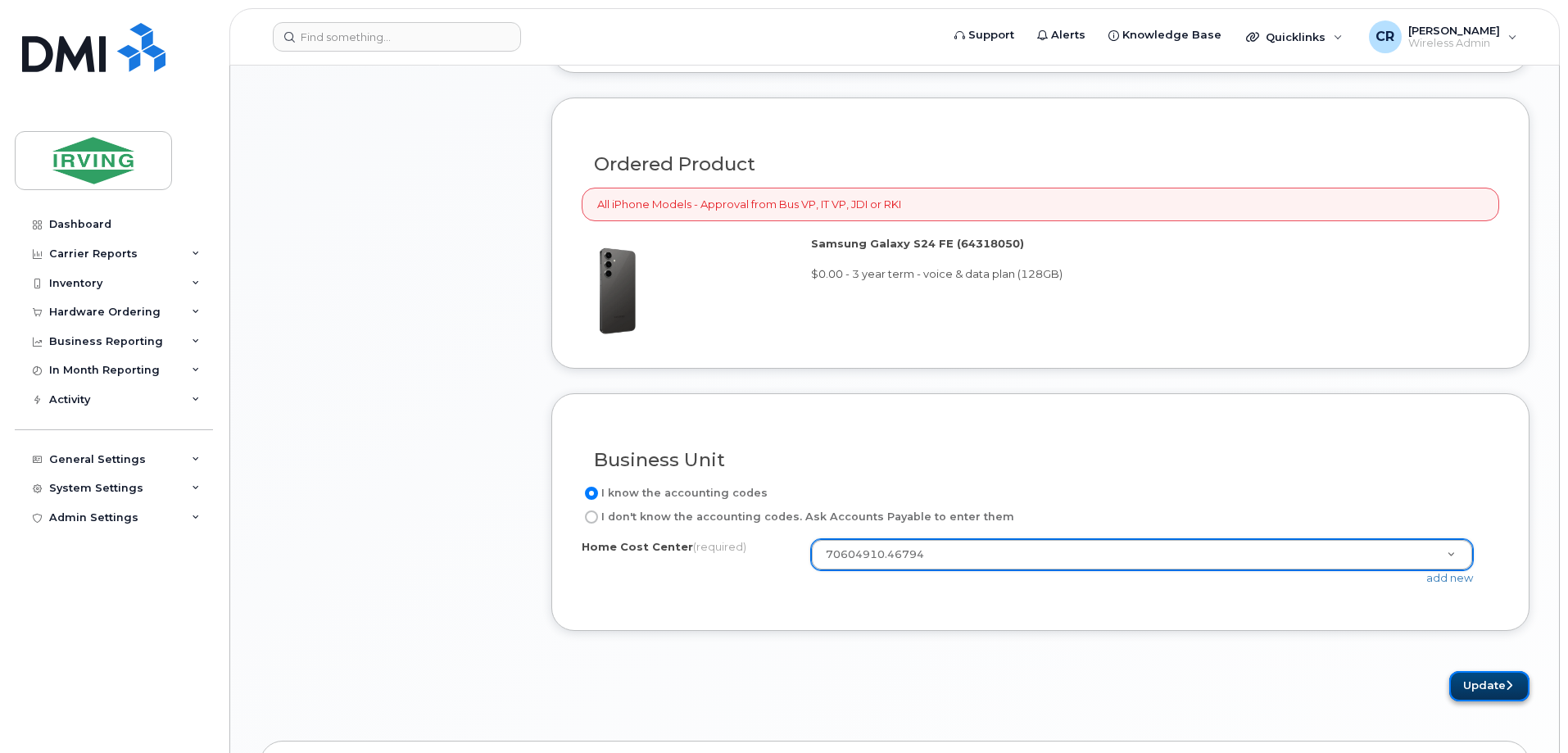
click at [1476, 694] on button "Update" at bounding box center [1489, 687] width 80 height 31
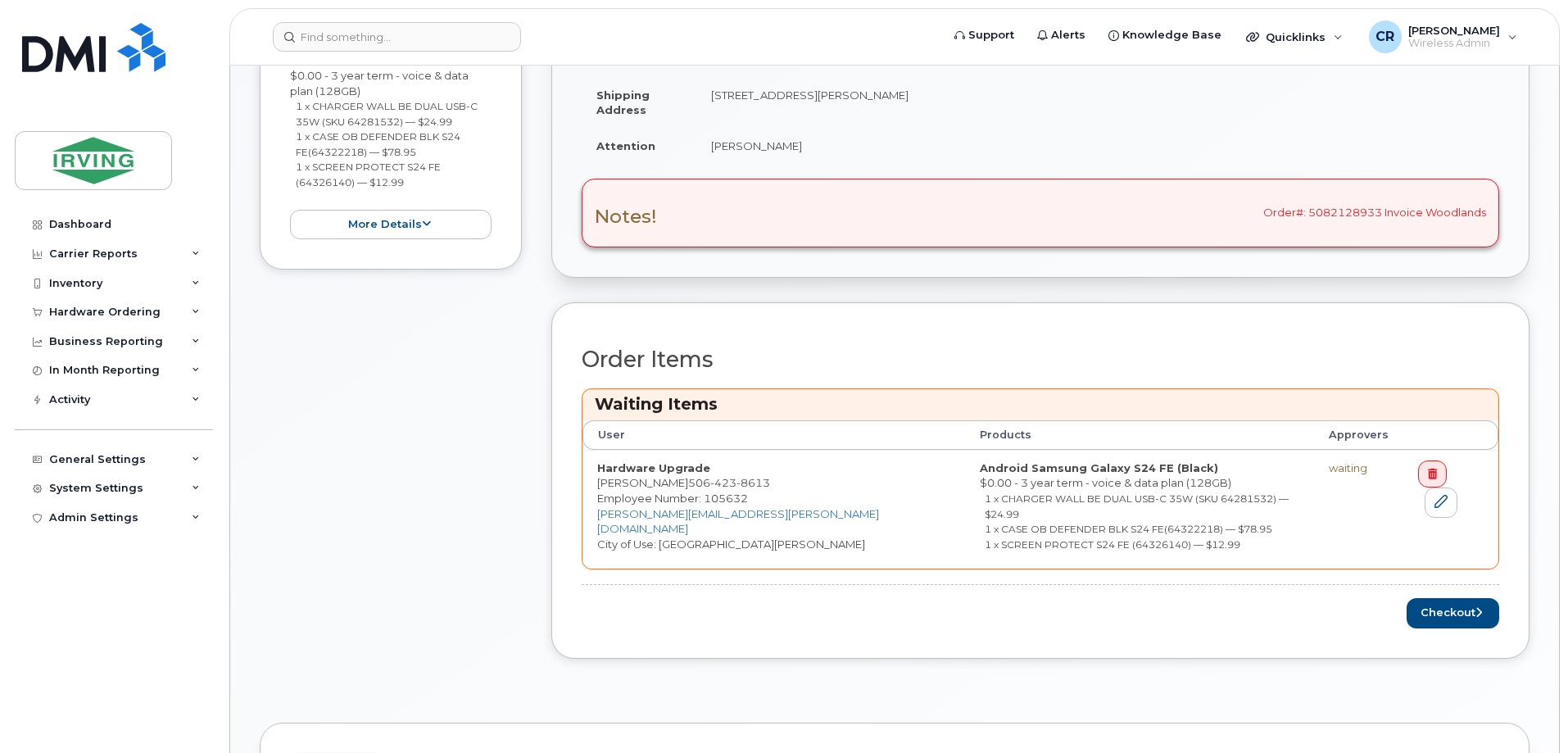
scroll to position [655, 0]
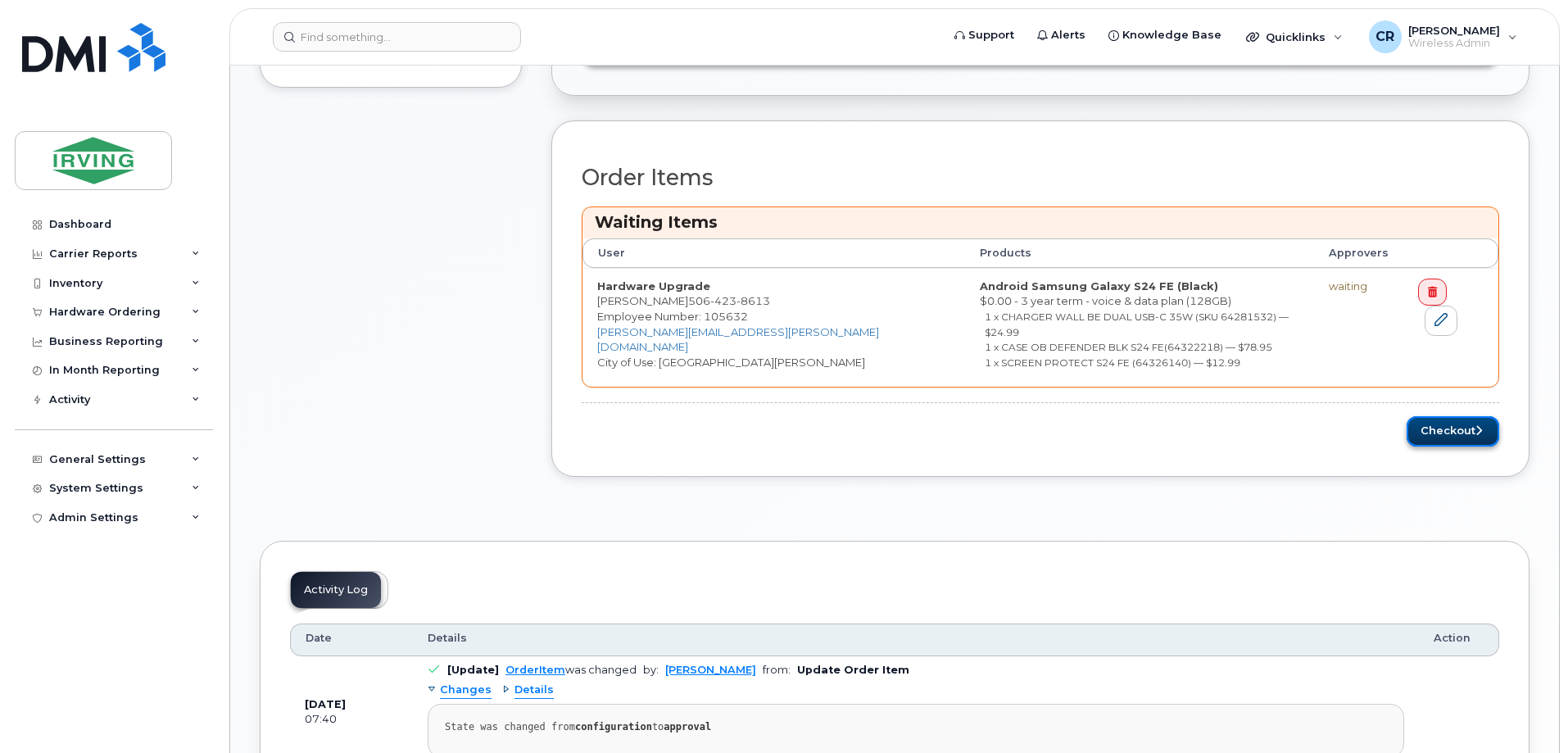
click at [1418, 417] on button "Checkout" at bounding box center [1453, 432] width 92 height 31
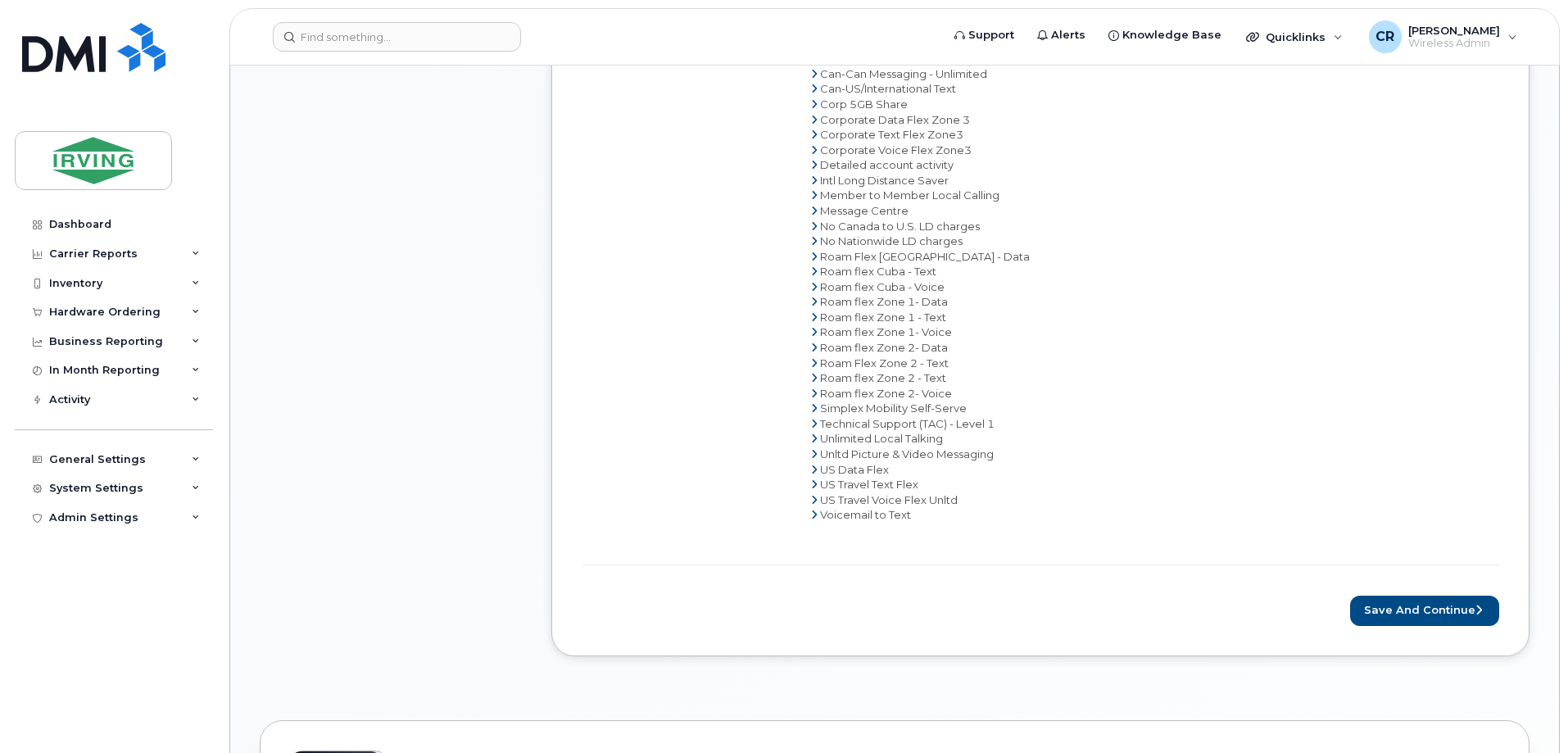
scroll to position [901, 0]
click at [1413, 606] on button "Save and Continue" at bounding box center [1424, 610] width 149 height 31
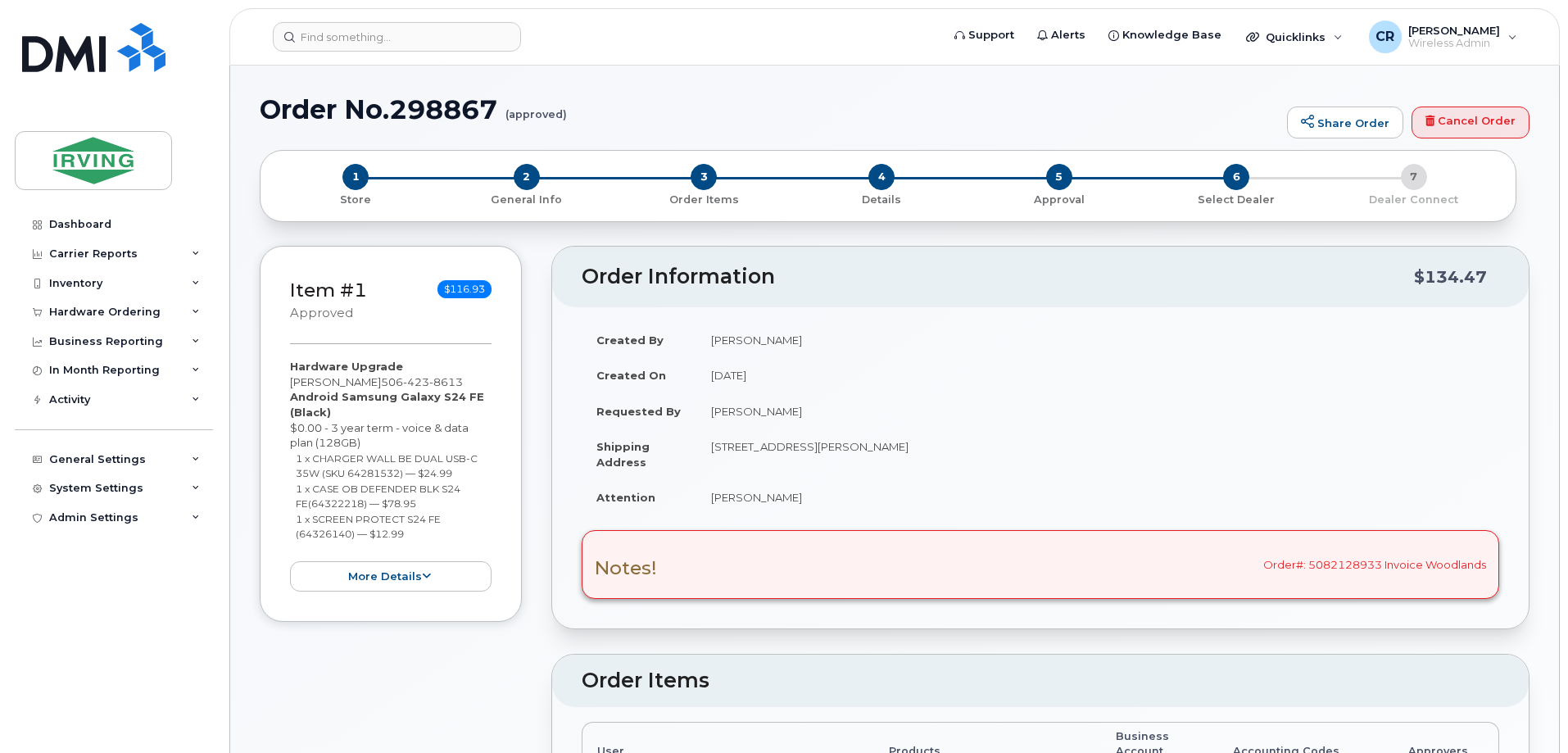
radio input "true"
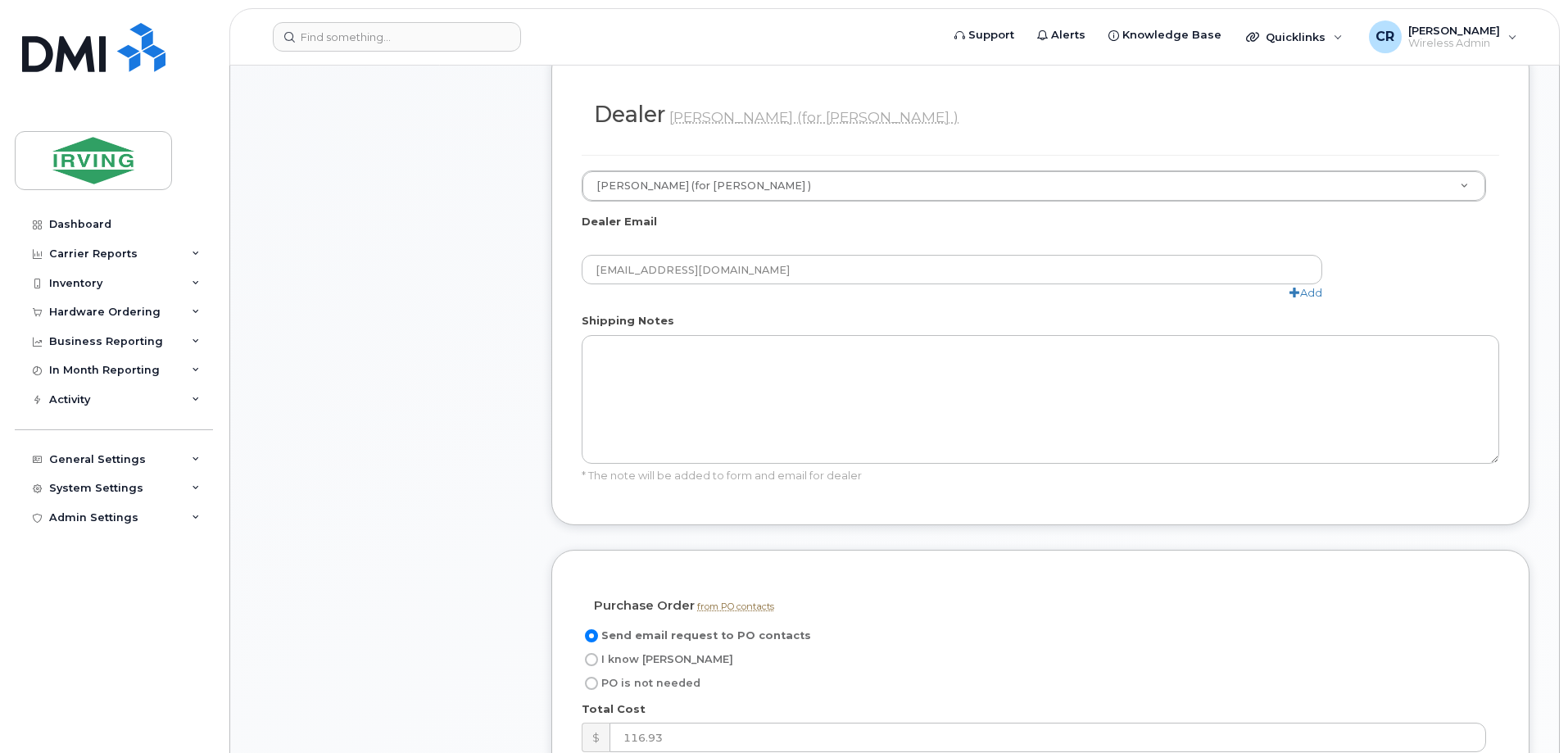
scroll to position [1147, 0]
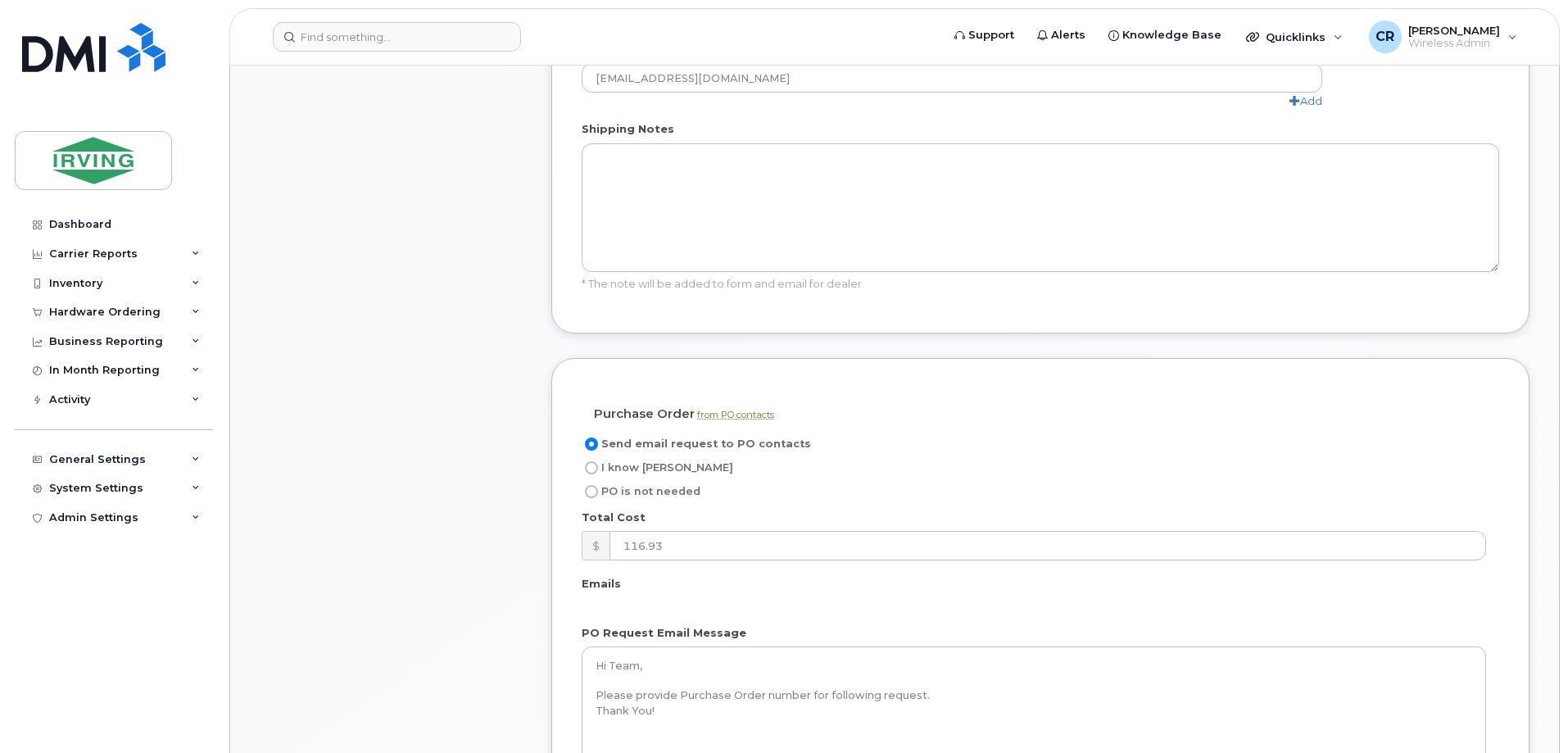
click at [592, 461] on input "I know [PERSON_NAME]" at bounding box center [591, 467] width 14 height 14
radio input "true"
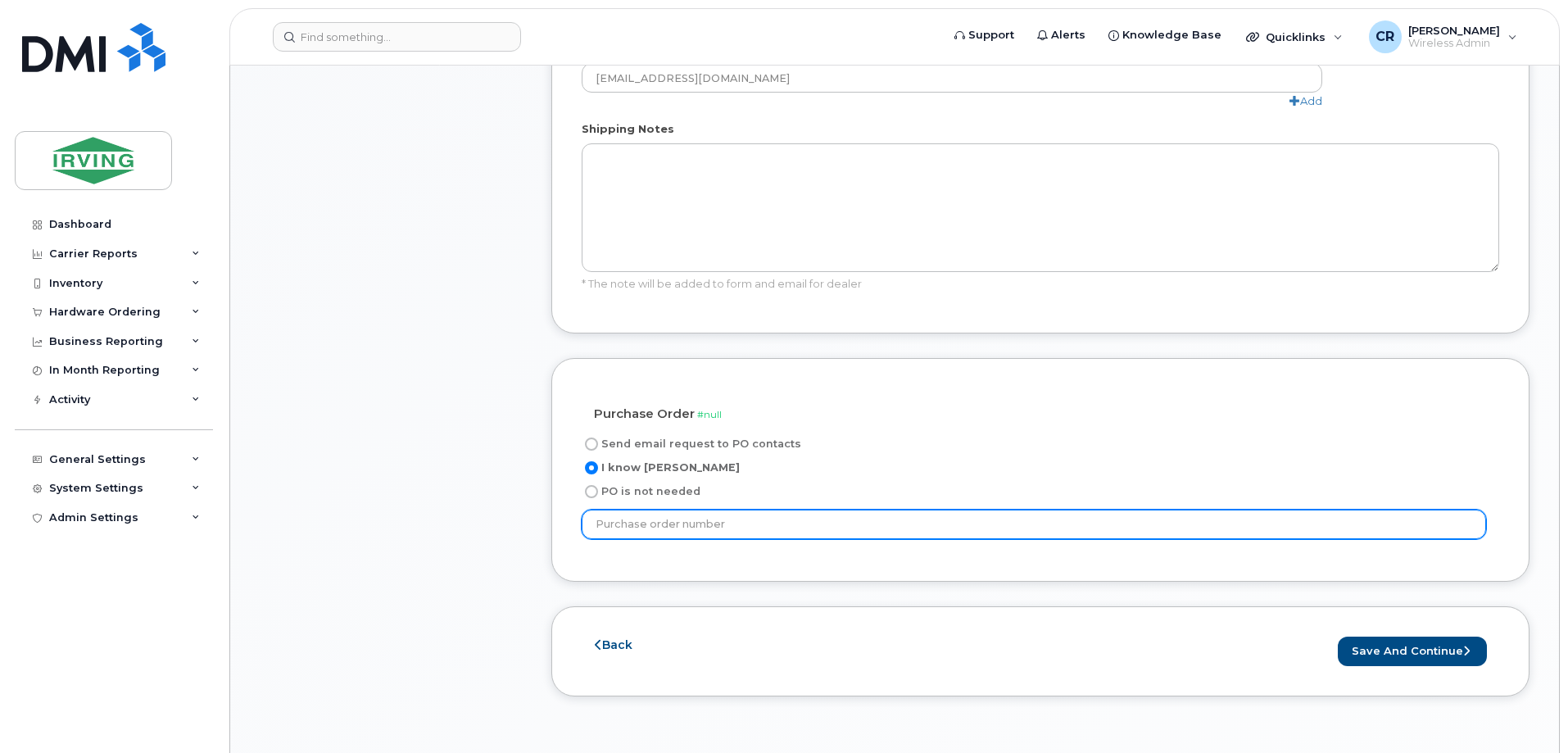
click at [668, 510] on input "text" at bounding box center [1034, 524] width 905 height 30
type input "912679"
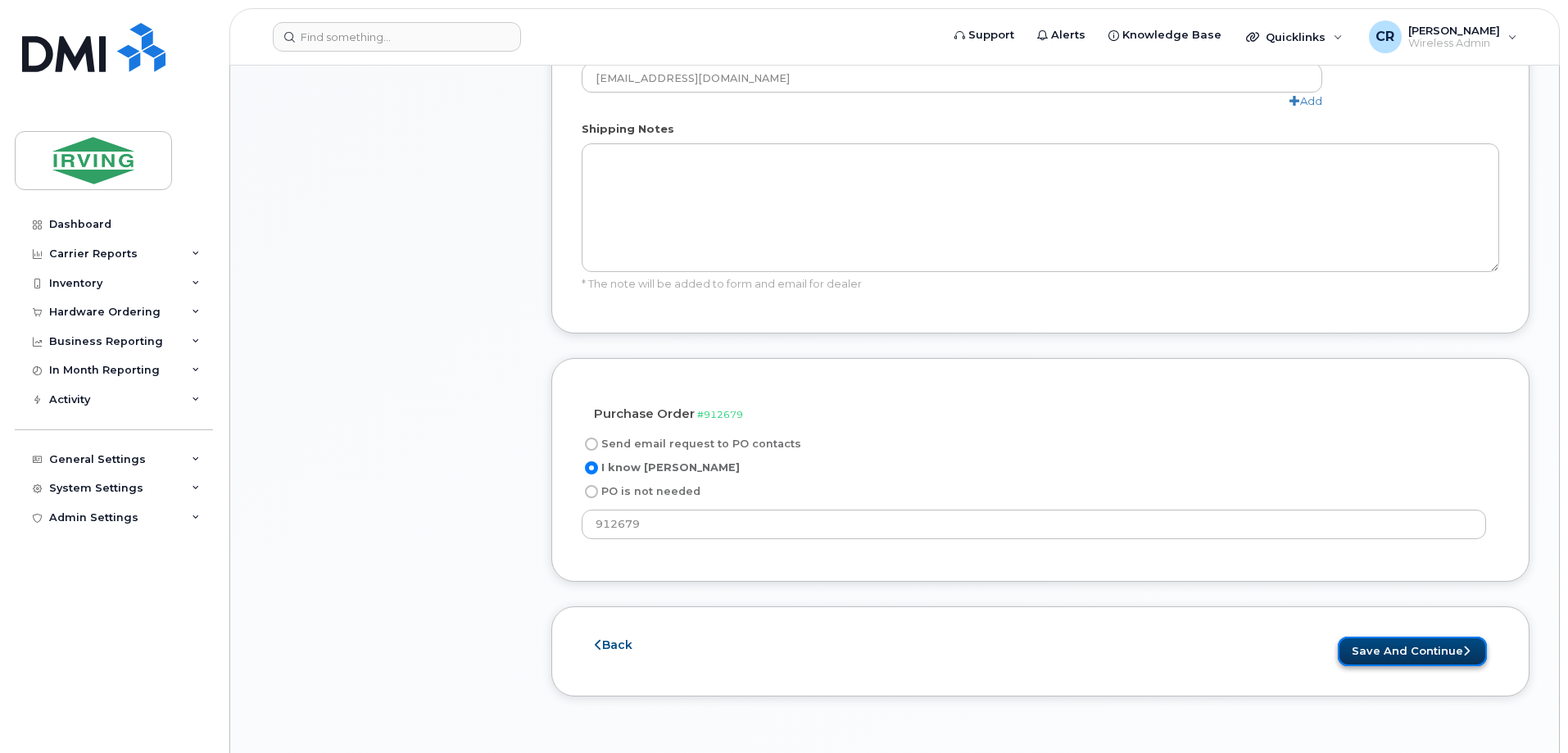
click at [1368, 636] on button "Save and Continue" at bounding box center [1413, 652] width 149 height 31
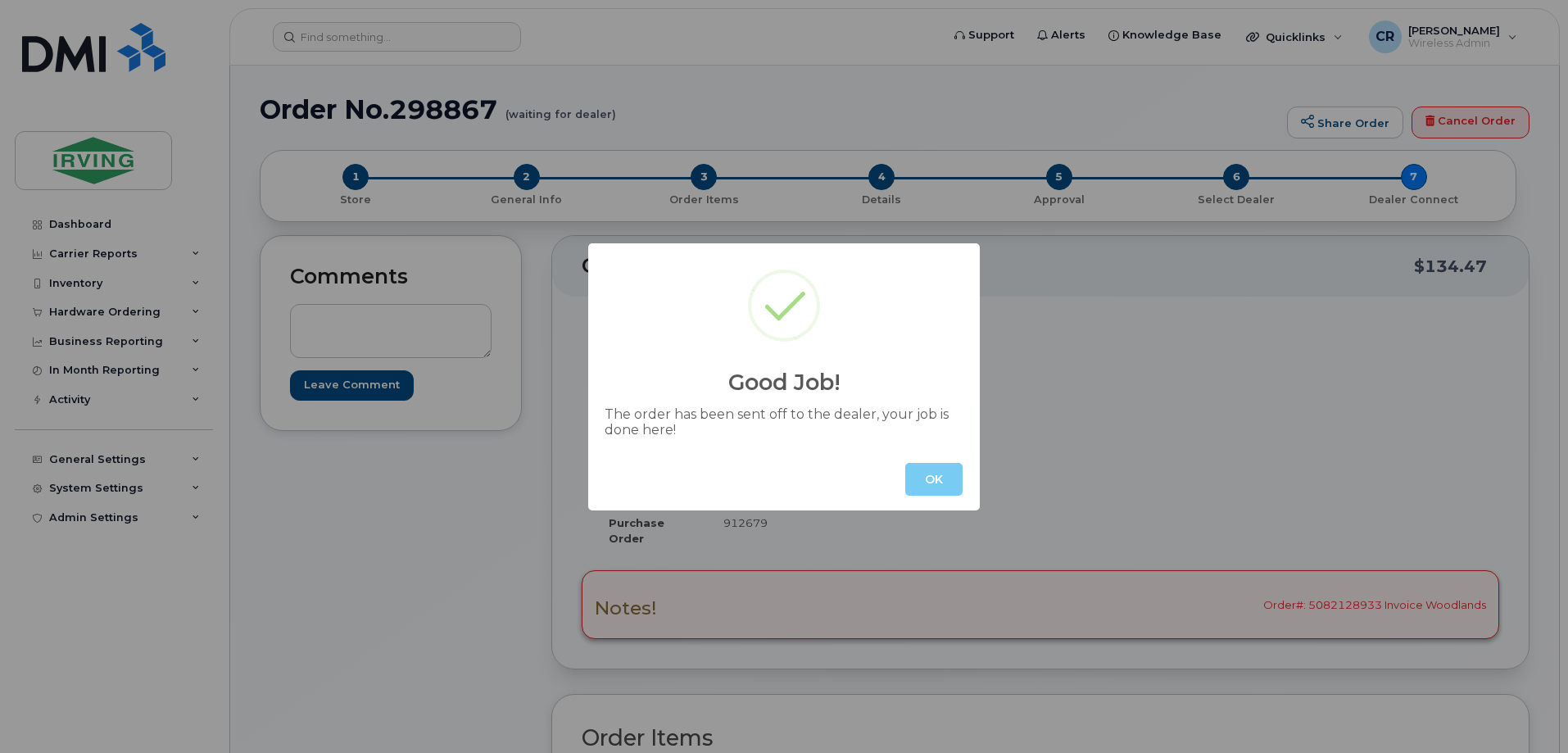
click at [934, 482] on button "OK" at bounding box center [934, 479] width 57 height 33
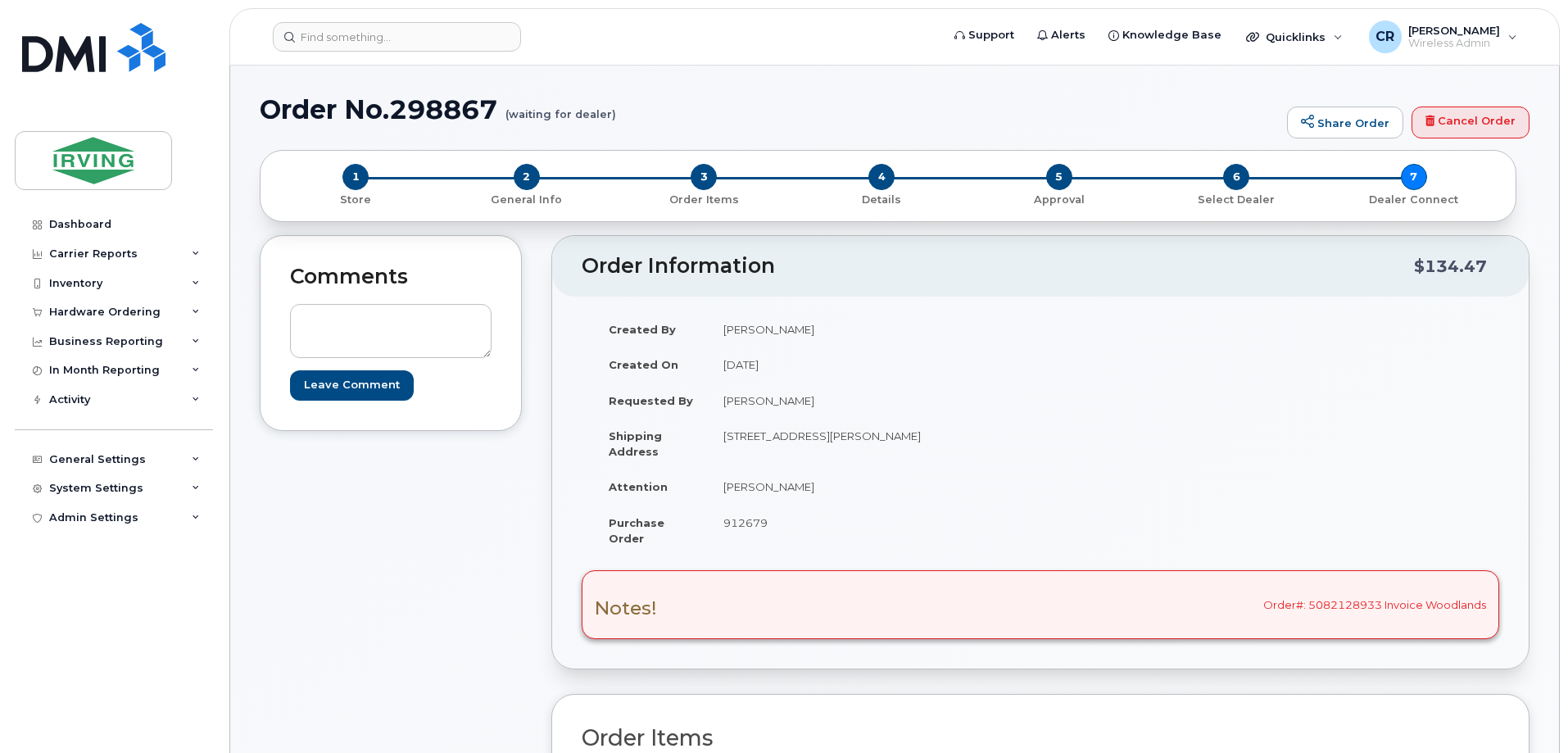
scroll to position [328, 0]
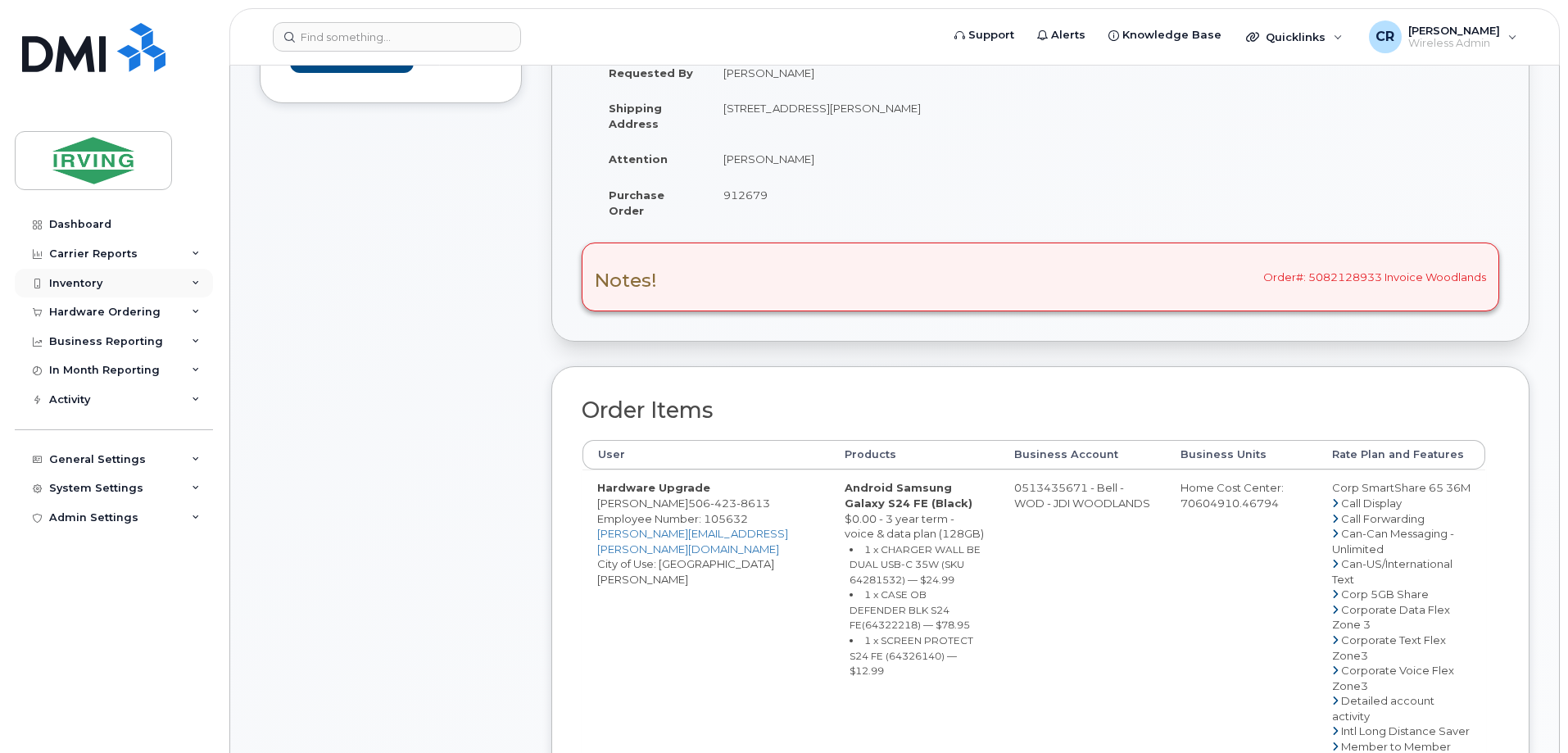
click at [63, 283] on div "Inventory" at bounding box center [75, 283] width 53 height 14
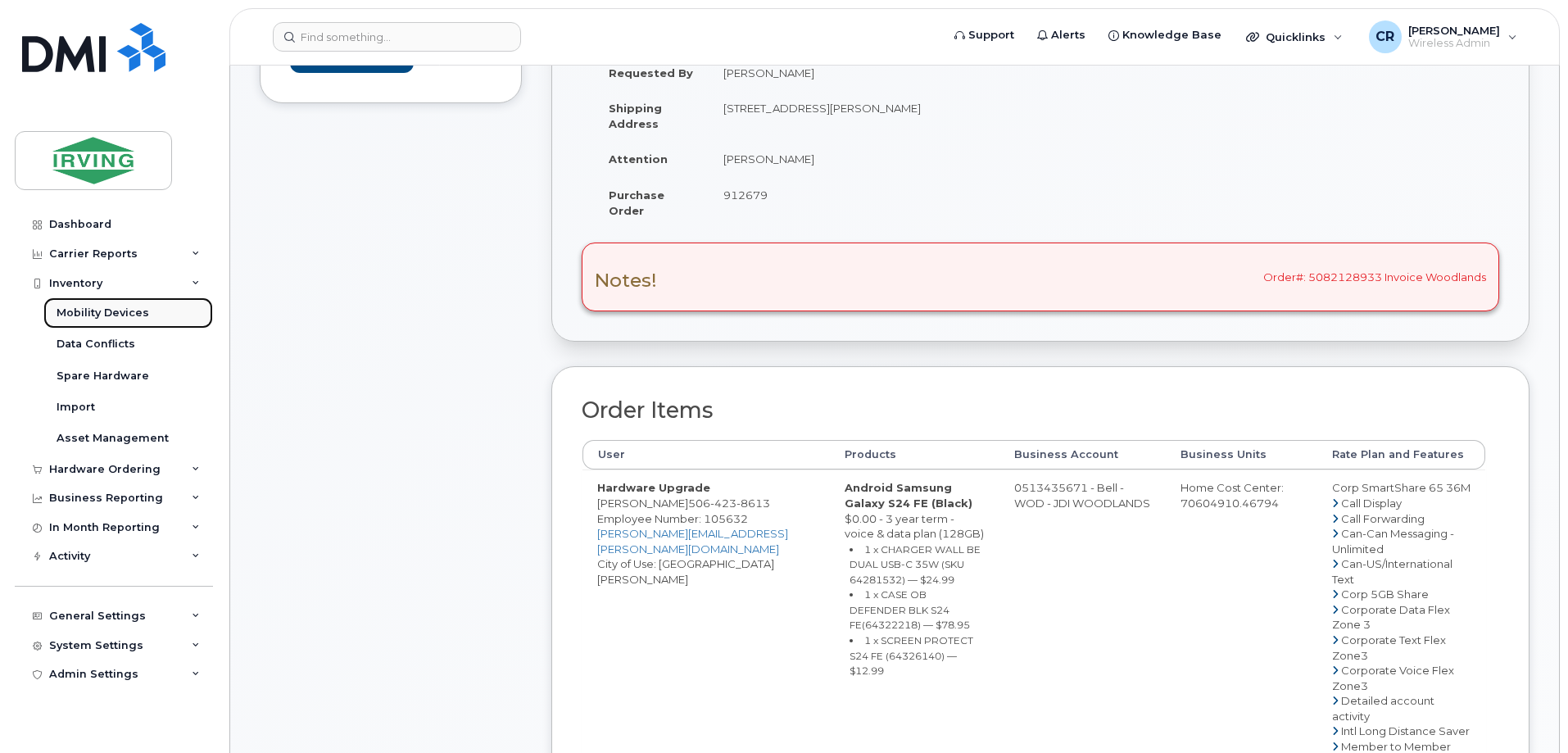
click at [90, 307] on div "Mobility Devices" at bounding box center [103, 313] width 92 height 14
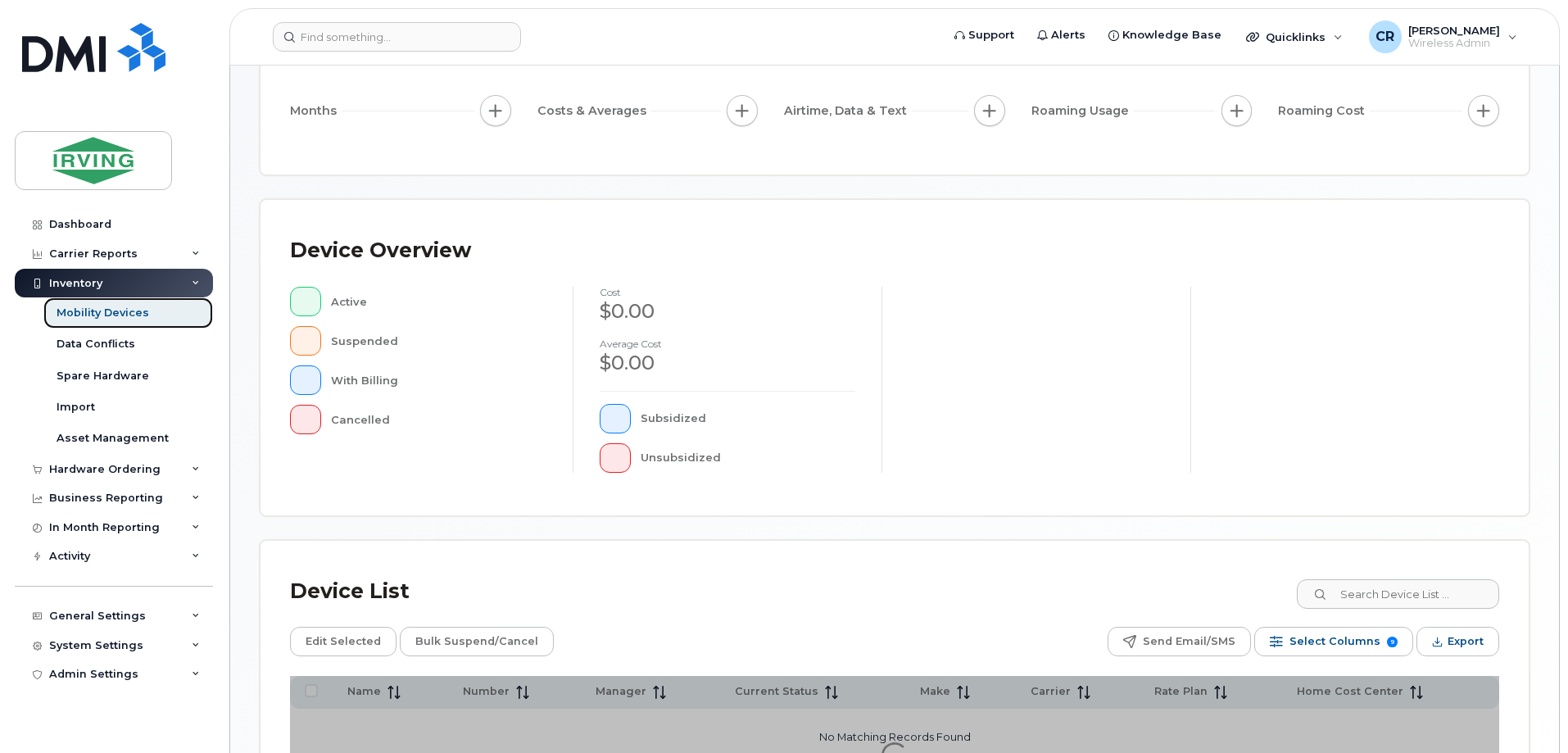
scroll to position [373, 0]
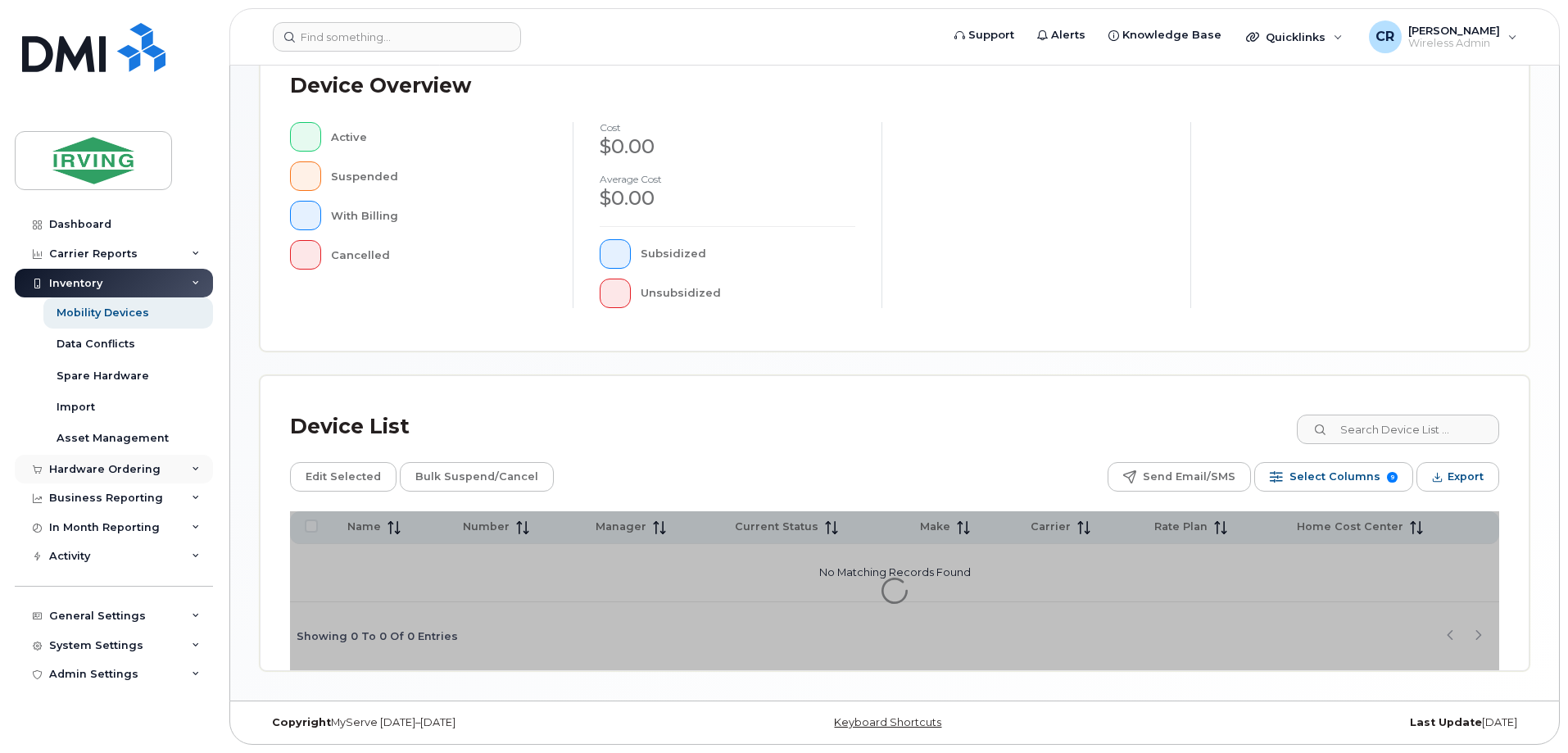
click at [71, 467] on div "Hardware Ordering" at bounding box center [104, 469] width 111 height 14
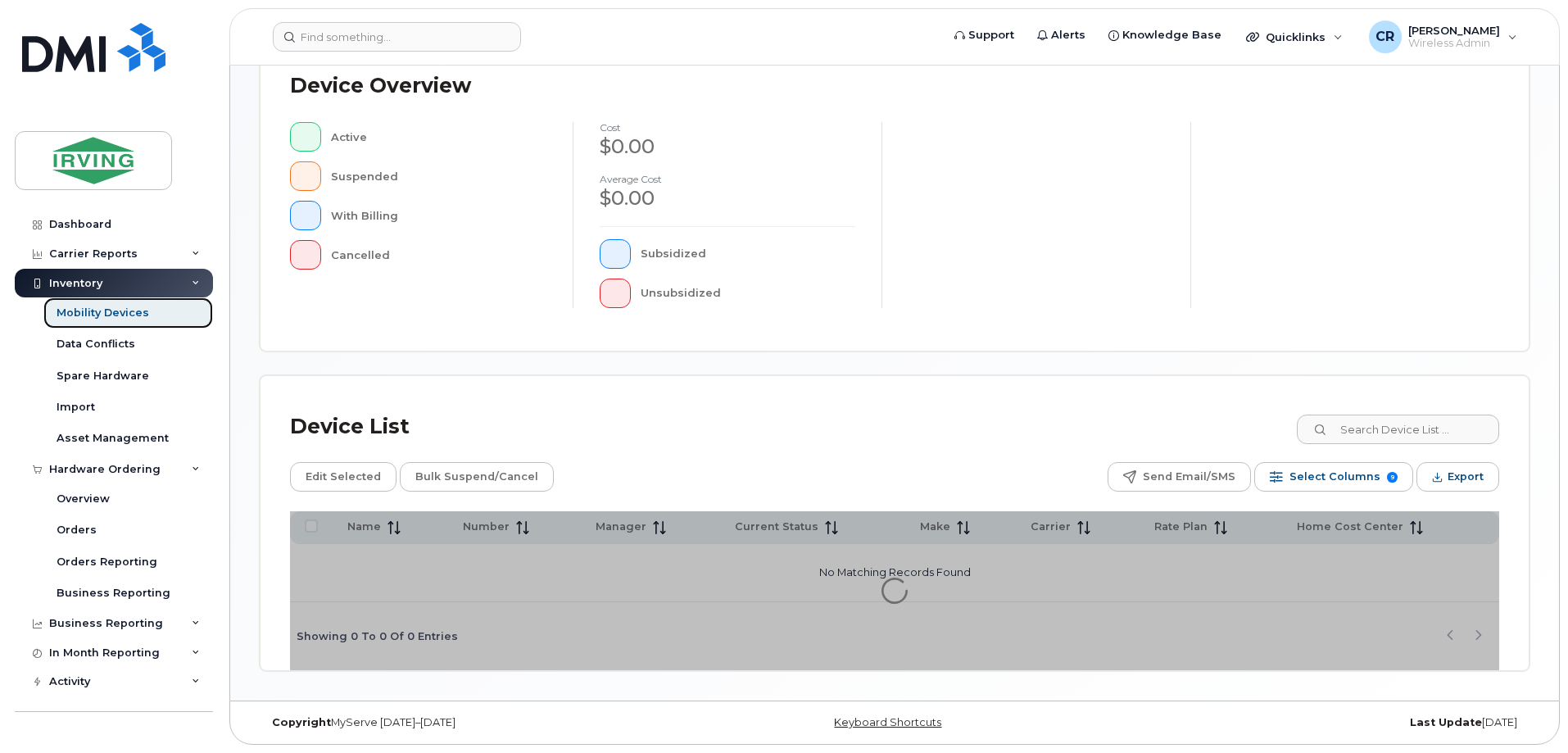
click at [117, 311] on div "Mobility Devices" at bounding box center [103, 313] width 92 height 14
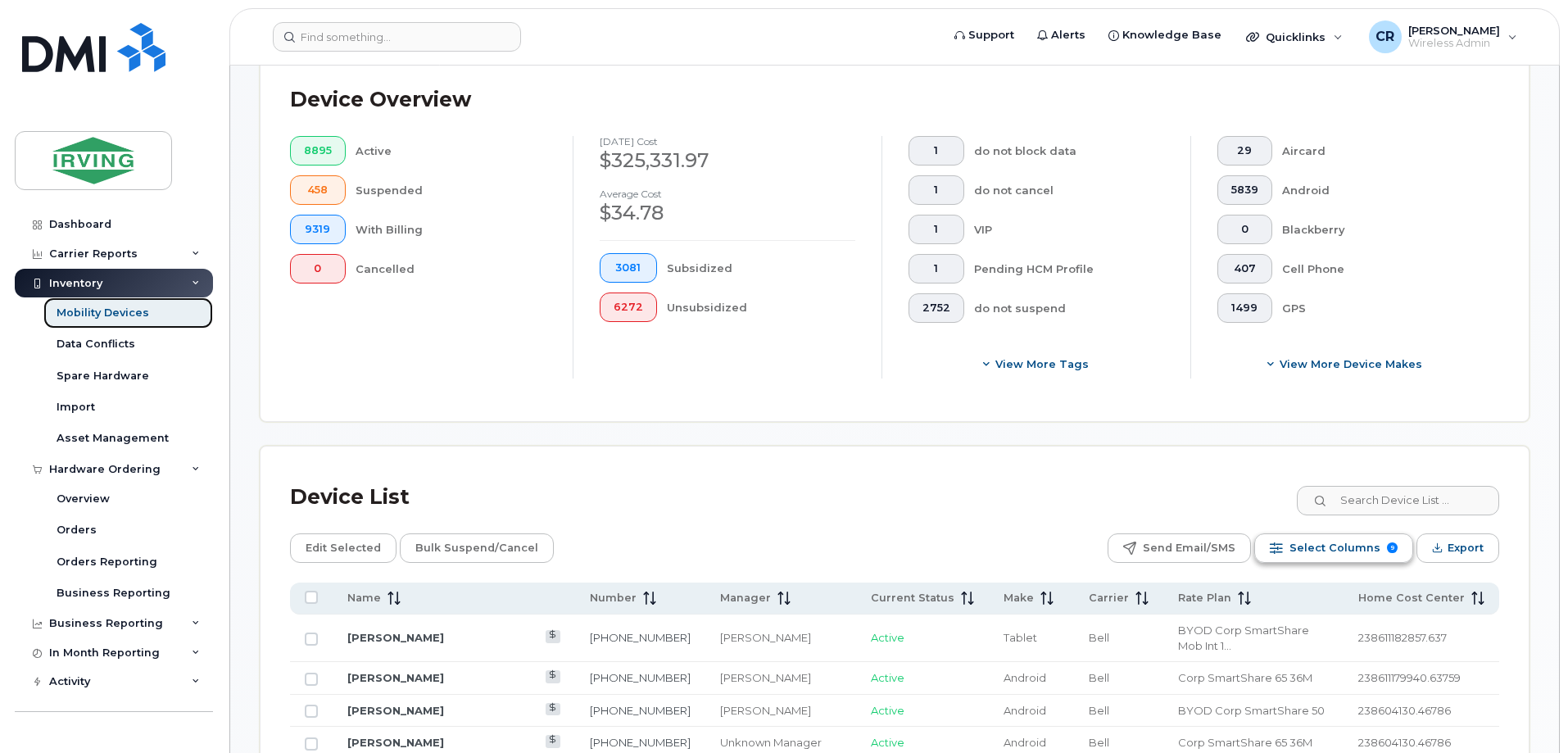
scroll to position [574, 0]
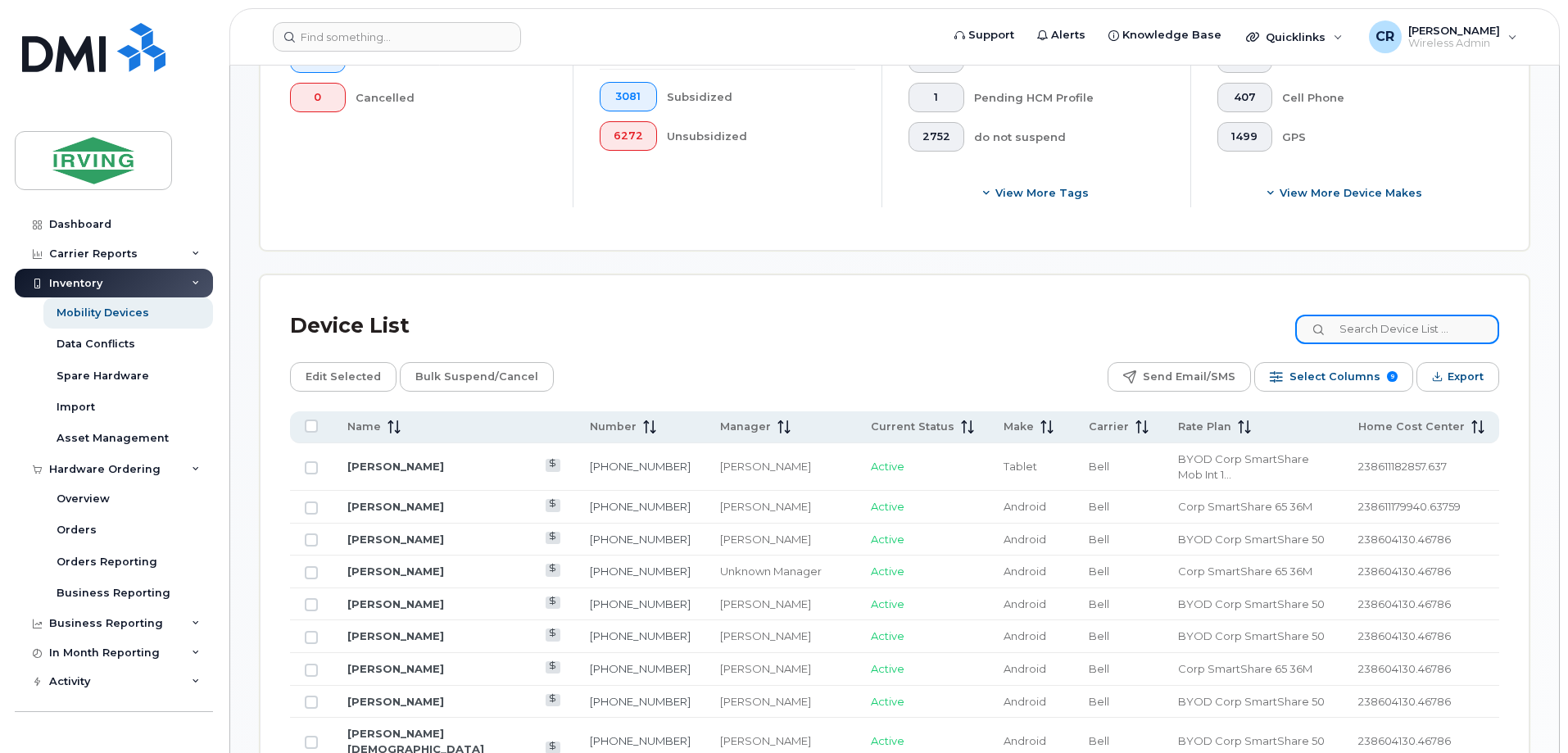
click at [1354, 315] on input at bounding box center [1397, 329] width 204 height 30
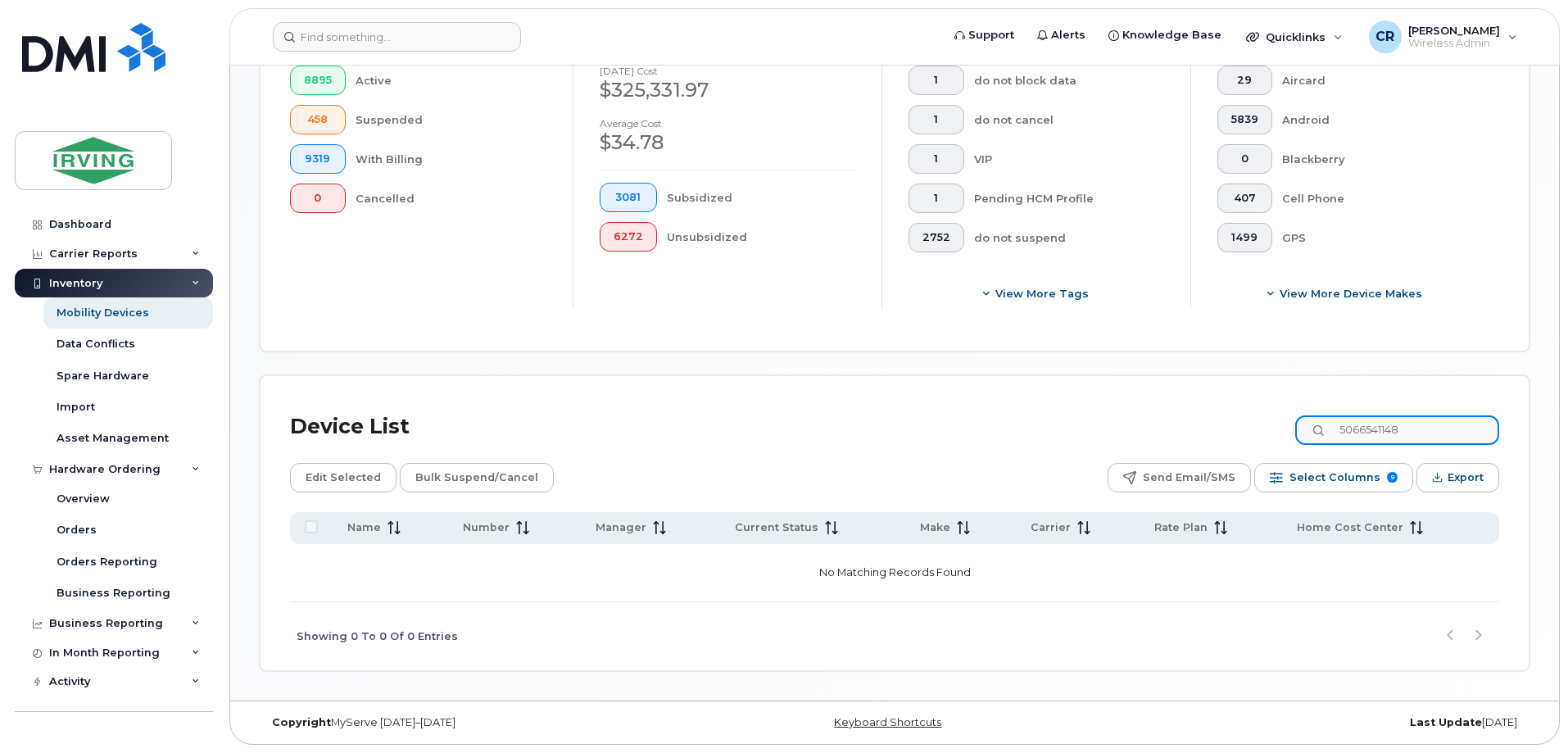
scroll to position [459, 0]
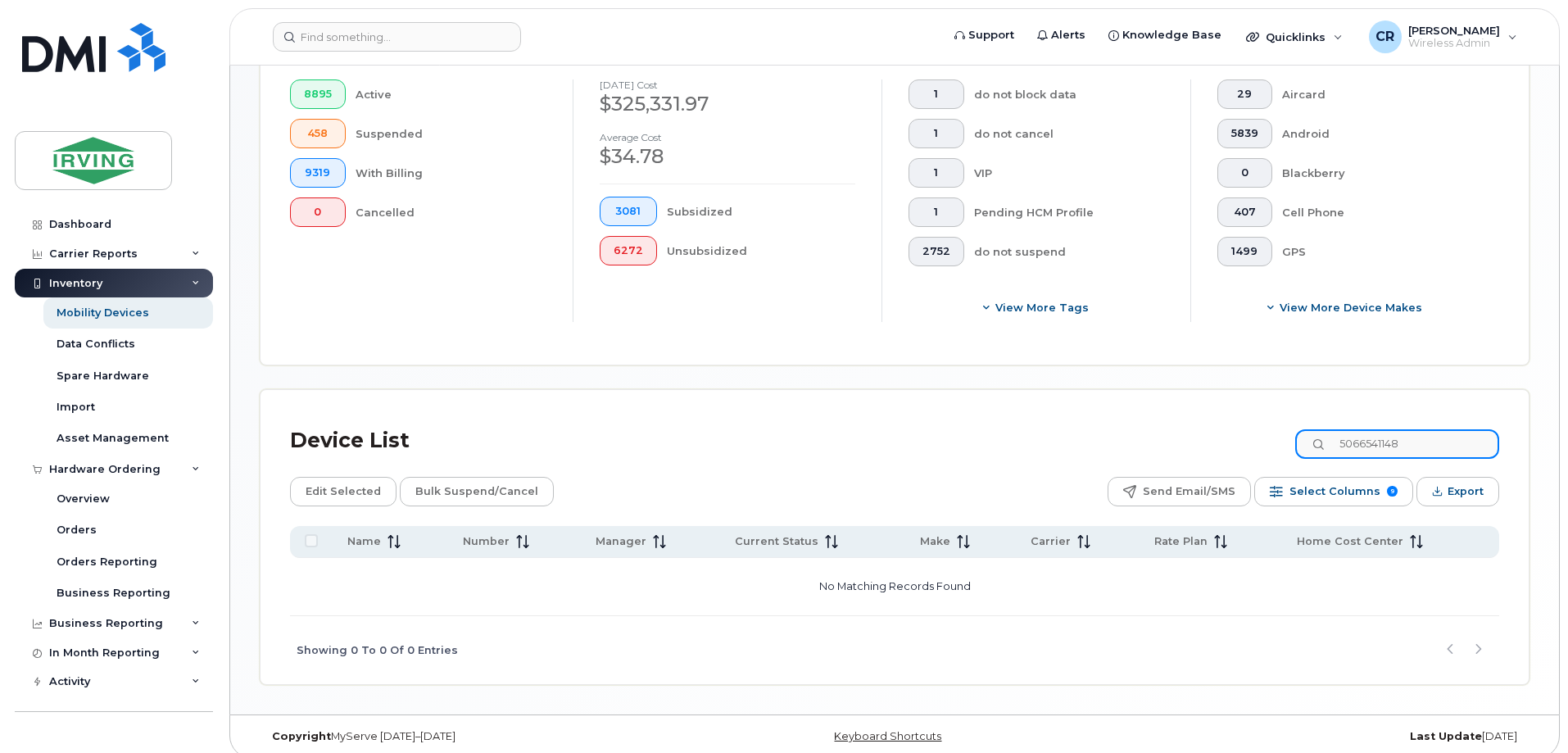
type input "5066541148"
